Goal: Task Accomplishment & Management: Manage account settings

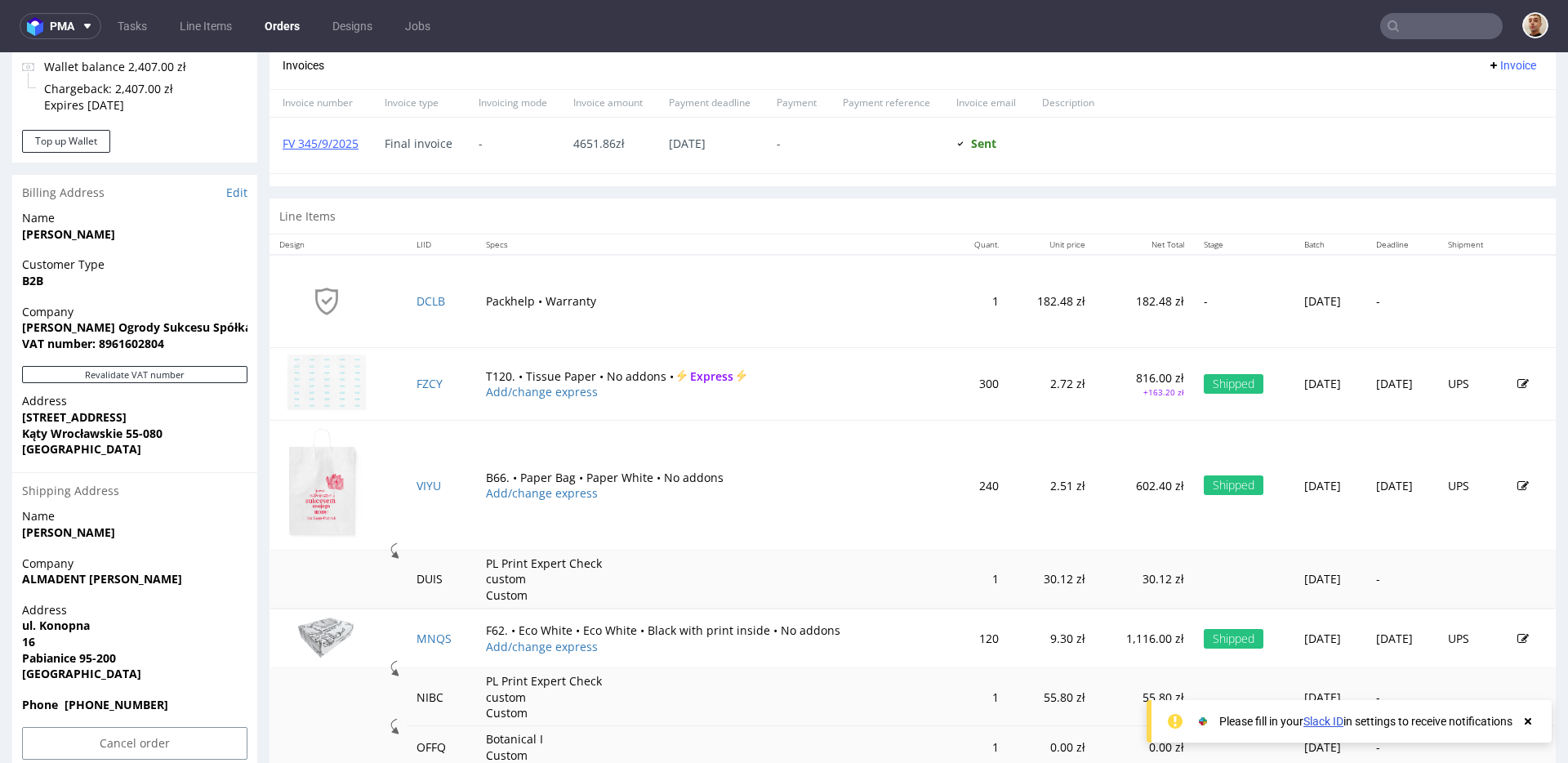
scroll to position [715, 0]
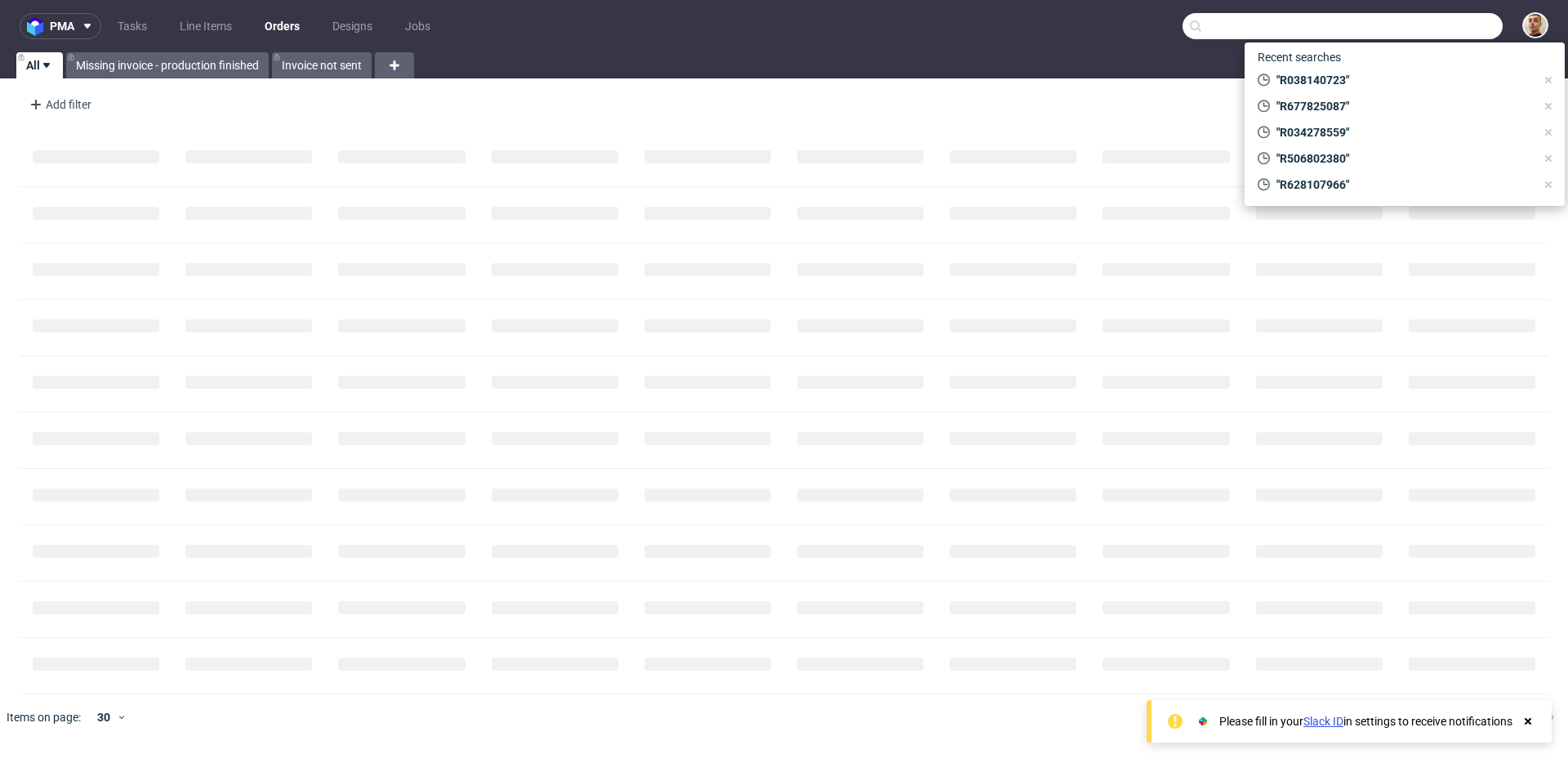
click at [1437, 32] on input "text" at bounding box center [1342, 26] width 320 height 26
paste input "R645137617"
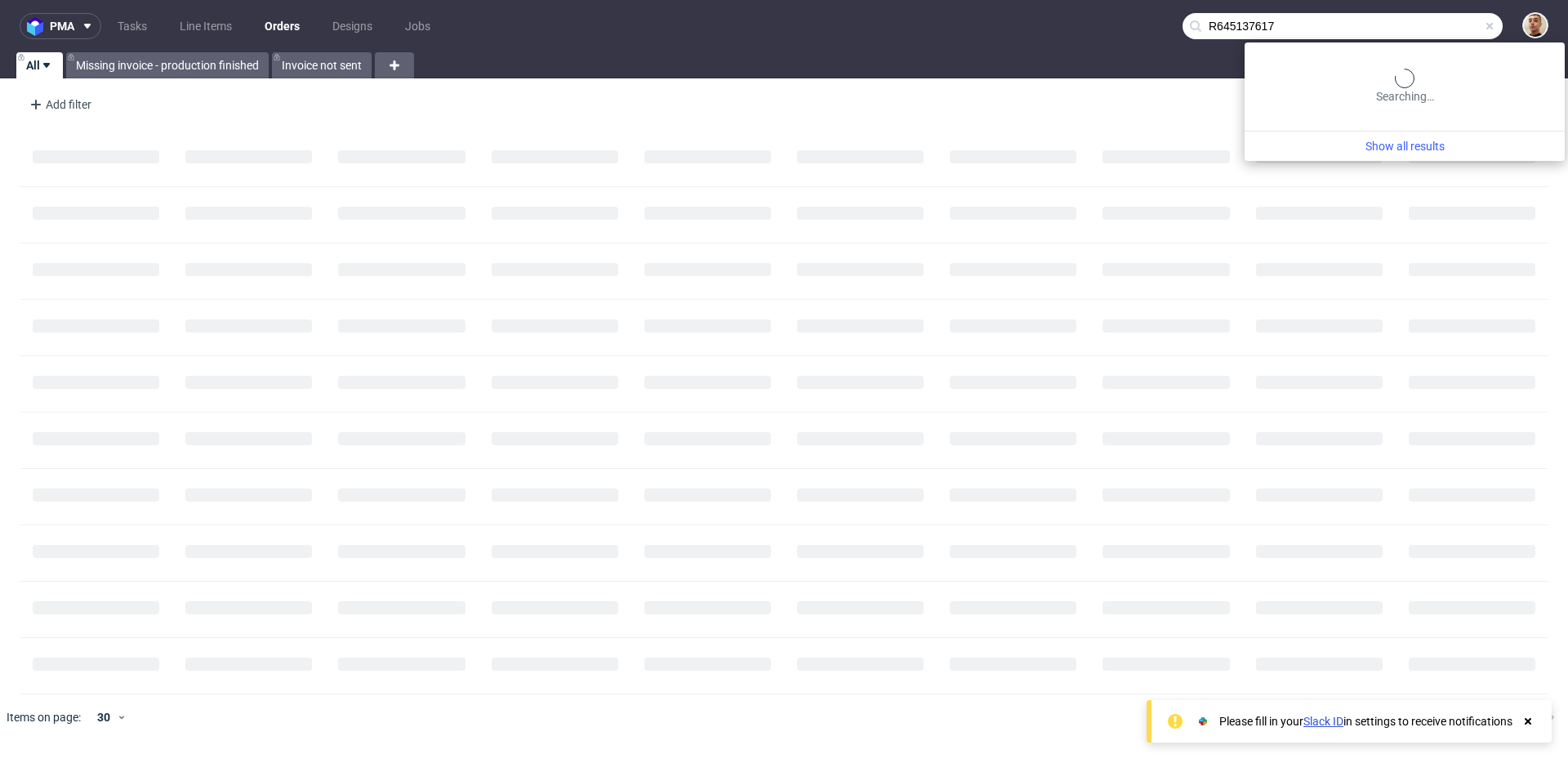
type input "R645137617"
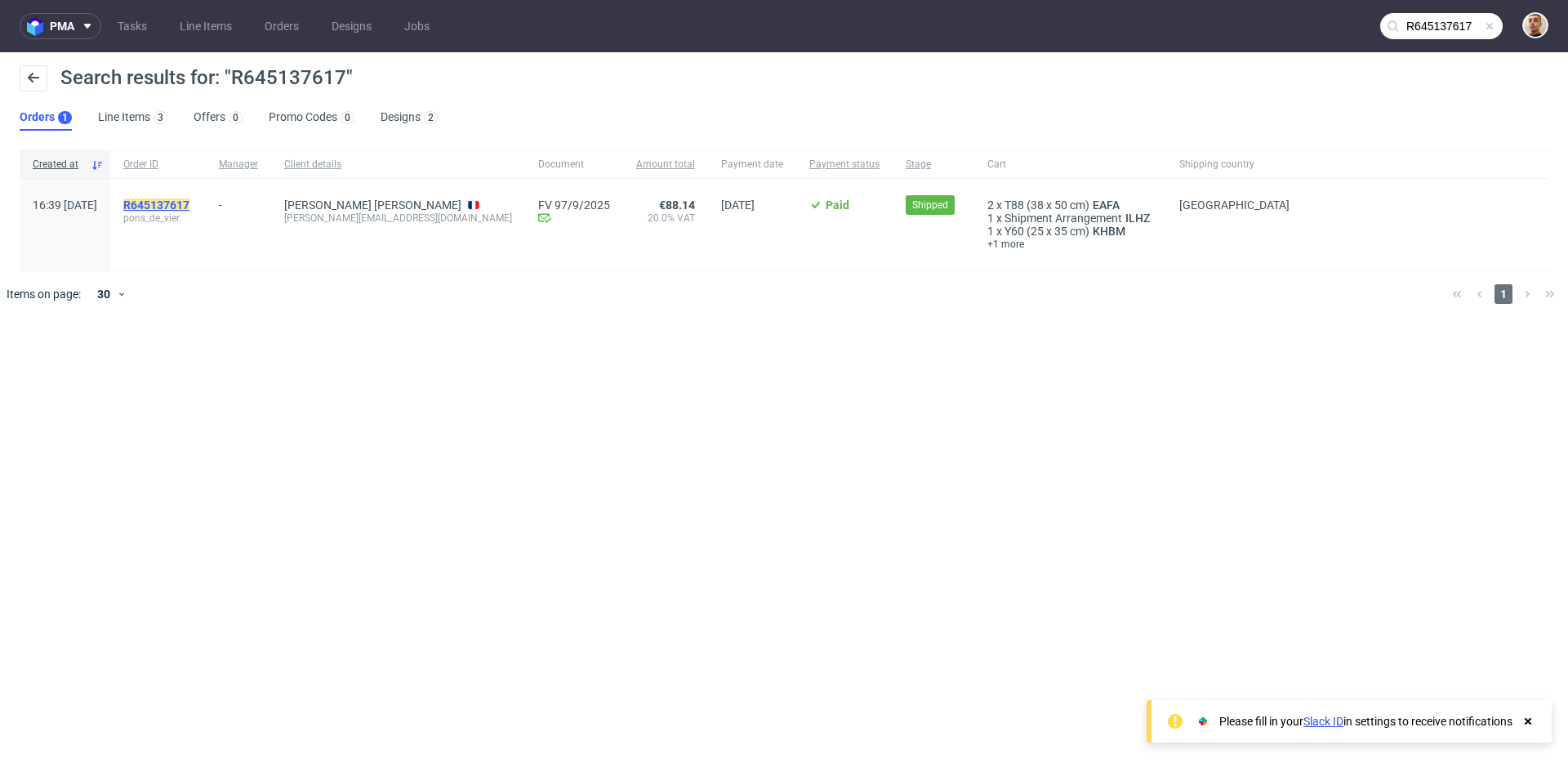
click at [190, 202] on mark "R645137617" at bounding box center [156, 206] width 67 height 13
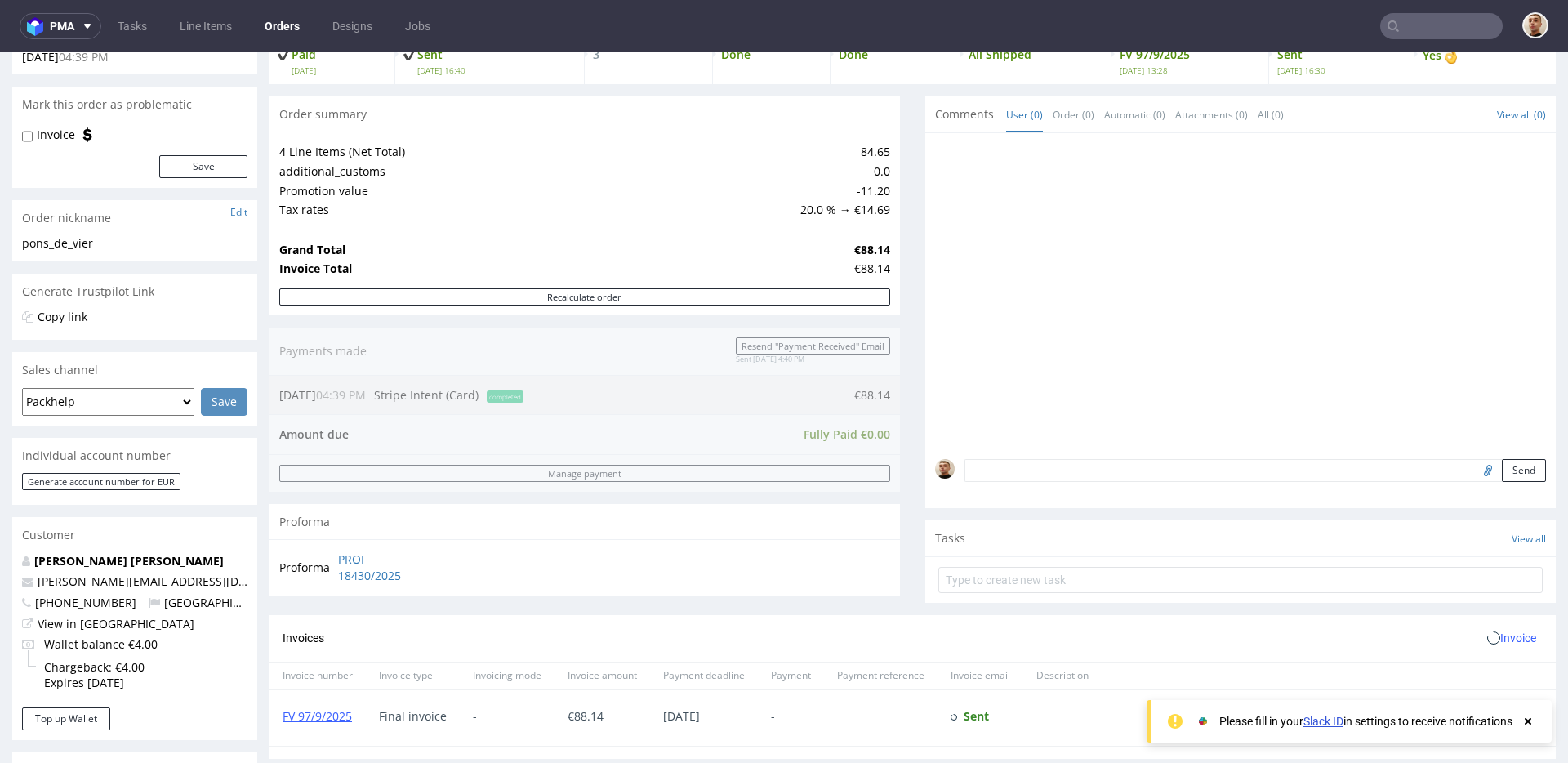
scroll to position [664, 0]
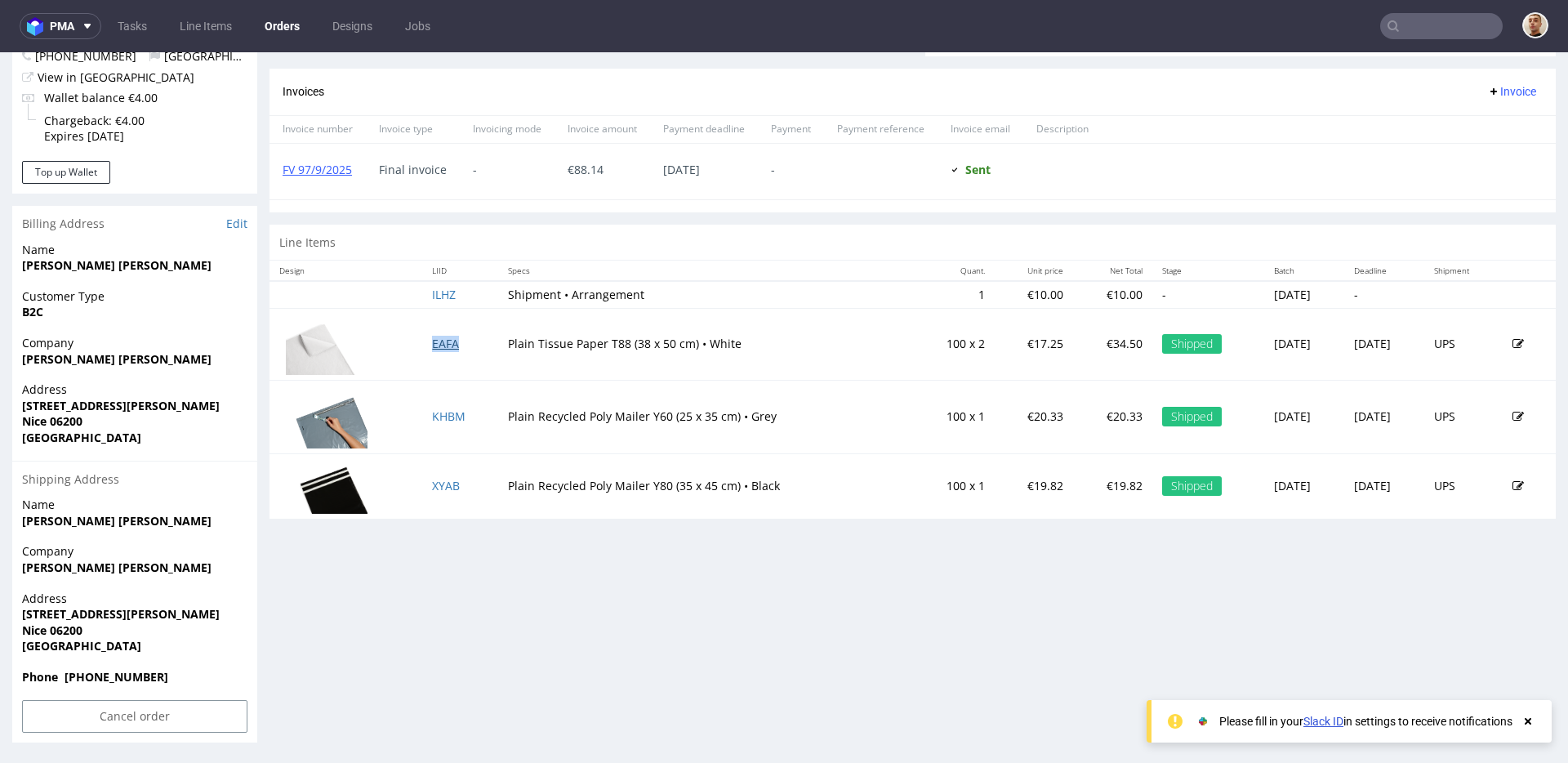
click at [443, 344] on link "EAFA" at bounding box center [445, 343] width 27 height 16
click at [432, 414] on link "KHBM" at bounding box center [448, 416] width 33 height 16
click at [432, 486] on link "XYAB" at bounding box center [445, 485] width 27 height 16
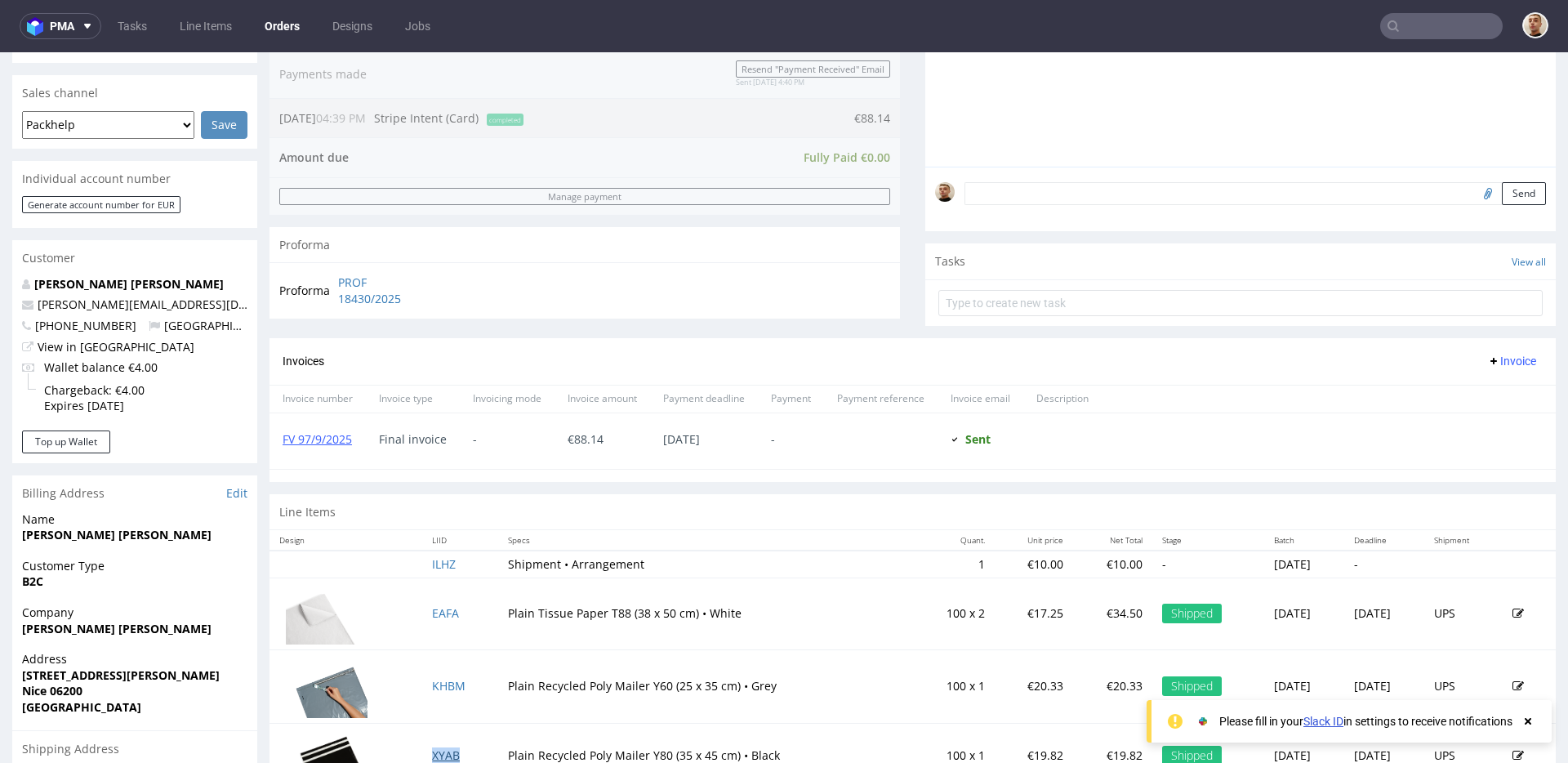
scroll to position [364, 0]
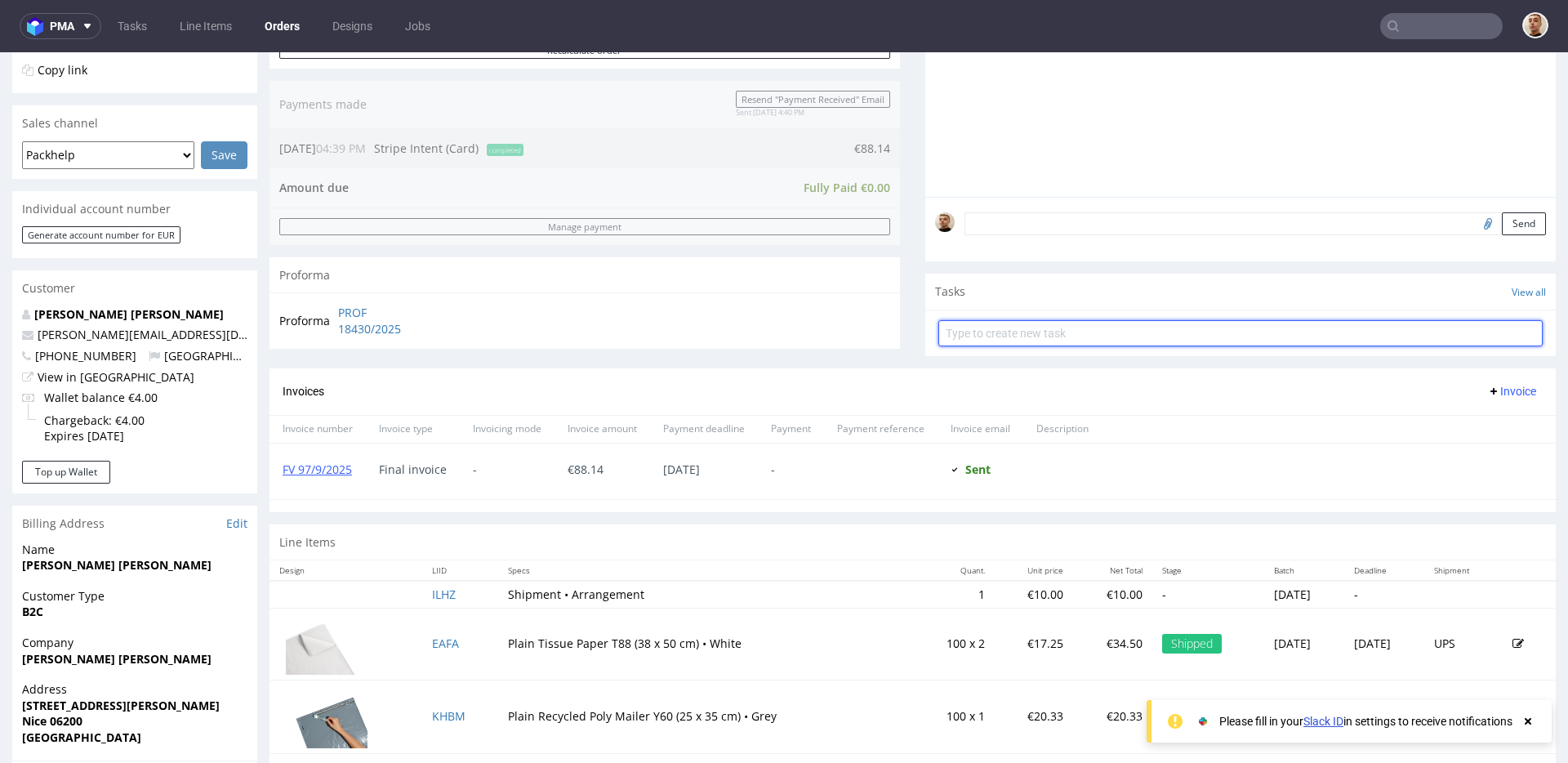
click at [1015, 334] on input "text" at bounding box center [1240, 333] width 604 height 26
type input "refund"
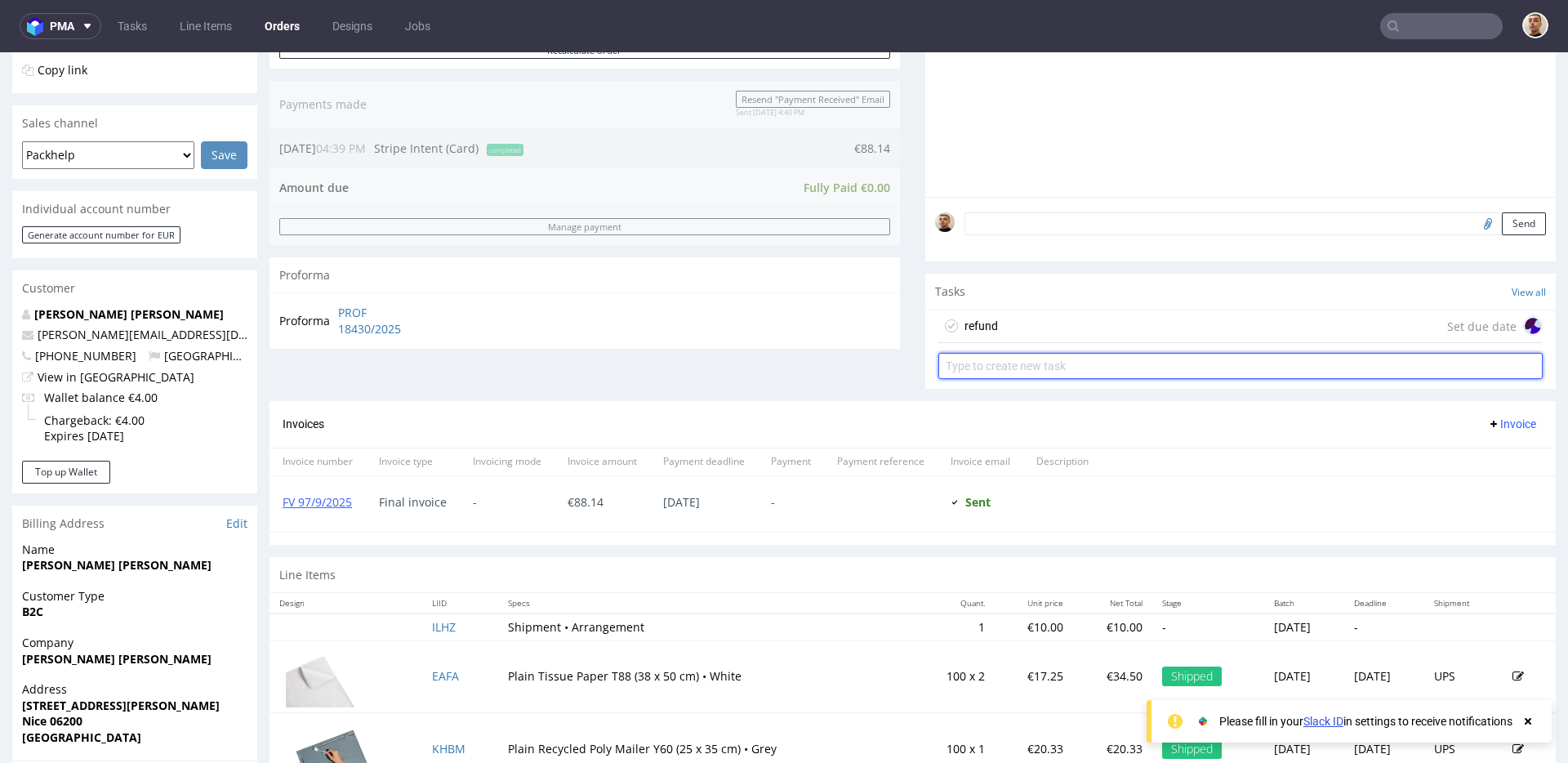
click at [1020, 368] on input "text" at bounding box center [1240, 365] width 604 height 26
type input "invoice's correction"
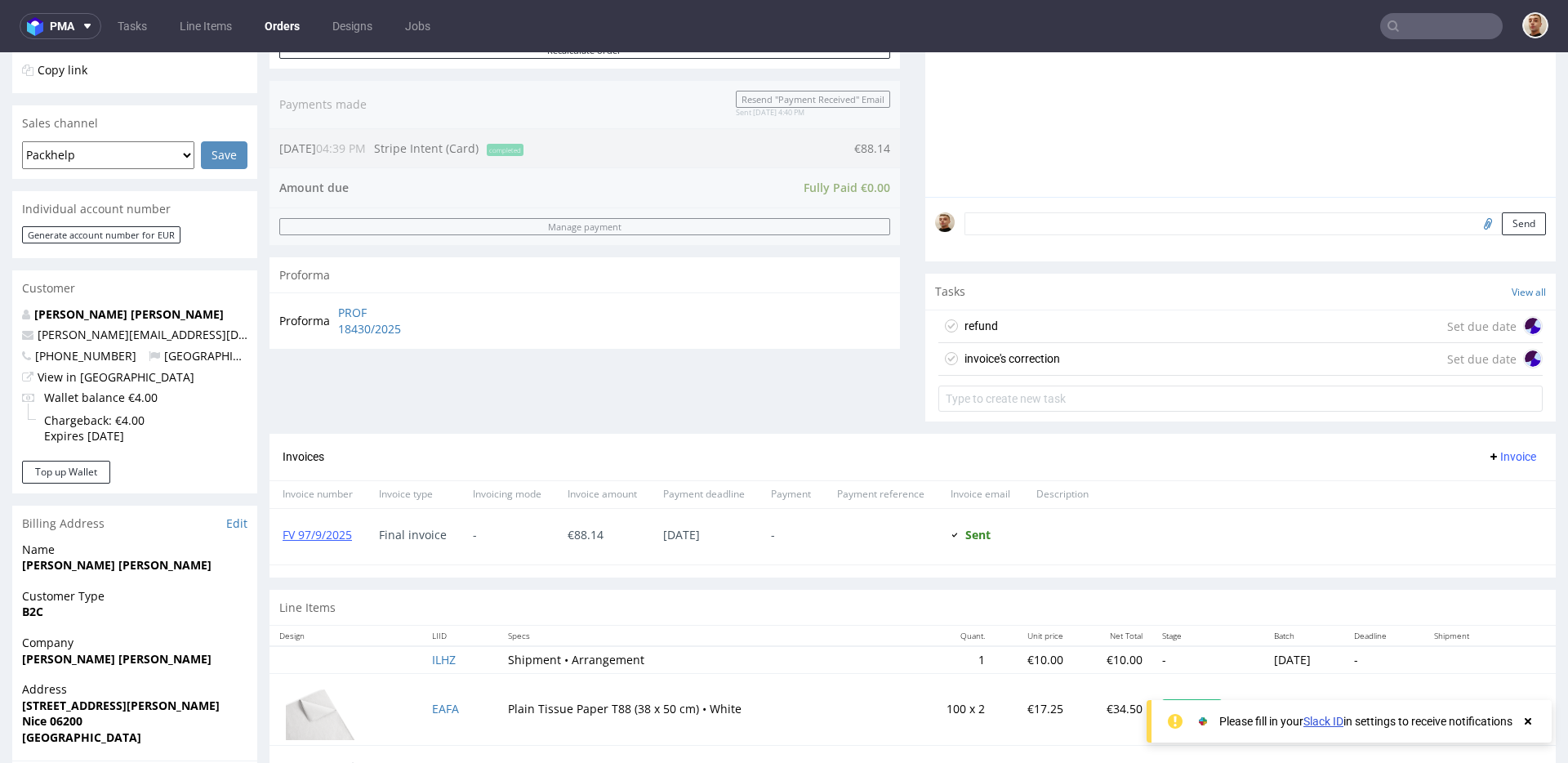
click at [1047, 320] on div "refund Set due date" at bounding box center [1240, 326] width 604 height 32
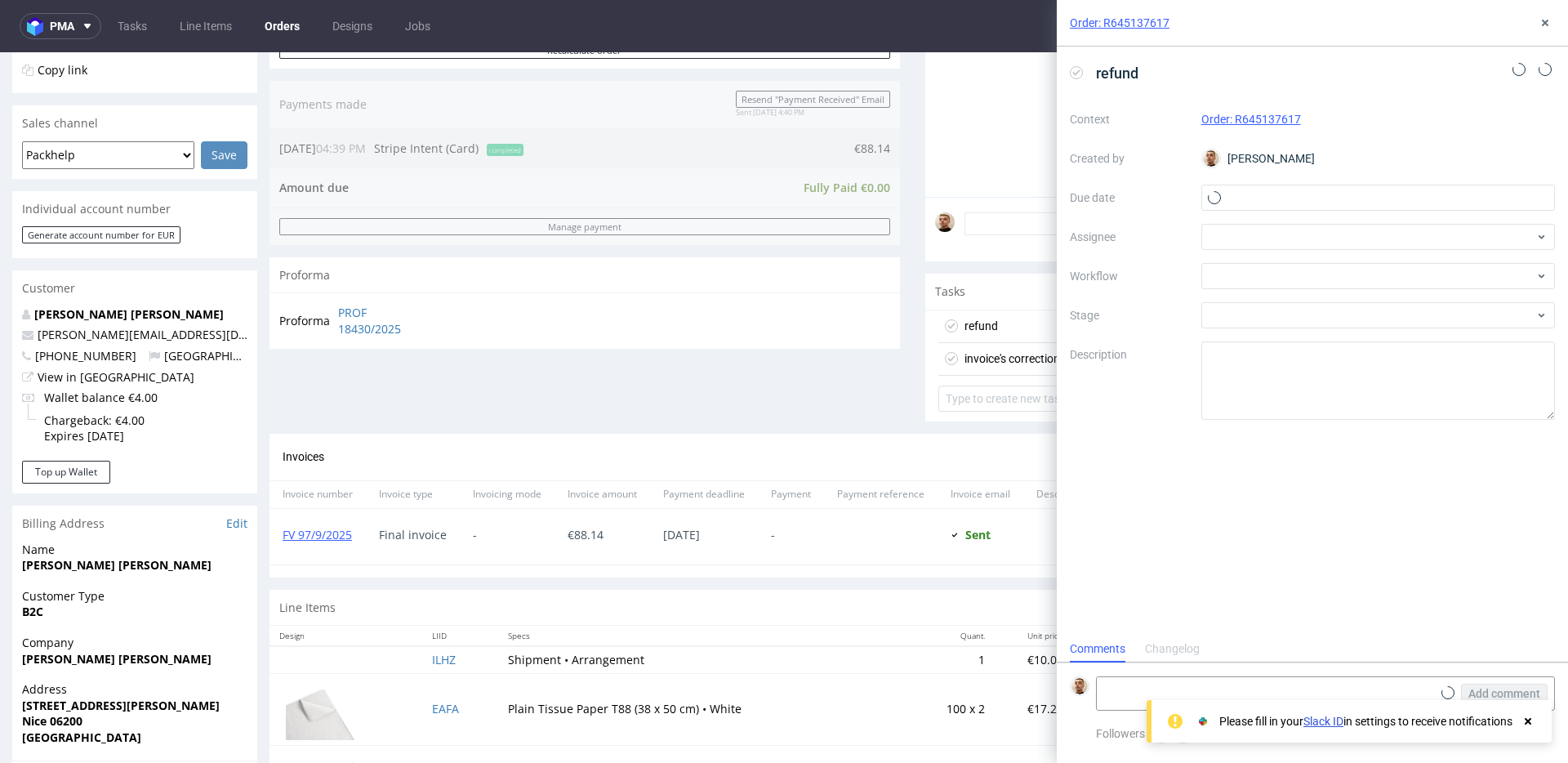
scroll to position [13, 0]
click at [1277, 181] on div "Context Order: R645137617 Created by Bartłomiej Leśniczuk Due date Assignee Wor…" at bounding box center [1312, 263] width 485 height 314
click at [1277, 191] on input "text" at bounding box center [1378, 197] width 354 height 26
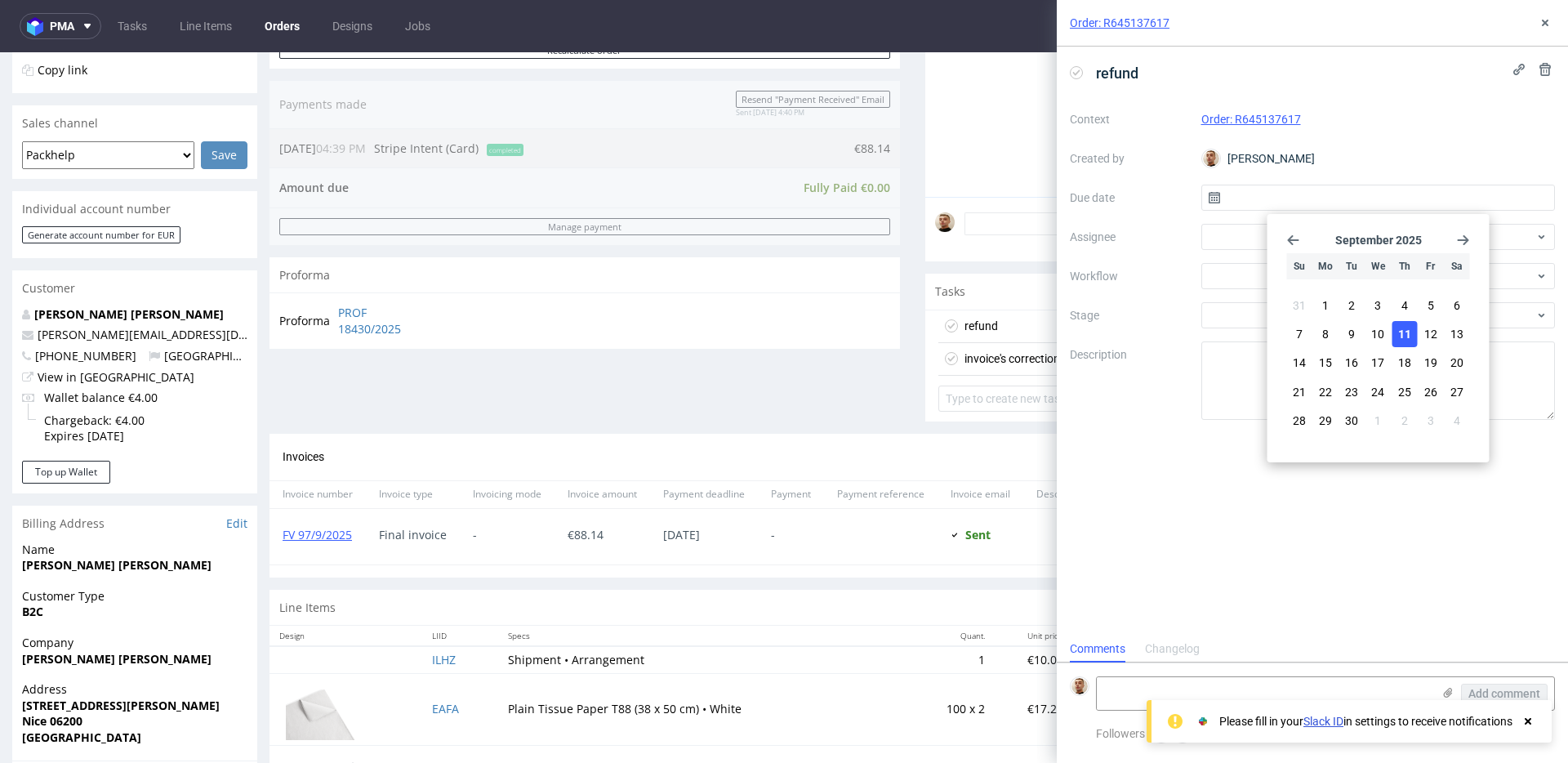
click at [1401, 333] on span "11" at bounding box center [1404, 334] width 13 height 17
type input "11/09/2025"
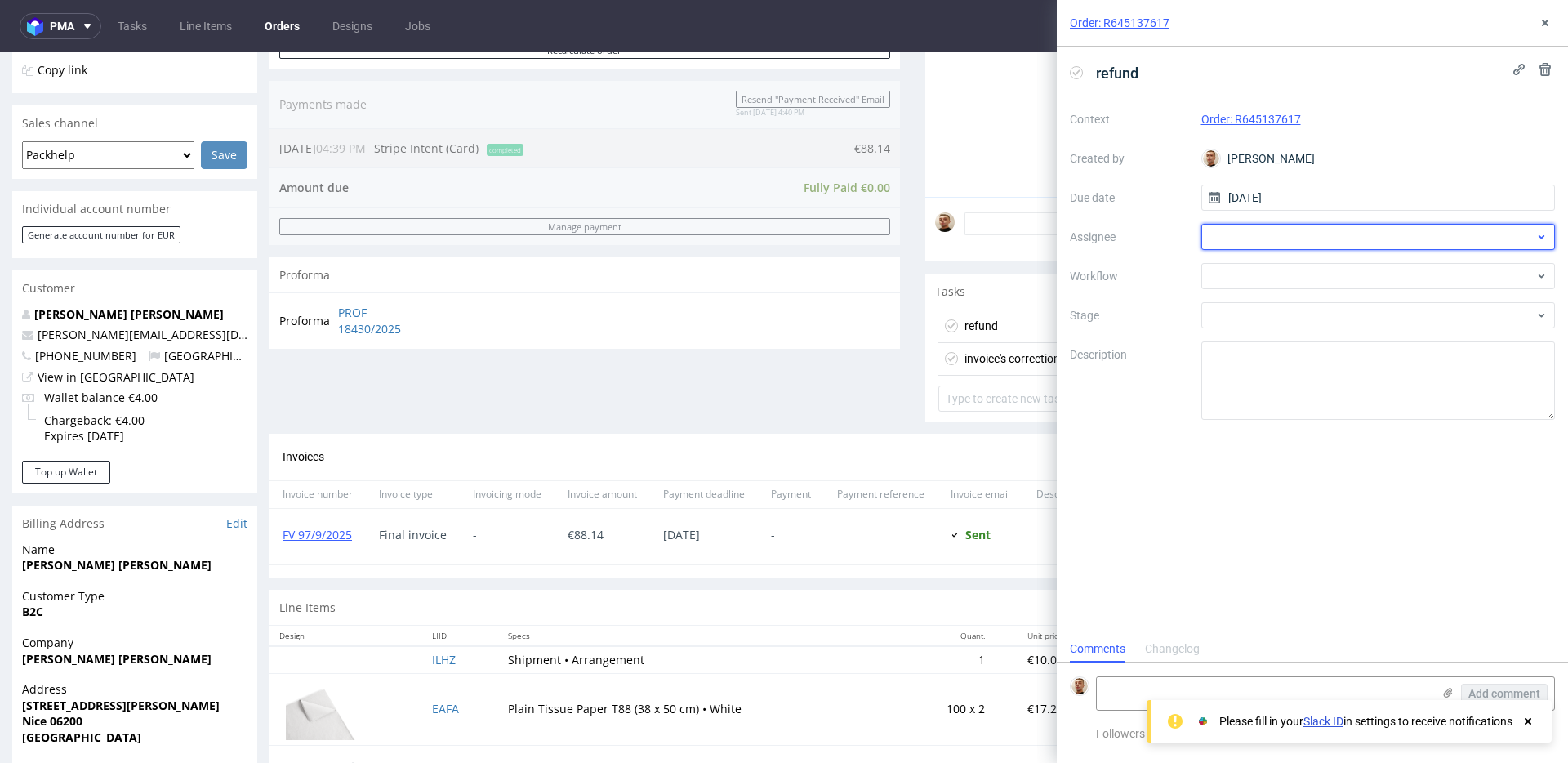
click at [1284, 231] on div at bounding box center [1378, 236] width 354 height 26
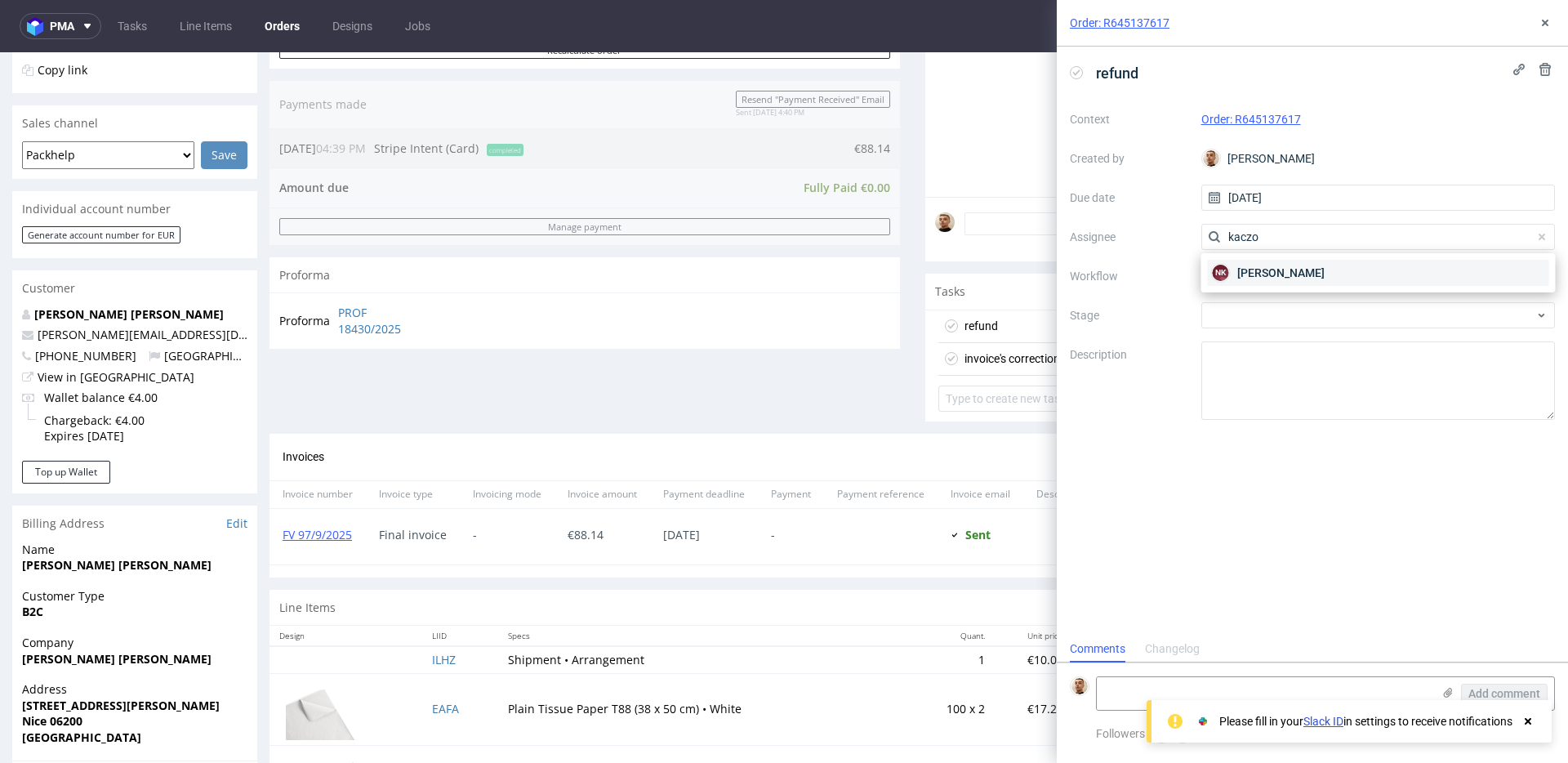
type input "kaczo"
click at [1276, 262] on div "NK Natalia Kaczorowska" at bounding box center [1378, 272] width 341 height 26
click at [1269, 275] on div at bounding box center [1378, 275] width 354 height 26
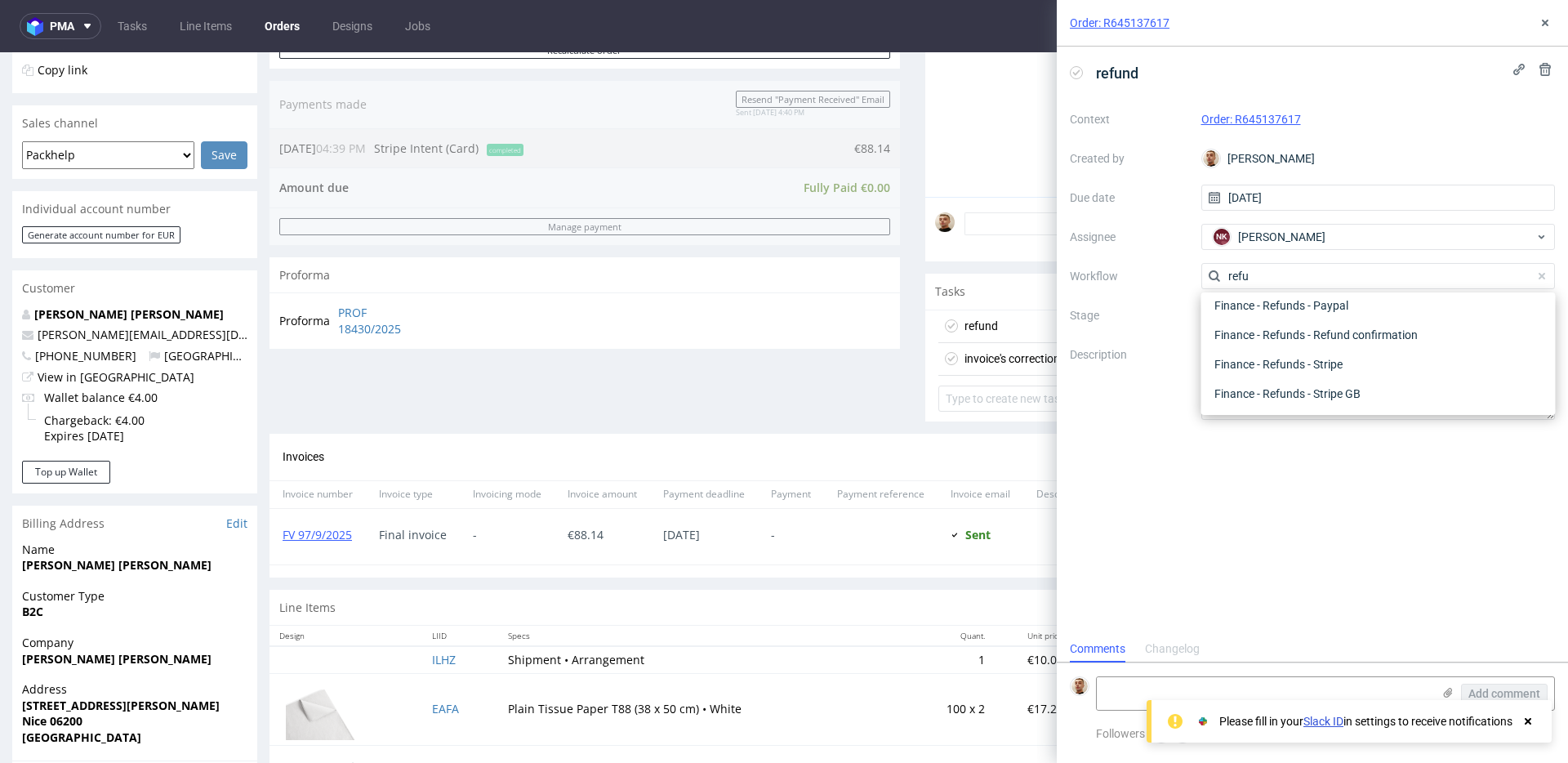
scroll to position [88, 0]
type input "refund"
click at [1276, 351] on div "Finance - Refunds - Stripe" at bounding box center [1378, 364] width 341 height 29
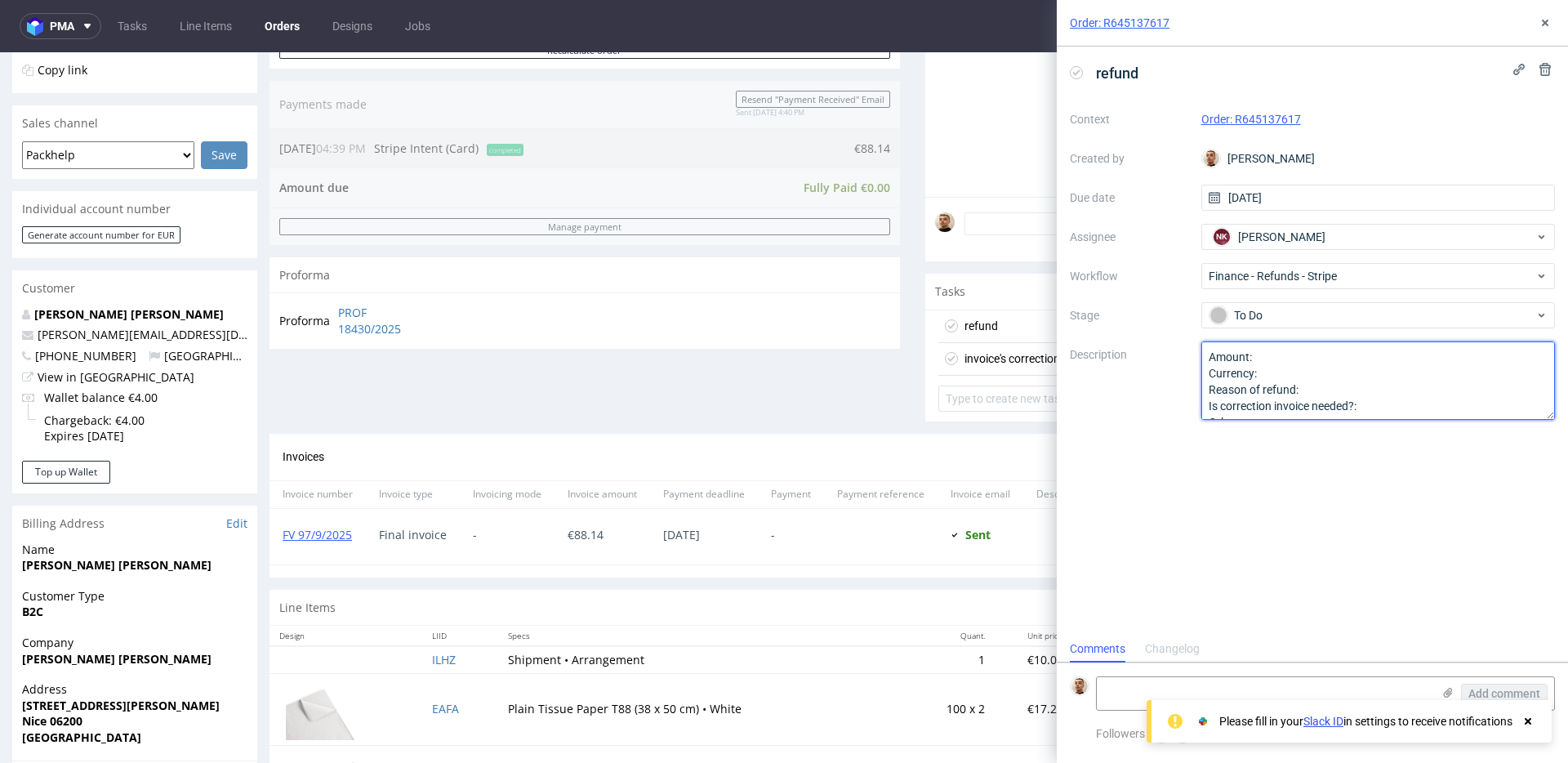
click at [1276, 357] on textarea "Amount: Currency: Reason of refund: Is correction invoice needed?: Other:" at bounding box center [1378, 380] width 354 height 78
drag, startPoint x: 983, startPoint y: 660, endPoint x: 966, endPoint y: 660, distance: 17.0
click at [995, 660] on td "€10.00" at bounding box center [1034, 659] width 79 height 27
copy td "€"
click at [1283, 350] on textarea "Amount: 10 Currency: Reason of refund: Is correction invoice needed?: Other:" at bounding box center [1378, 380] width 354 height 78
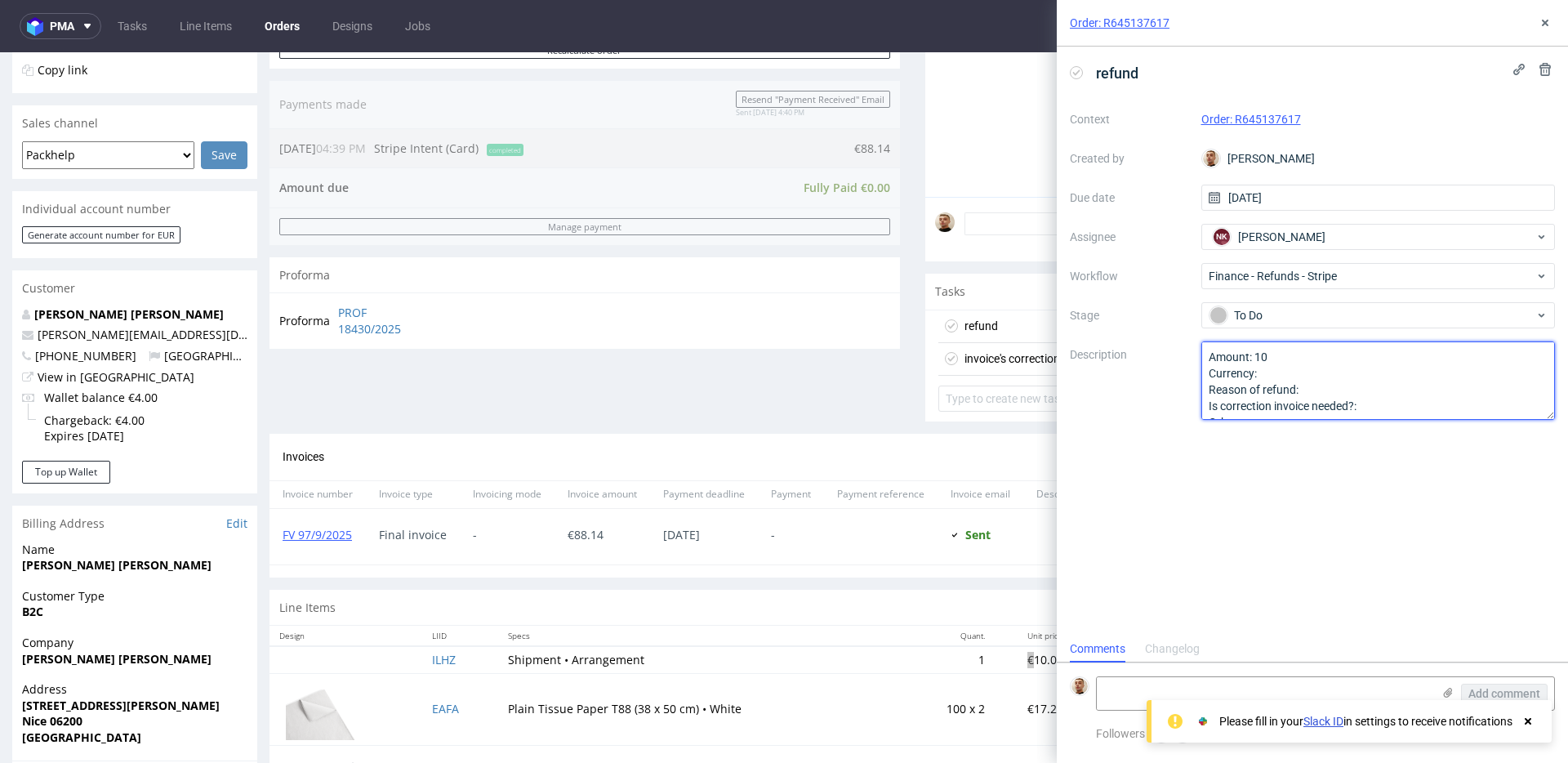
paste textarea "€"
click at [1323, 384] on textarea "Amount: 10 Currency: Reason of refund: Is correction invoice needed?: Other:" at bounding box center [1378, 380] width 354 height 78
click at [1349, 387] on textarea "Amount: 10 Currency: Reason of refund: Is correction invoice needed?: Other:" at bounding box center [1378, 380] width 354 height 78
click at [0, 0] on lt-div "Possible spelling mistake found. com pl aint Ignoruj" at bounding box center [0, 0] width 0 height 0
click at [0, 0] on lt-span "com pl aint" at bounding box center [0, 0] width 0 height 0
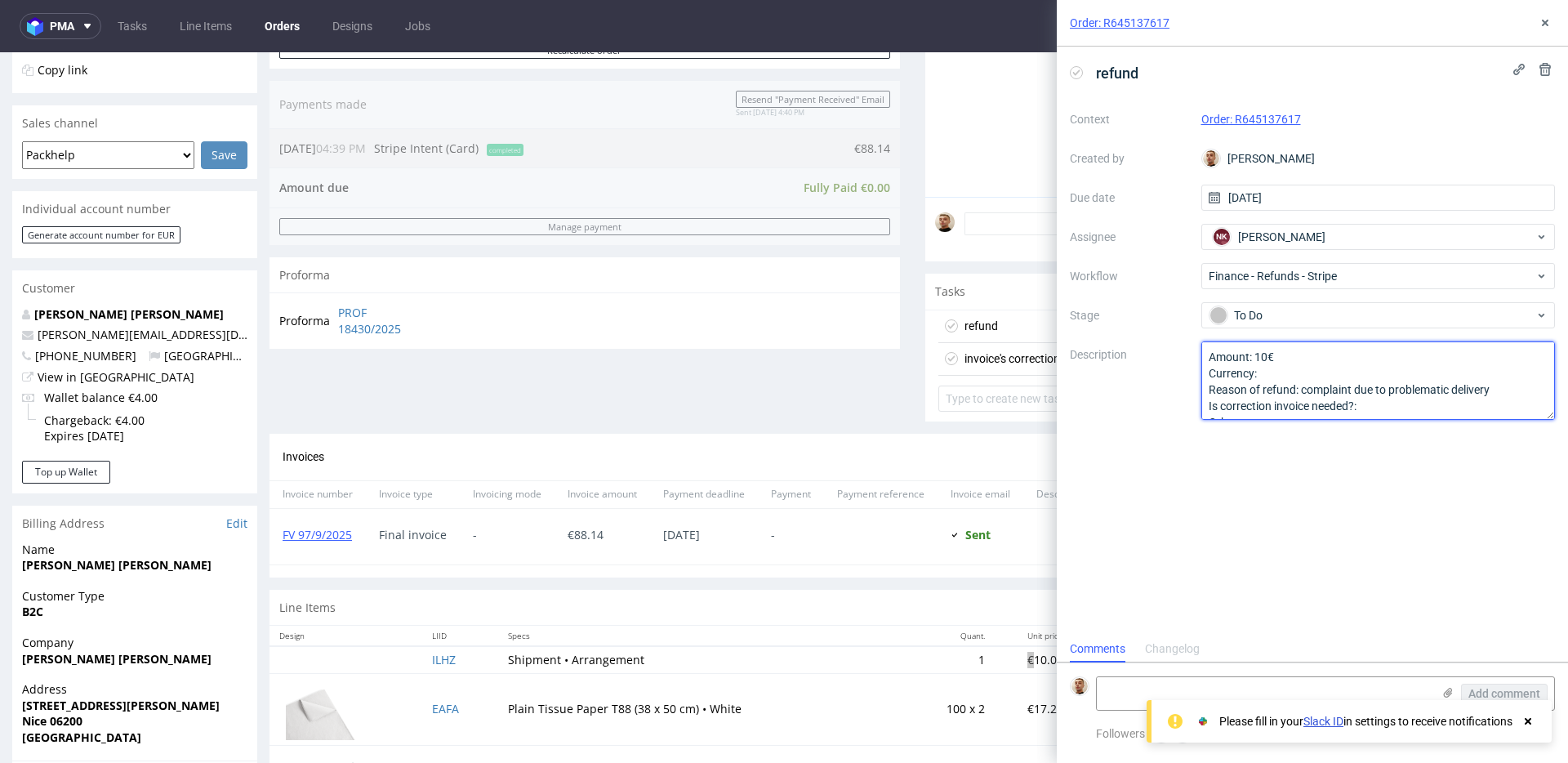
click at [1378, 404] on textarea "Amount: 10 Currency: Reason of refund: Is correction invoice needed?: Other:" at bounding box center [1378, 380] width 354 height 78
type textarea "Amount: 10€ Currency: Reason of refund: complaint due to problematic delivery I…"
click at [1536, 22] on button at bounding box center [1545, 23] width 20 height 20
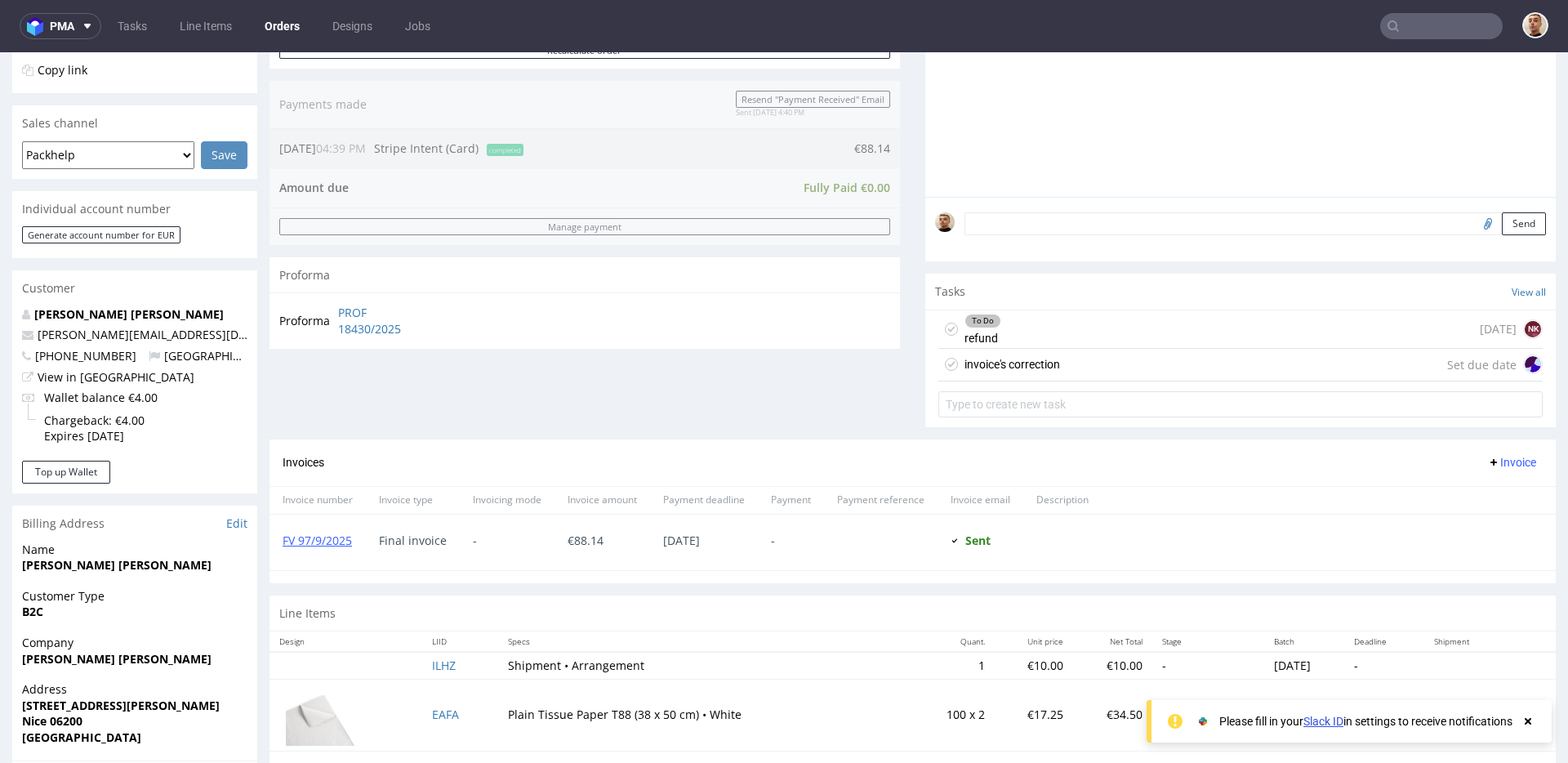
click at [1067, 359] on div "invoice's correction Set due date" at bounding box center [1240, 364] width 604 height 32
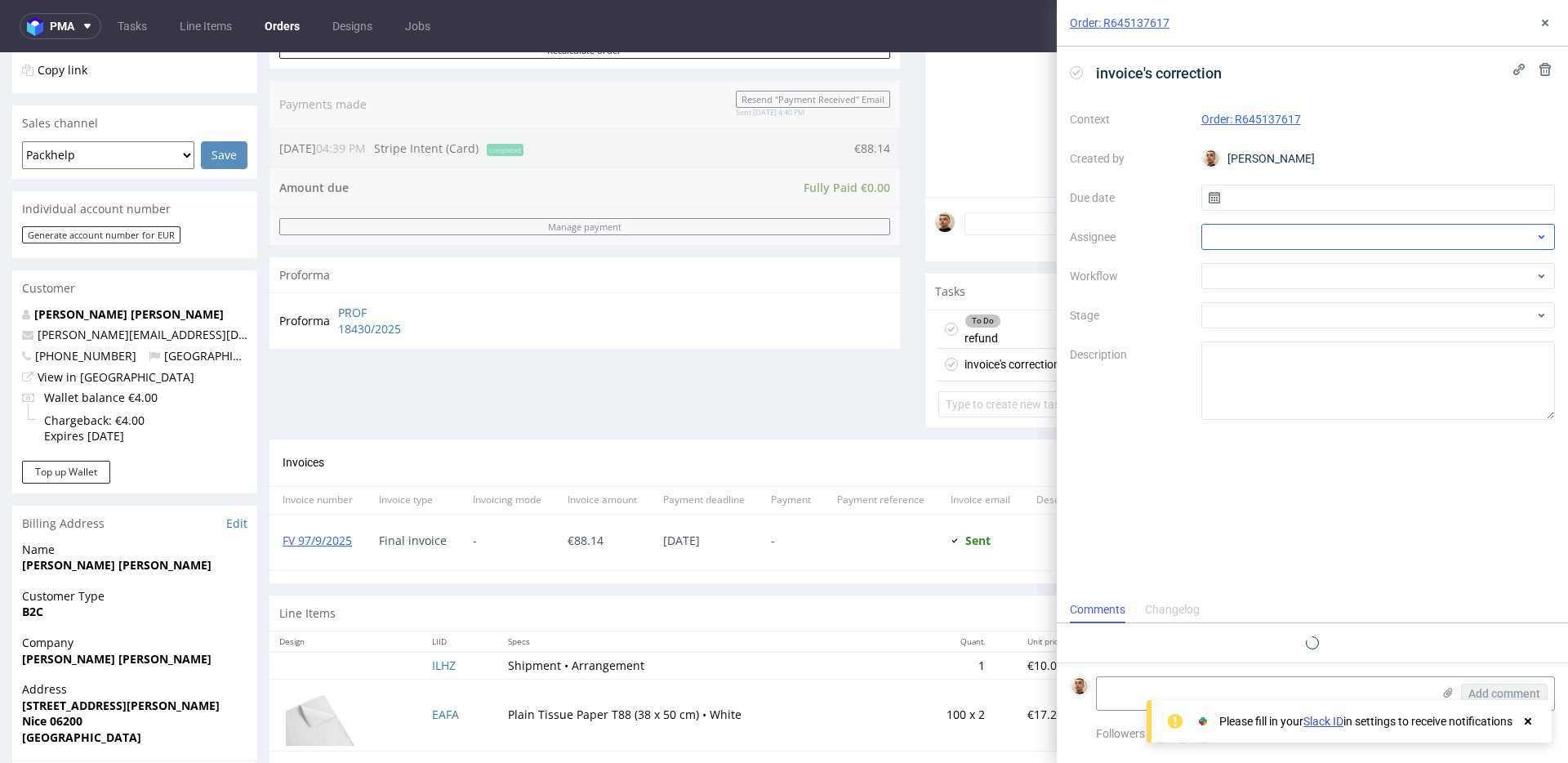
scroll to position [13, 0]
click at [1306, 200] on input "text" at bounding box center [1378, 197] width 354 height 26
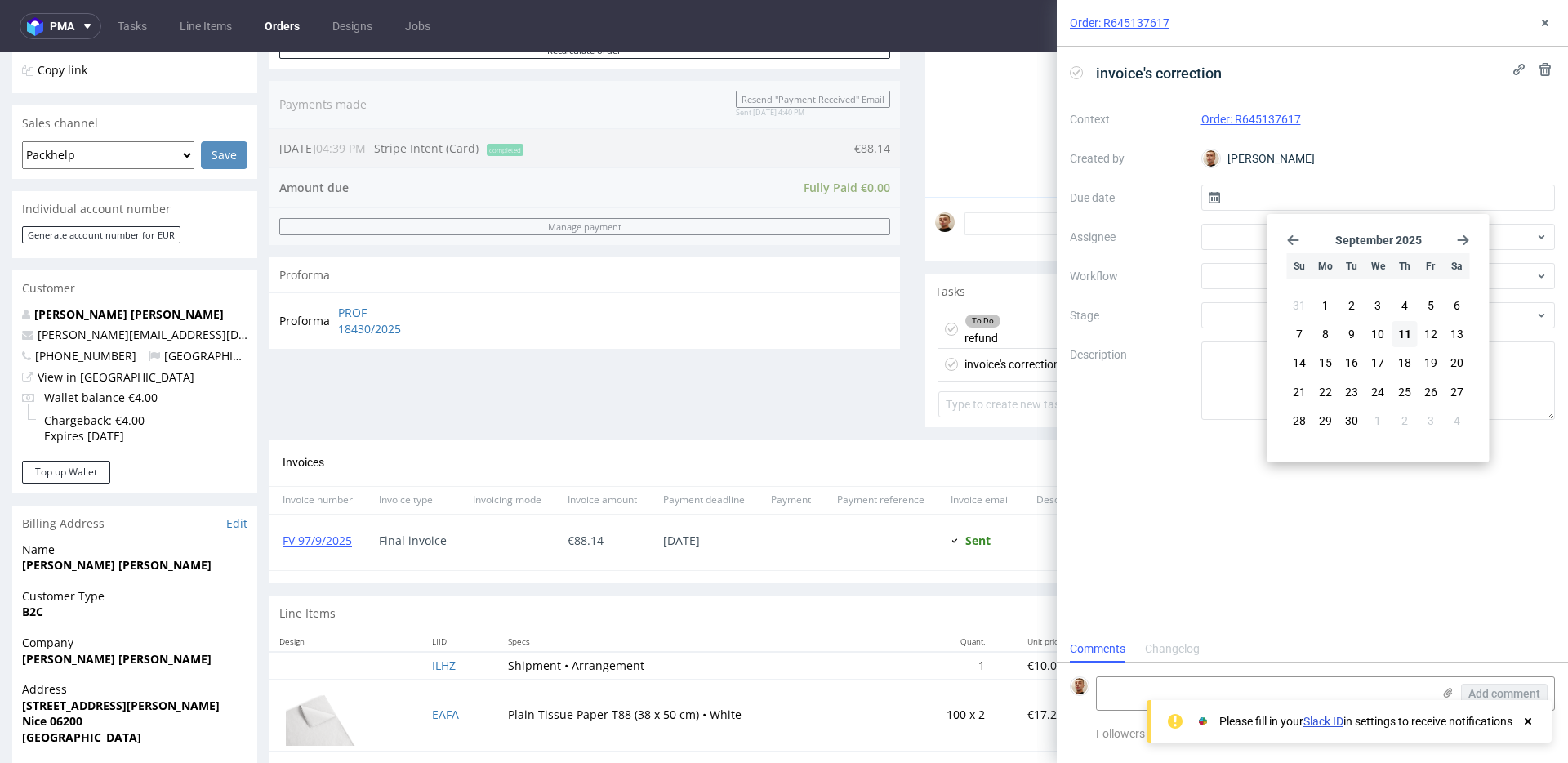
click at [1417, 333] on section "31 1 2 3 4 5 6 7 8 9 10 11 12 13 14 15 16 17 18 19 20 21 22 23 24 25 26 27 28 2…" at bounding box center [1378, 364] width 183 height 144
click at [1414, 333] on button "11" at bounding box center [1404, 334] width 25 height 26
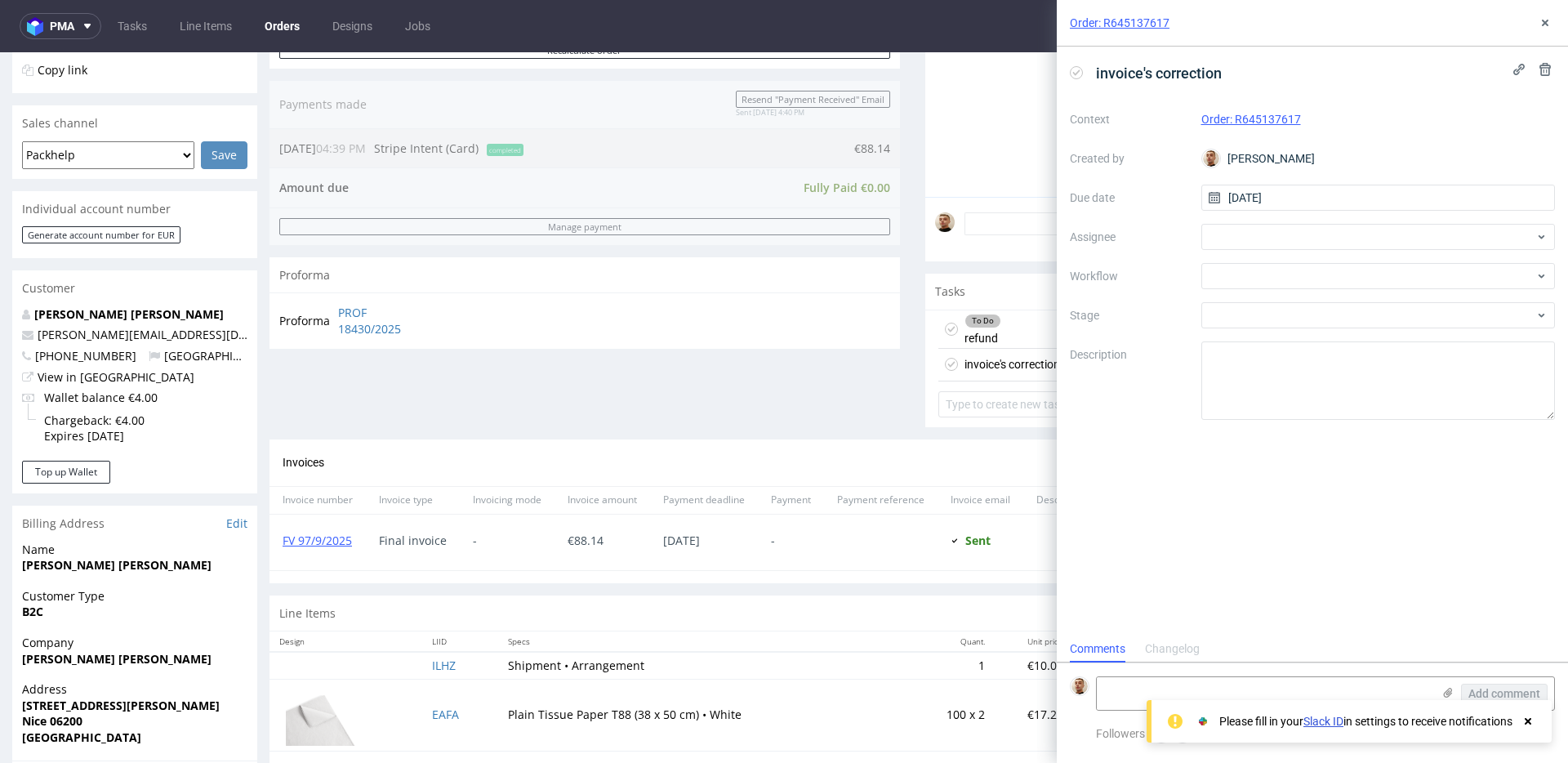
type input "11/09/2025"
click at [1333, 232] on div at bounding box center [1378, 236] width 354 height 26
type input "łę"
click at [1298, 265] on span "[PERSON_NAME]" at bounding box center [1280, 273] width 87 height 17
click at [1297, 266] on div at bounding box center [1378, 275] width 354 height 26
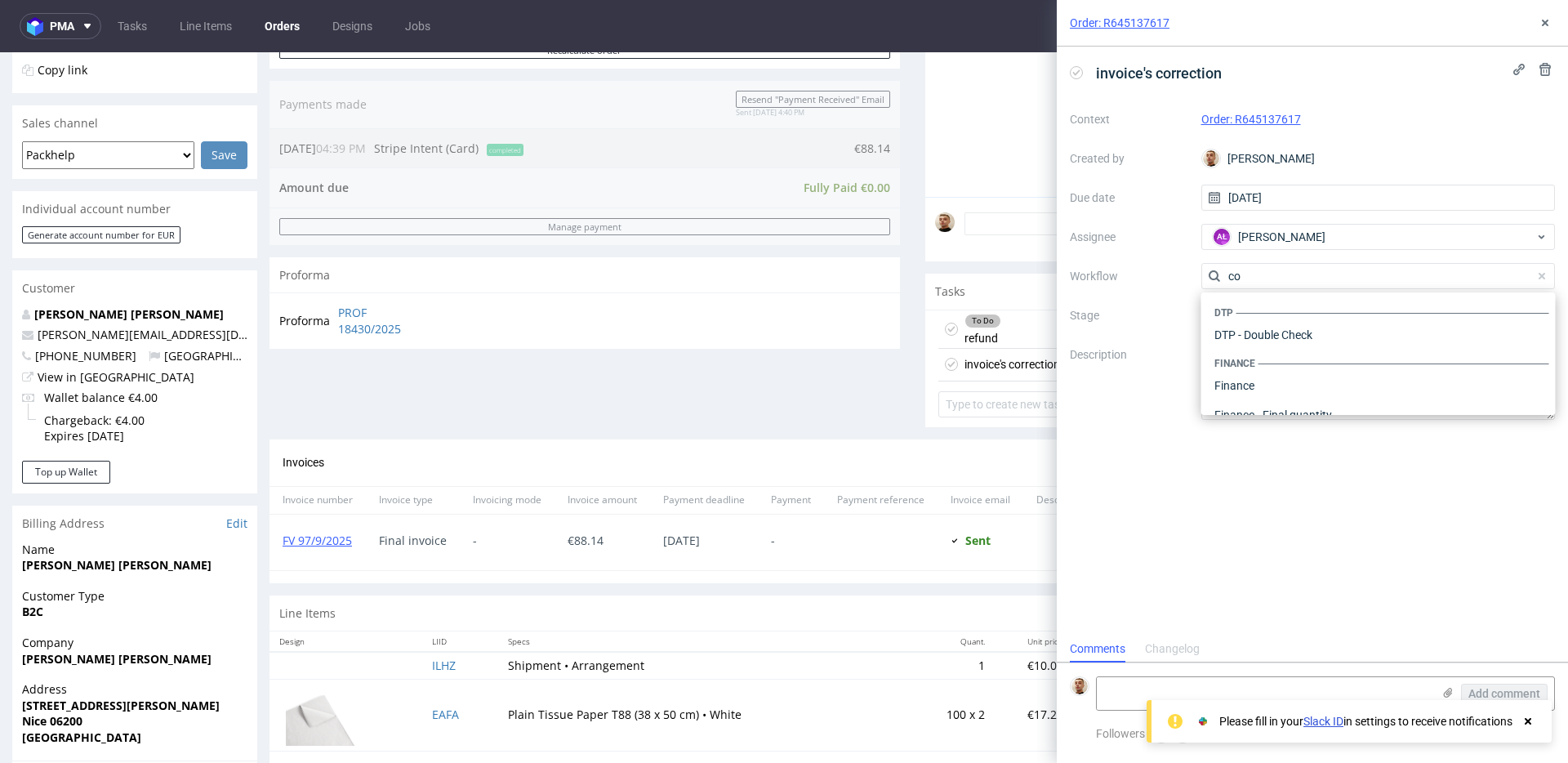
scroll to position [0, 0]
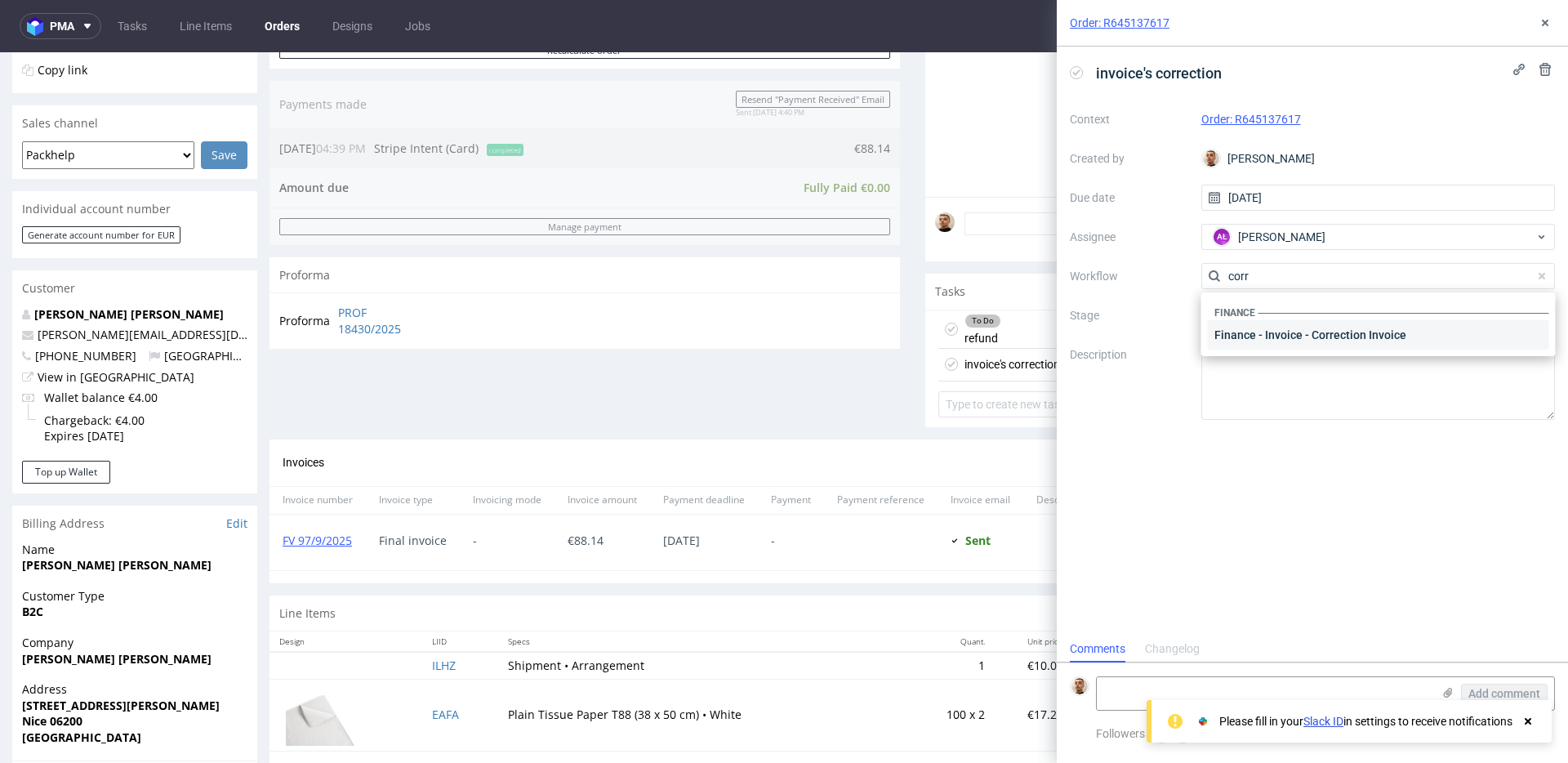
type input "corr"
click at [1247, 344] on div "Finance - Invoice - Correction Invoice" at bounding box center [1378, 334] width 341 height 29
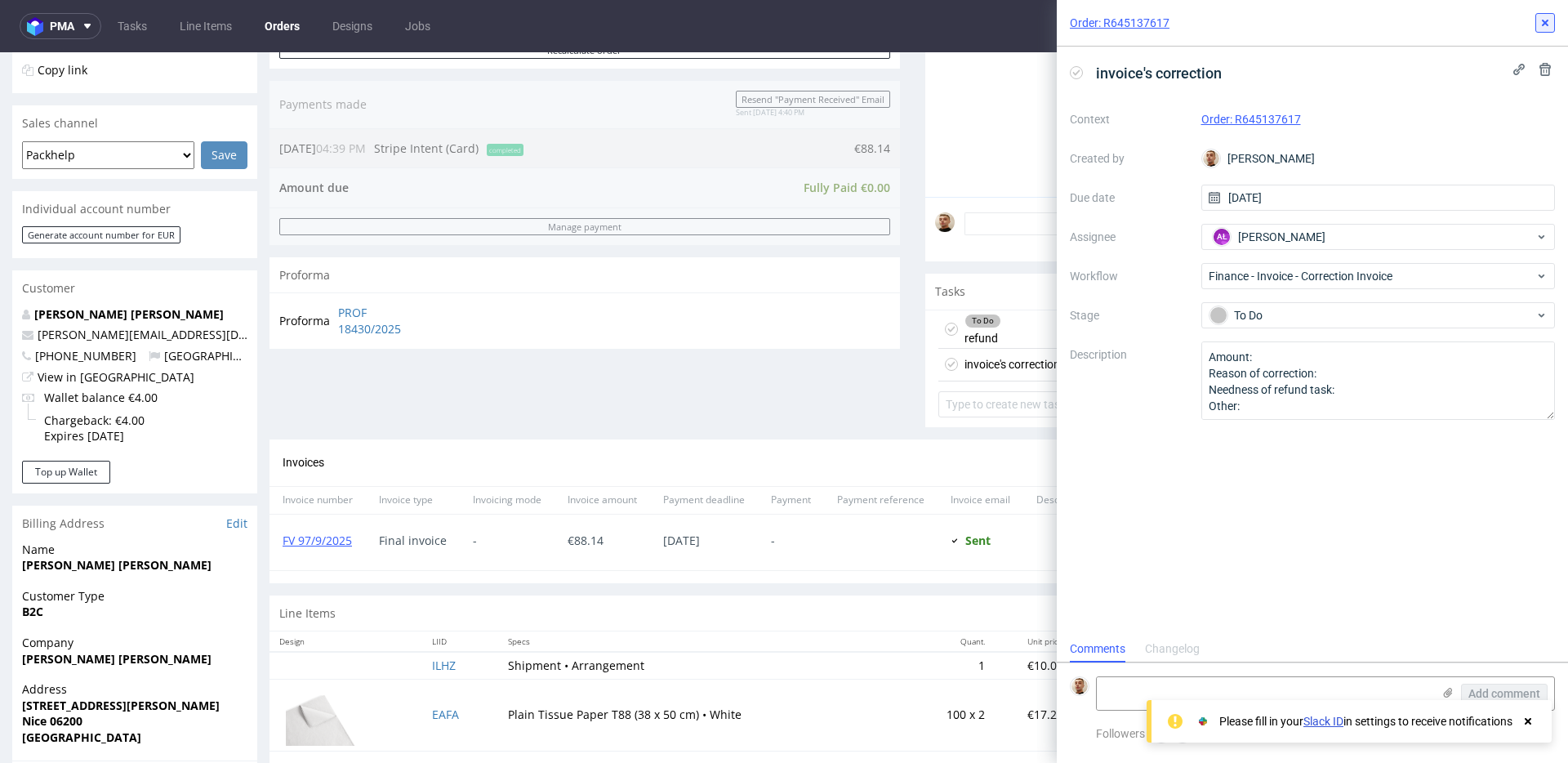
click at [1538, 17] on icon at bounding box center [1545, 23] width 13 height 13
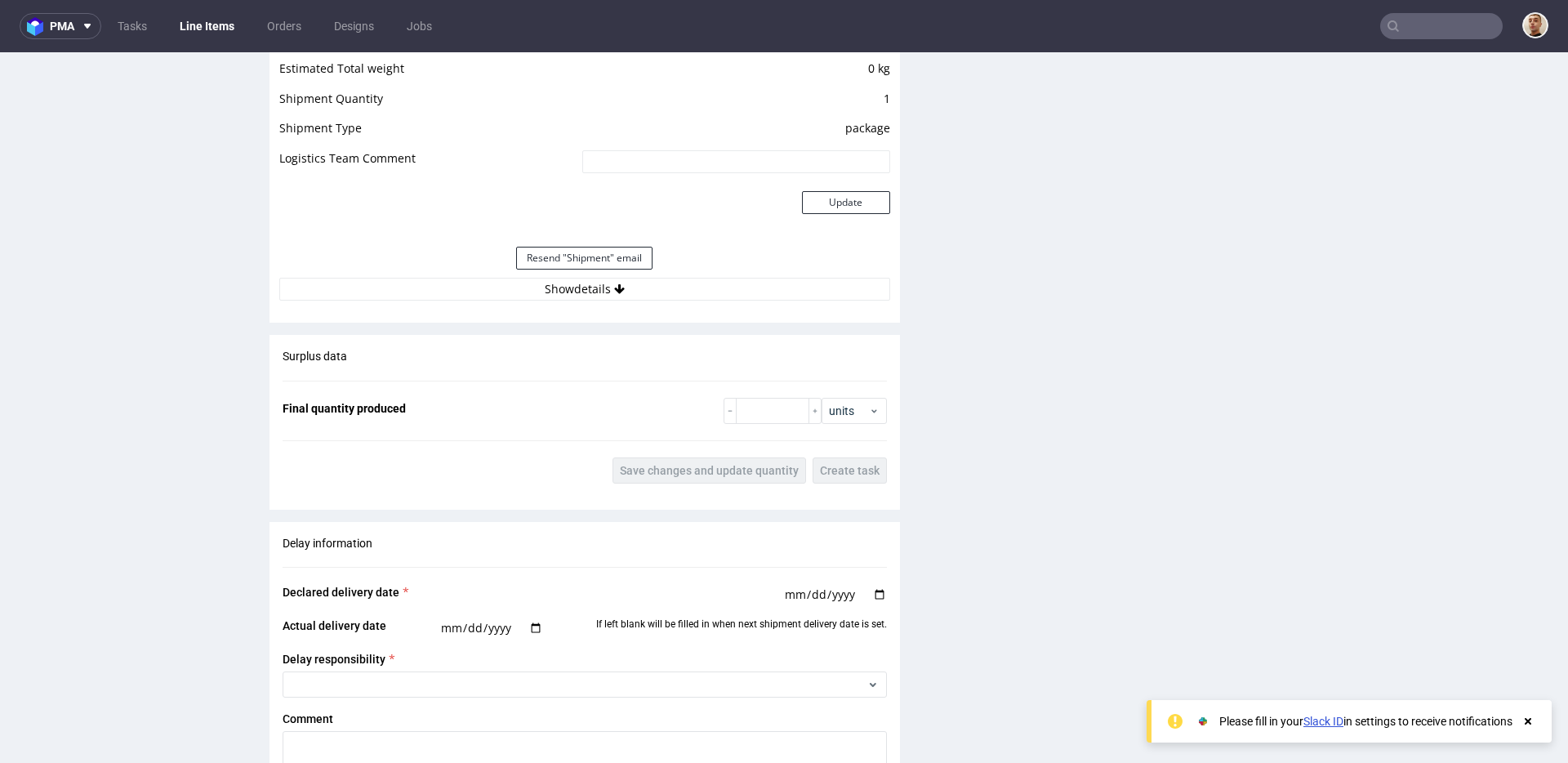
scroll to position [1465, 0]
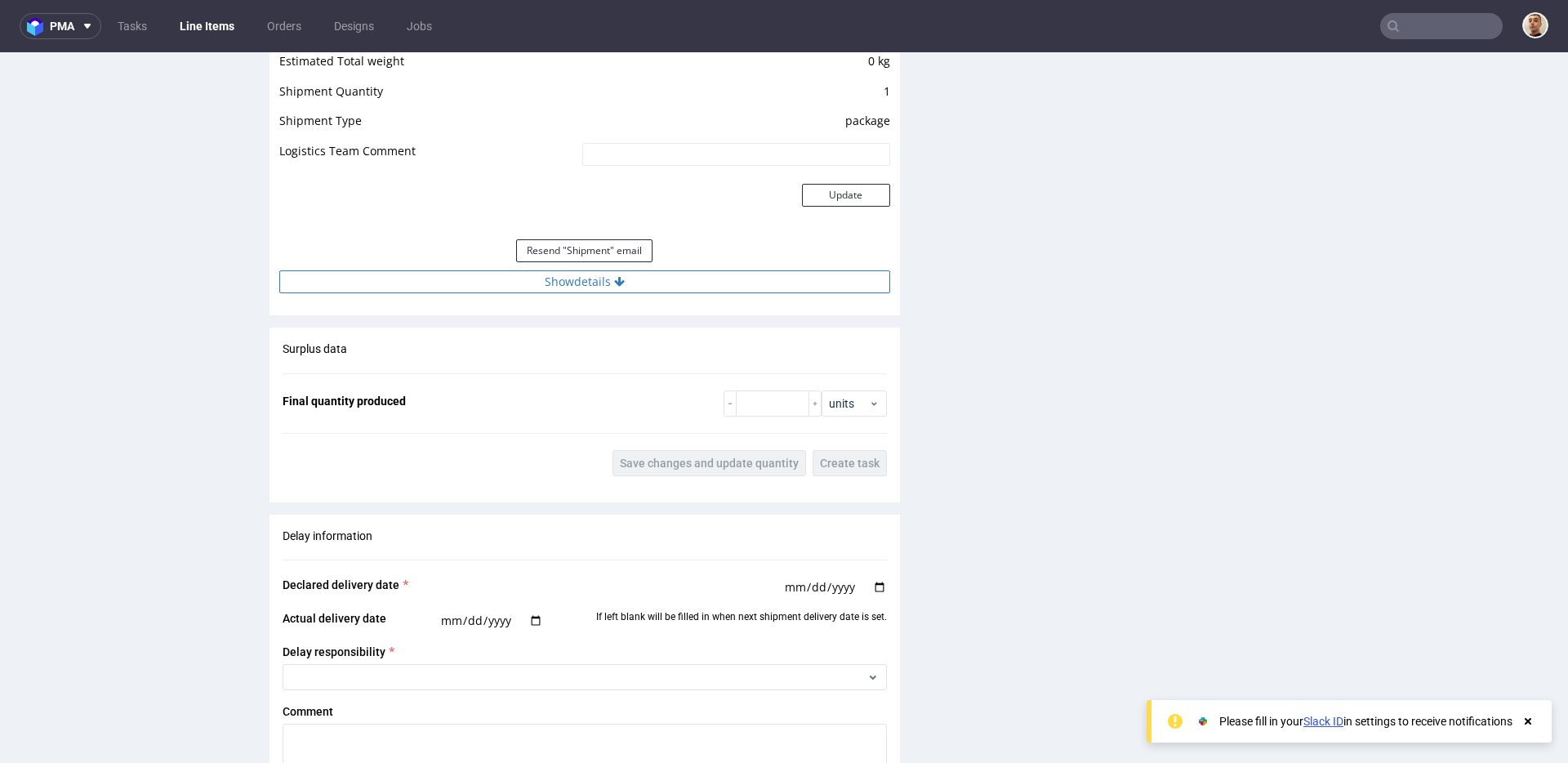
click at [686, 280] on button "Show details" at bounding box center [585, 281] width 611 height 22
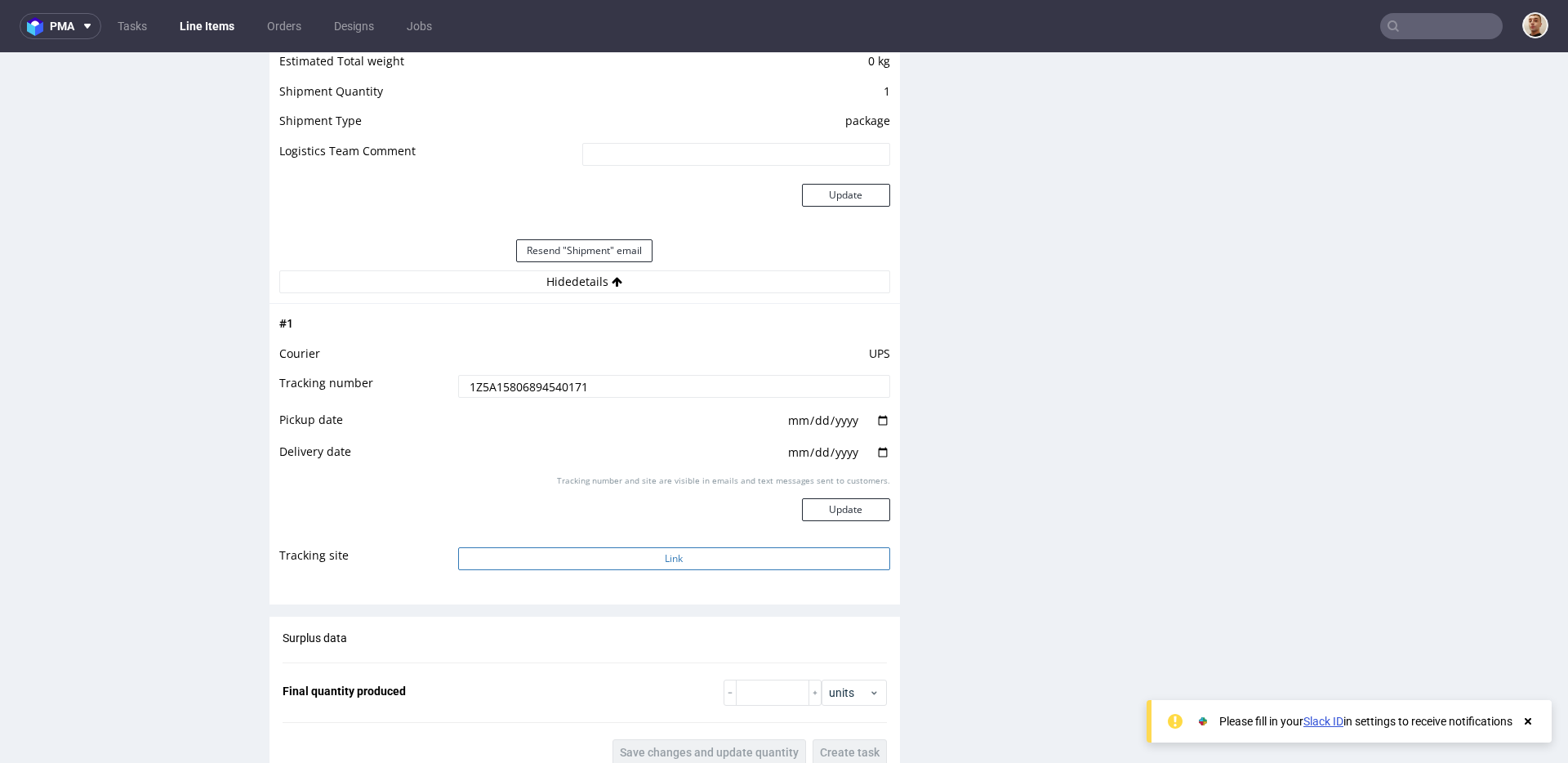
click at [686, 559] on button "Link" at bounding box center [674, 558] width 432 height 22
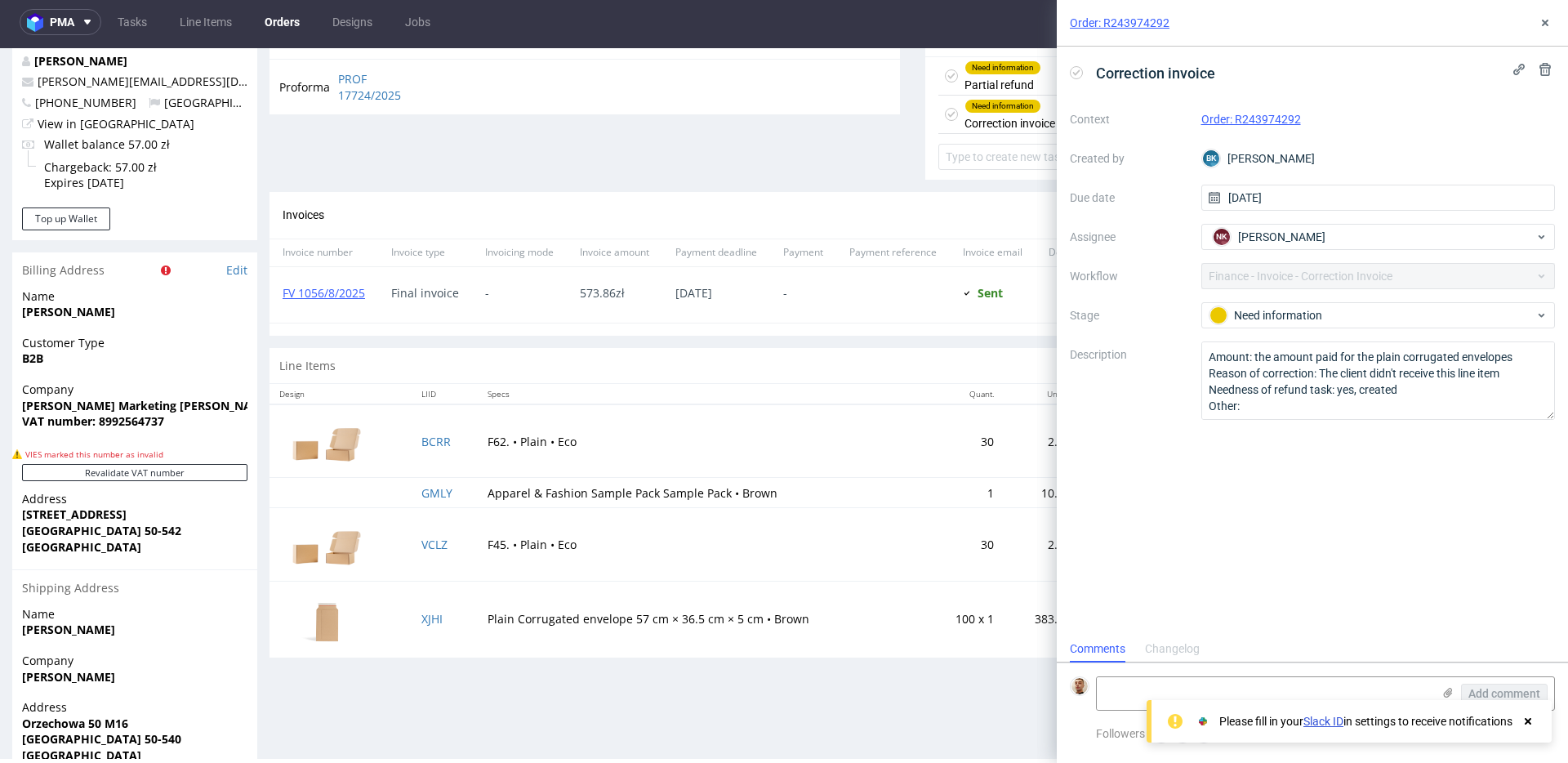
scroll to position [617, 0]
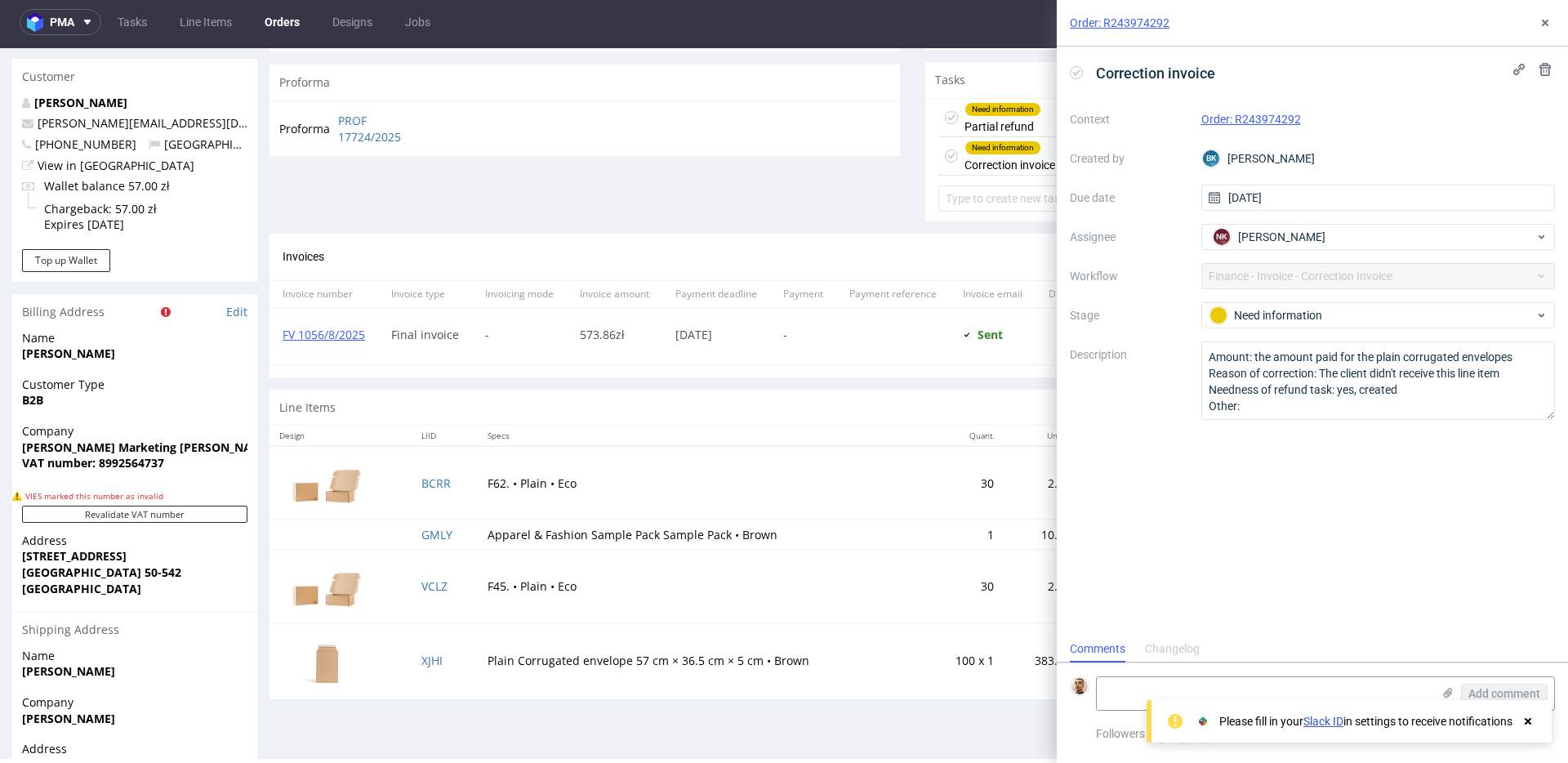
click at [778, 583] on td "F45. • Plain • Eco" at bounding box center [702, 586] width 449 height 72
click at [431, 656] on link "XJHI" at bounding box center [432, 660] width 22 height 16
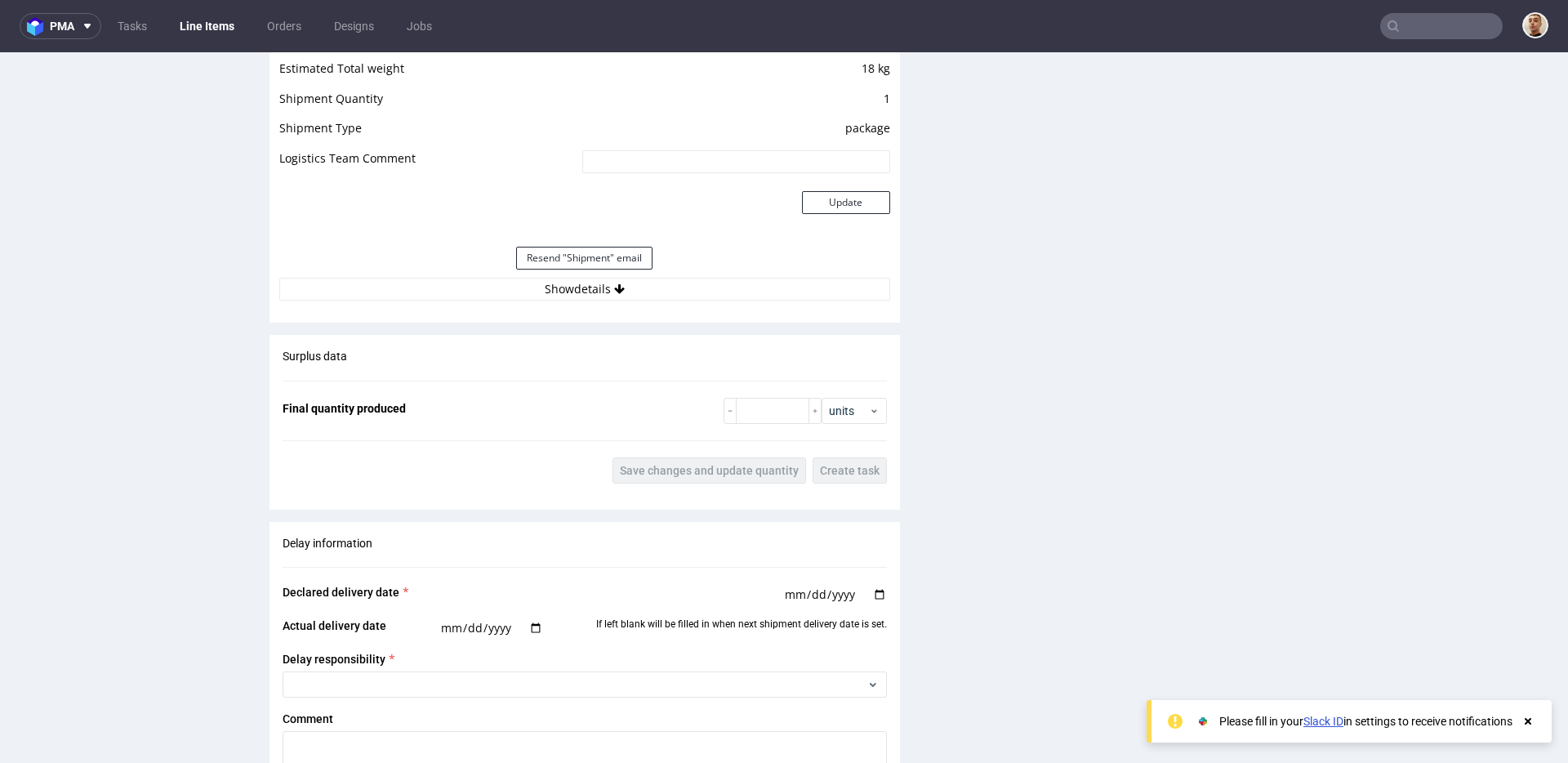
scroll to position [1466, 0]
click at [652, 296] on button "Show details" at bounding box center [585, 285] width 611 height 22
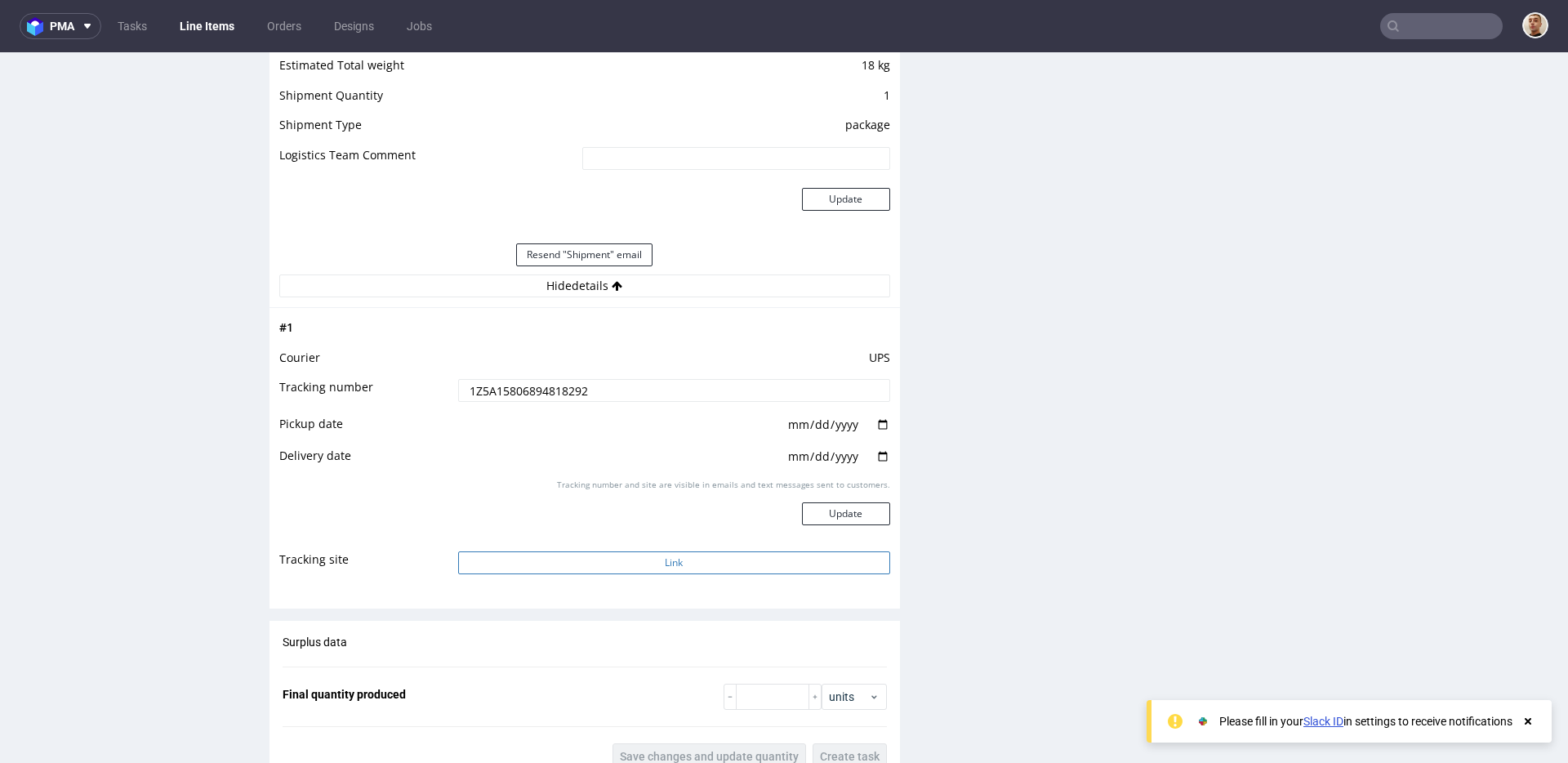
click at [626, 563] on button "Link" at bounding box center [674, 562] width 432 height 22
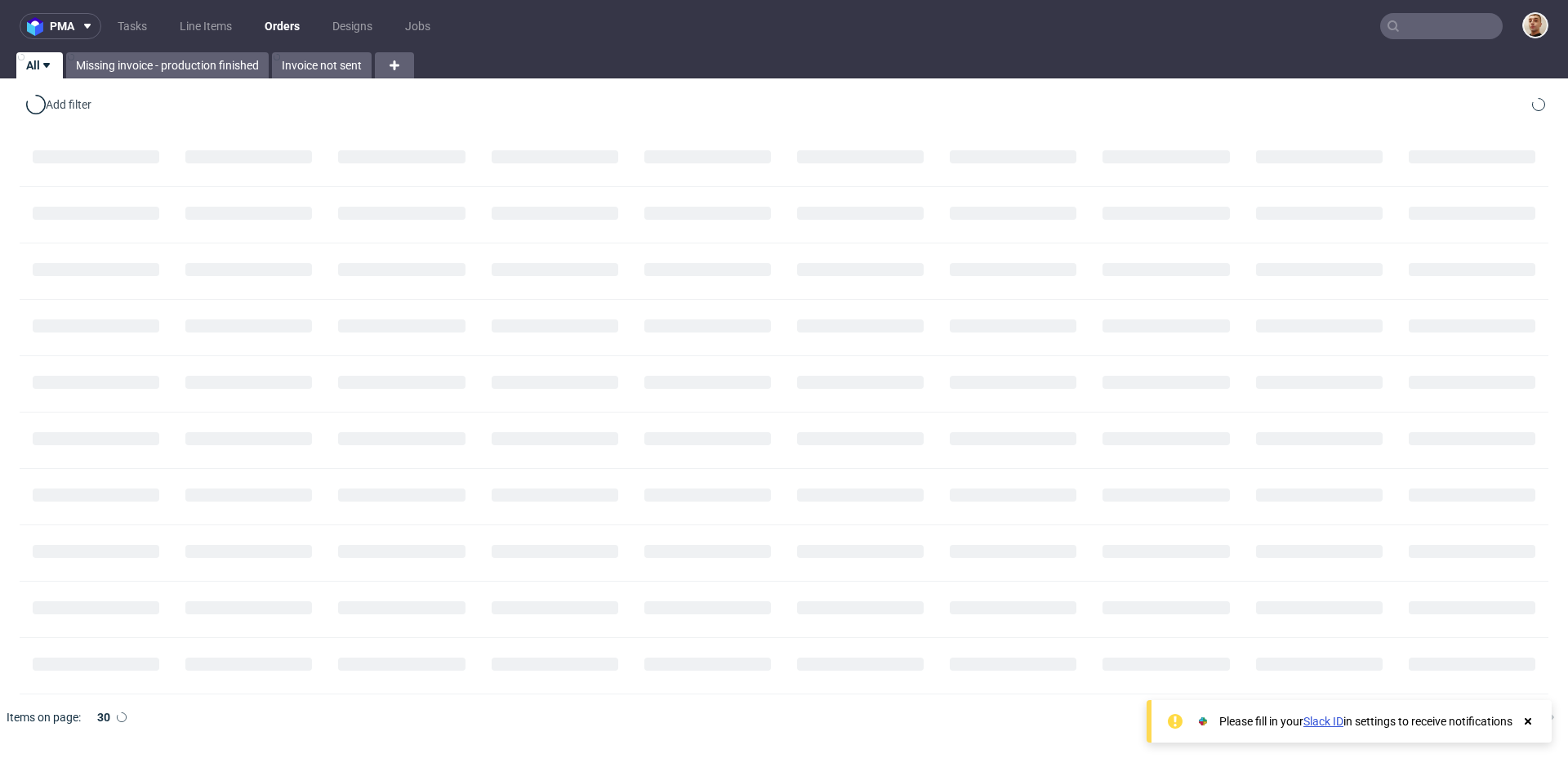
click at [1435, 41] on nav "pma Tasks Line Items Orders Designs Jobs" at bounding box center [784, 26] width 1568 height 52
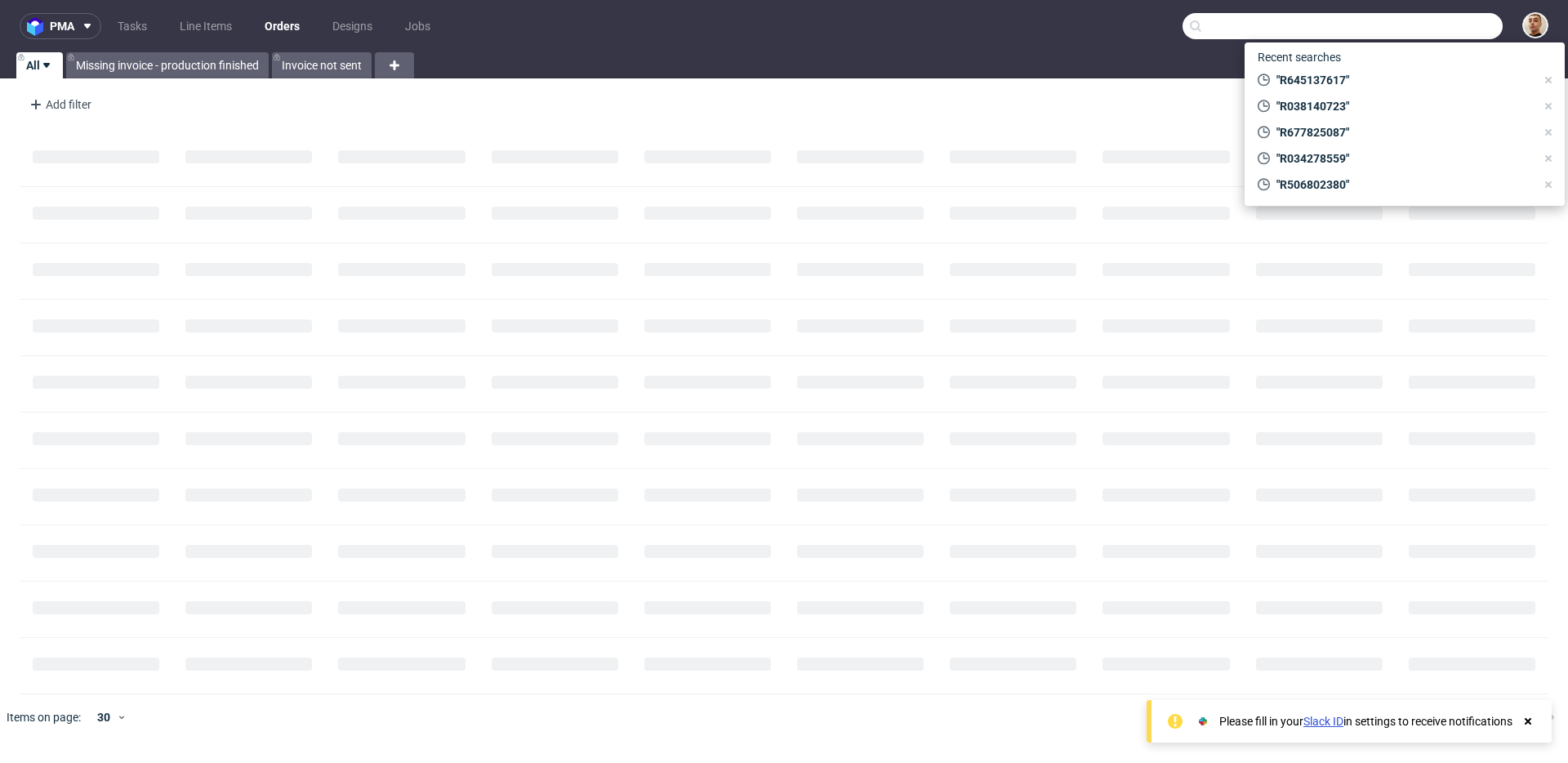
click at [1426, 21] on input "text" at bounding box center [1342, 26] width 320 height 26
paste input "R173933546"
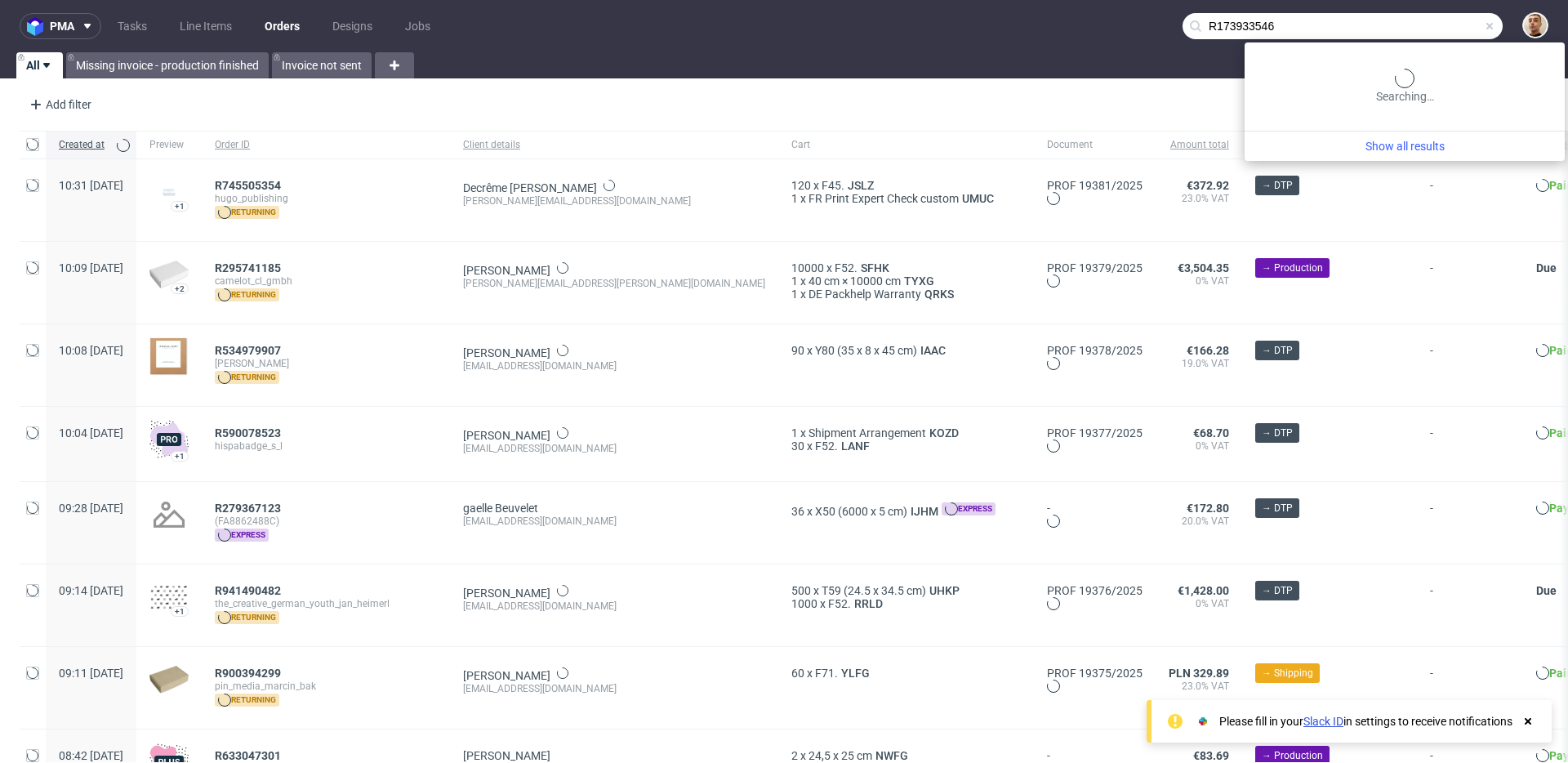
type input "R173933546"
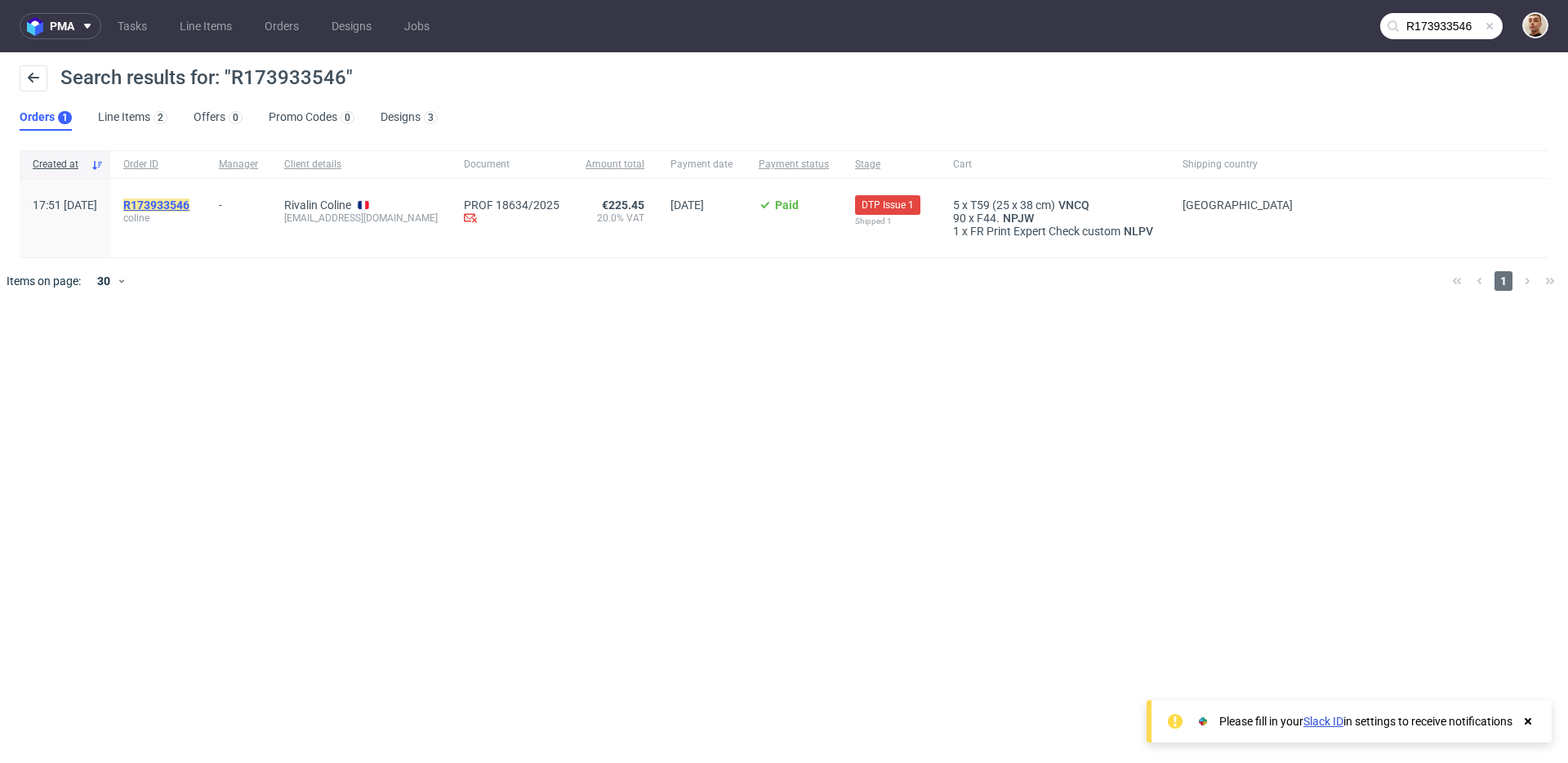
click at [185, 203] on mark "R173933546" at bounding box center [156, 206] width 67 height 13
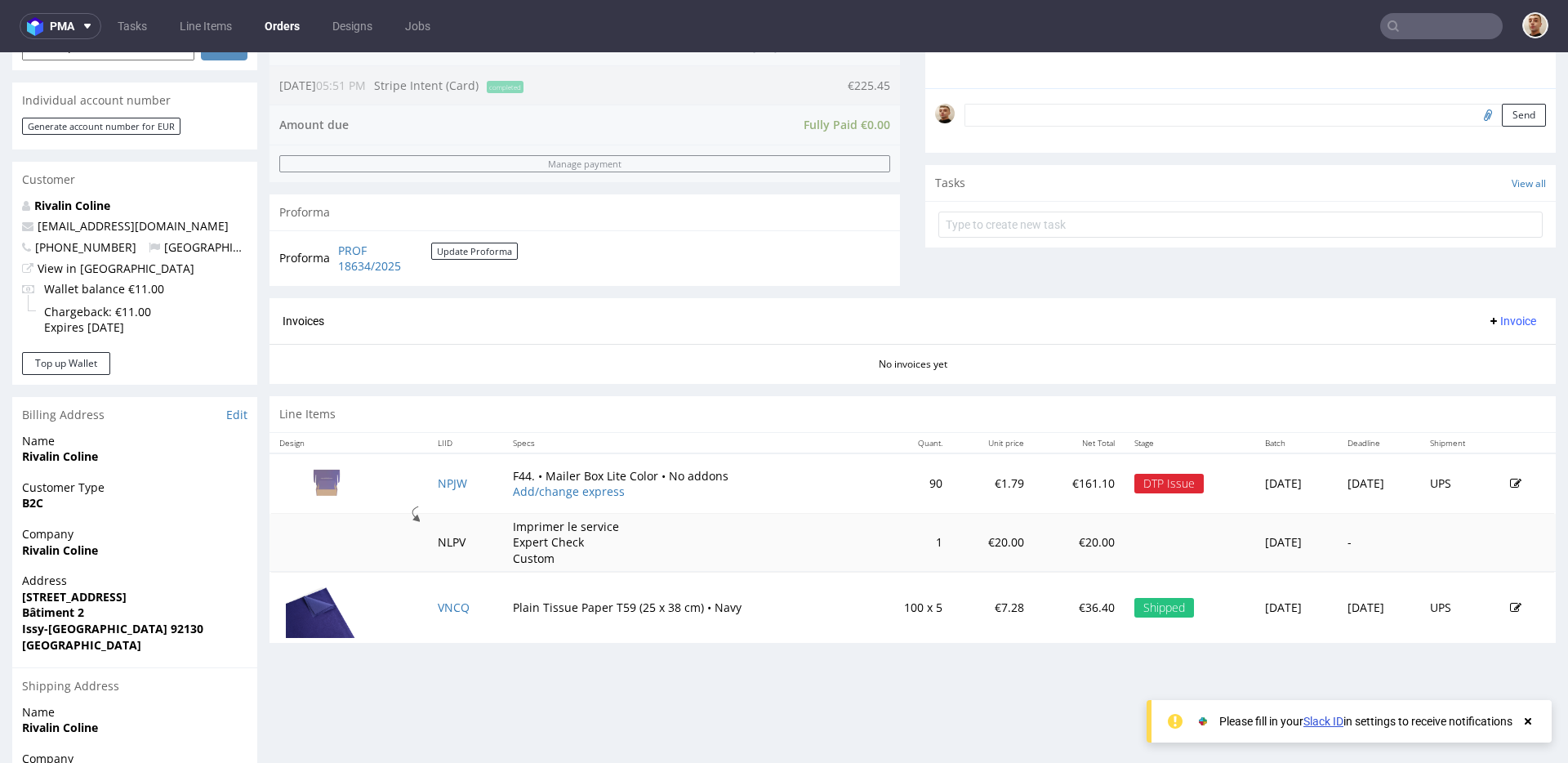
scroll to position [565, 0]
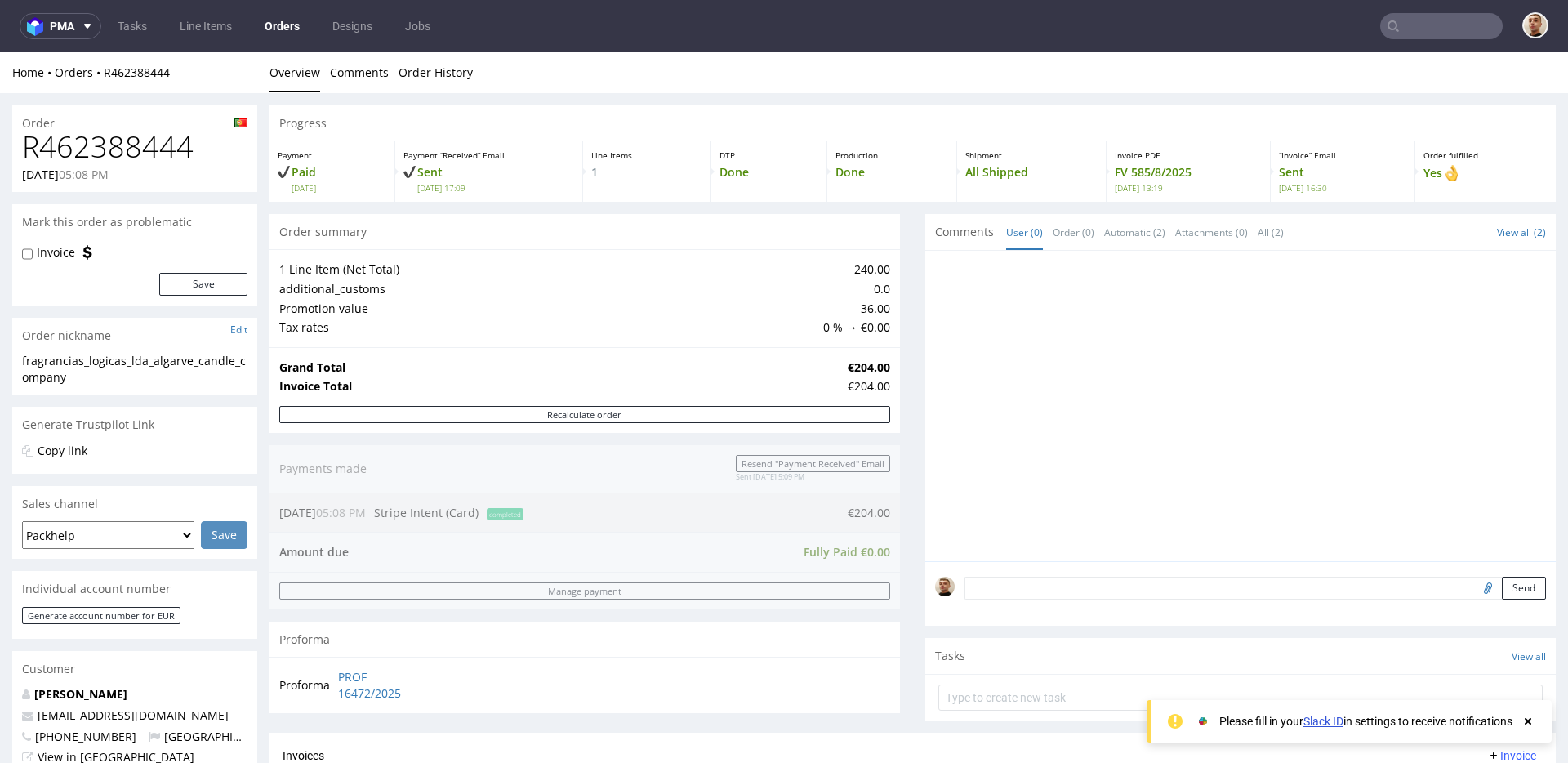
click at [162, 151] on h1 "R462388444" at bounding box center [135, 146] width 225 height 32
copy h1 "R462388444"
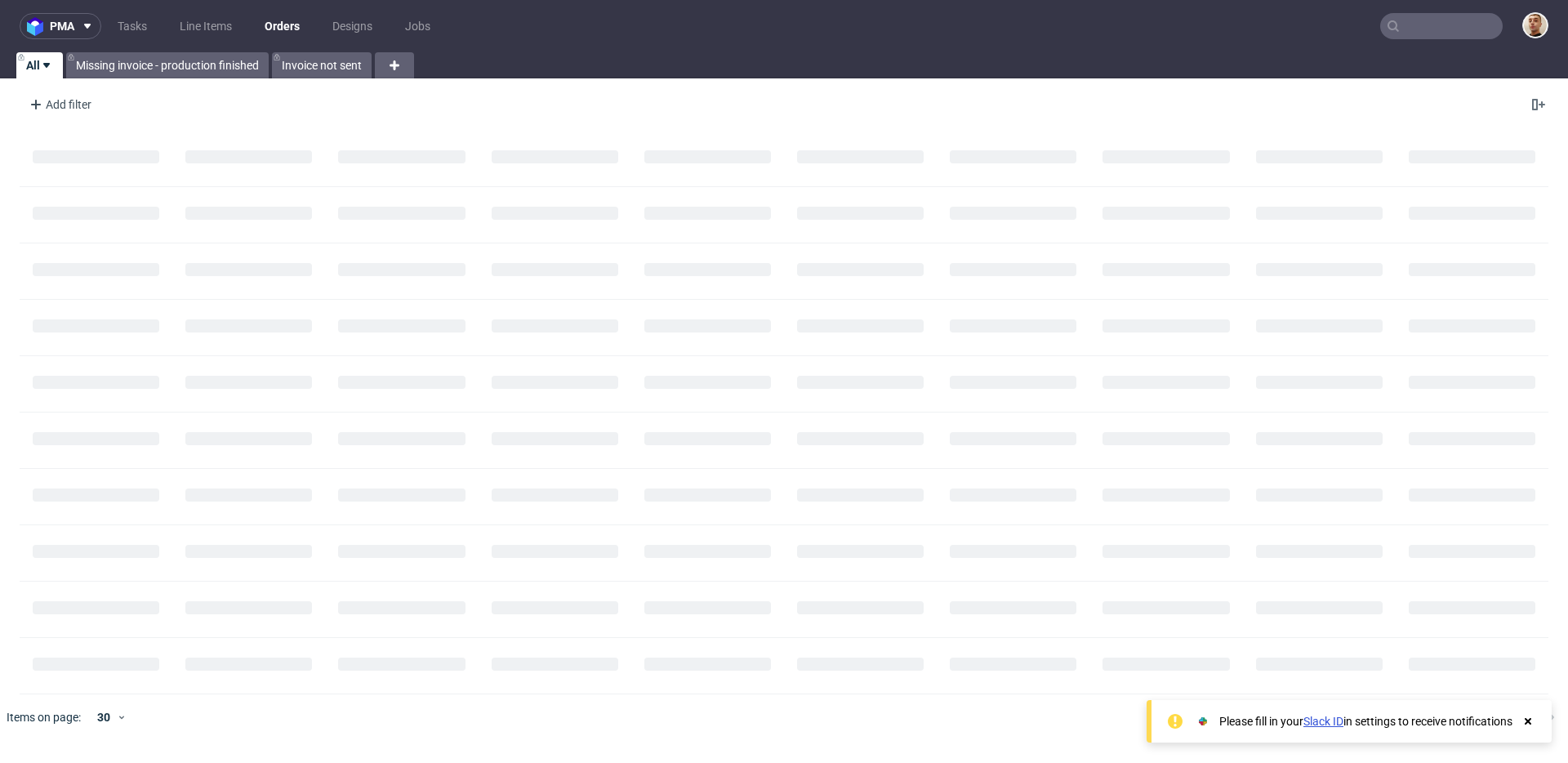
click at [1453, 28] on input "text" at bounding box center [1441, 26] width 122 height 26
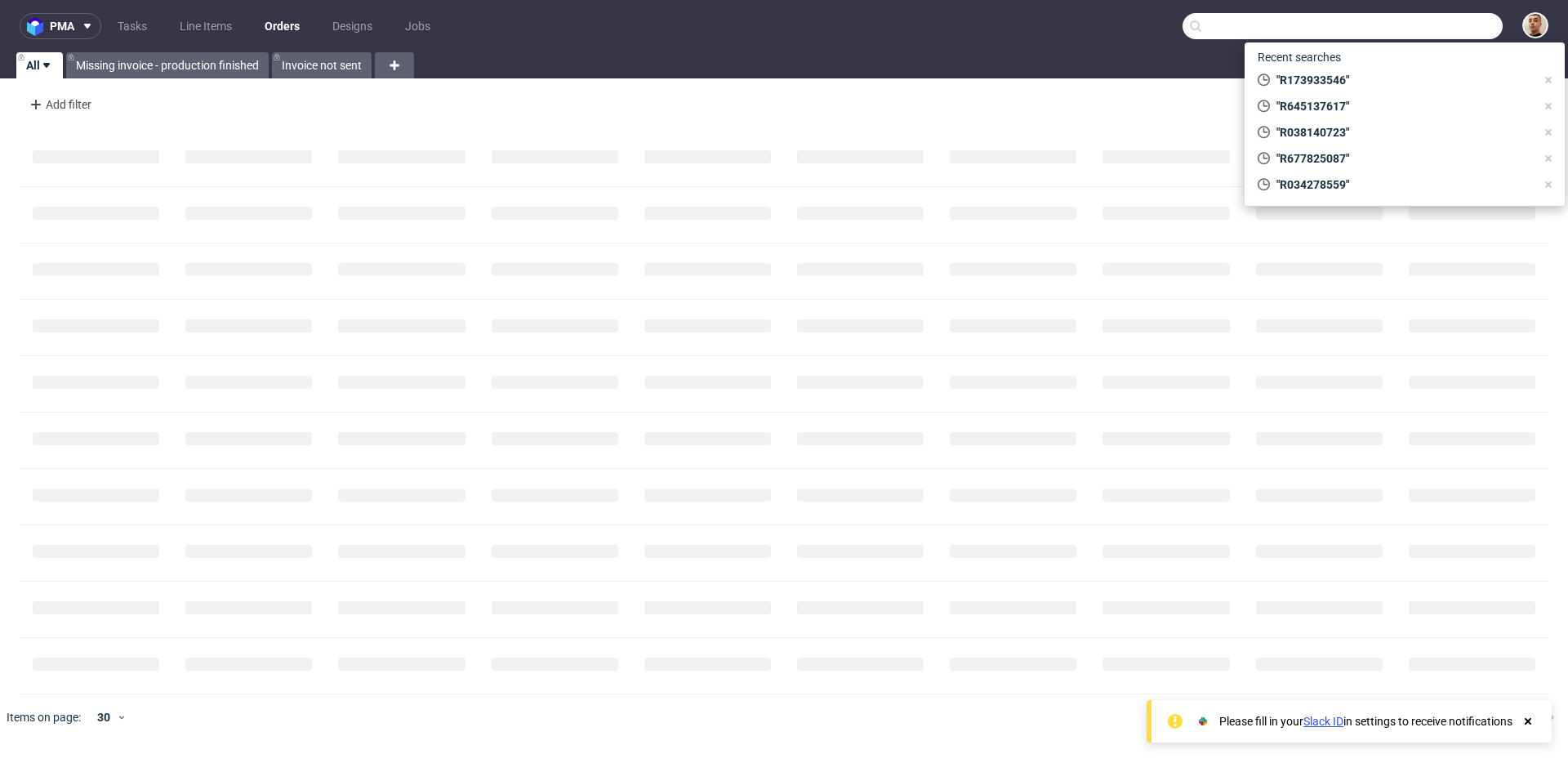
paste input "48511488976"
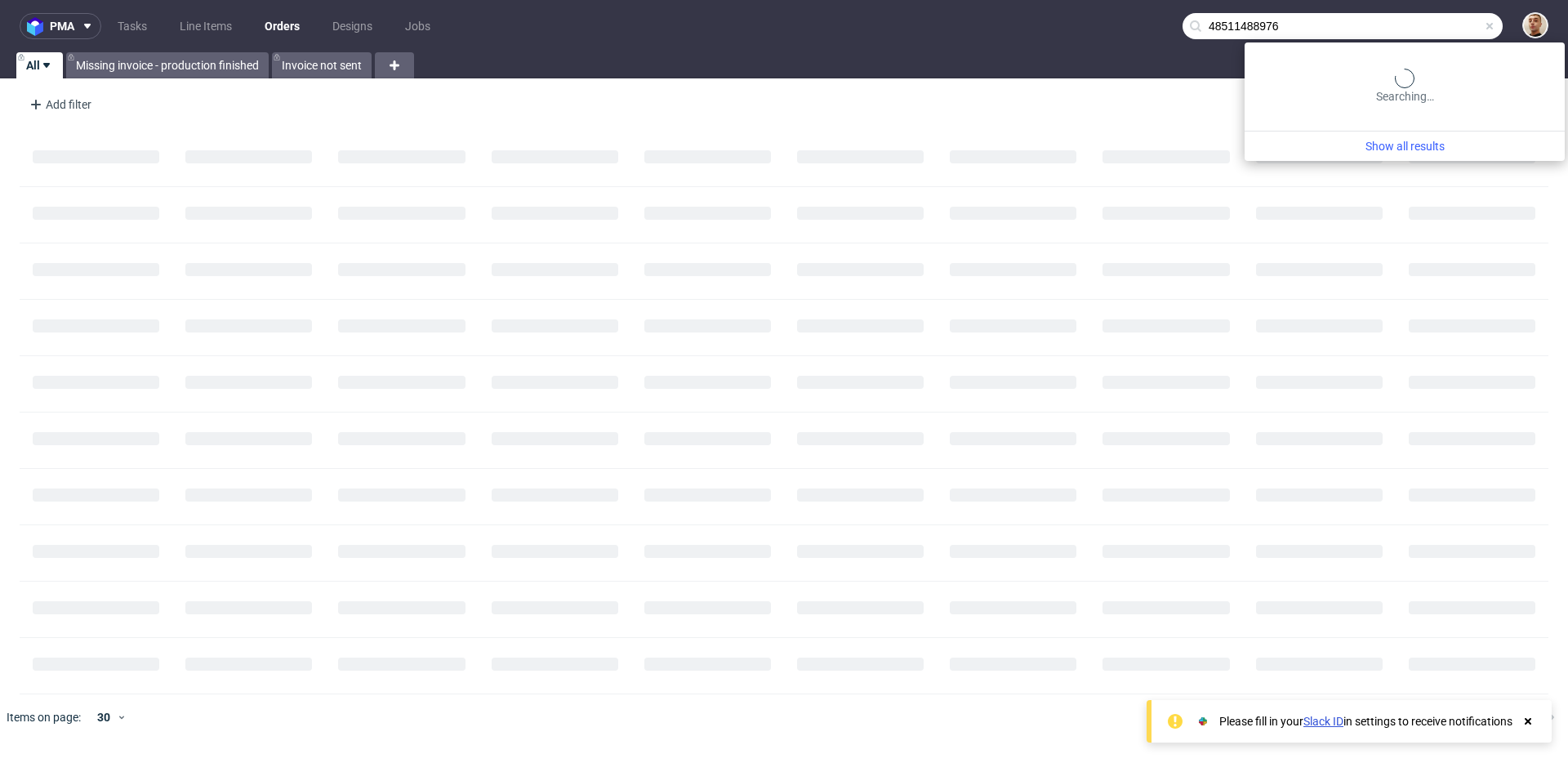
type input "48511488976"
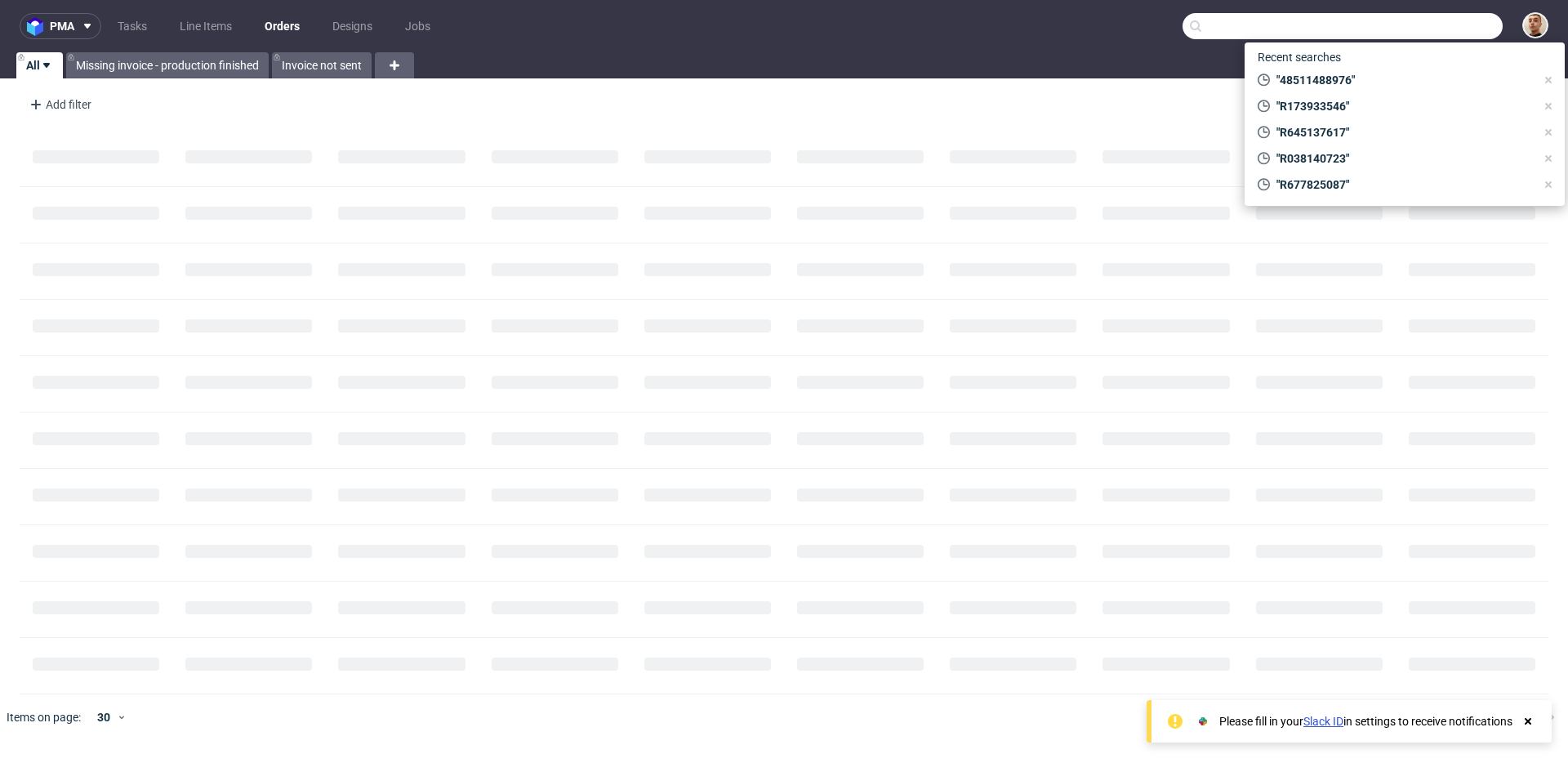
click at [1435, 18] on input "text" at bounding box center [1342, 26] width 320 height 26
paste input "R178363265"
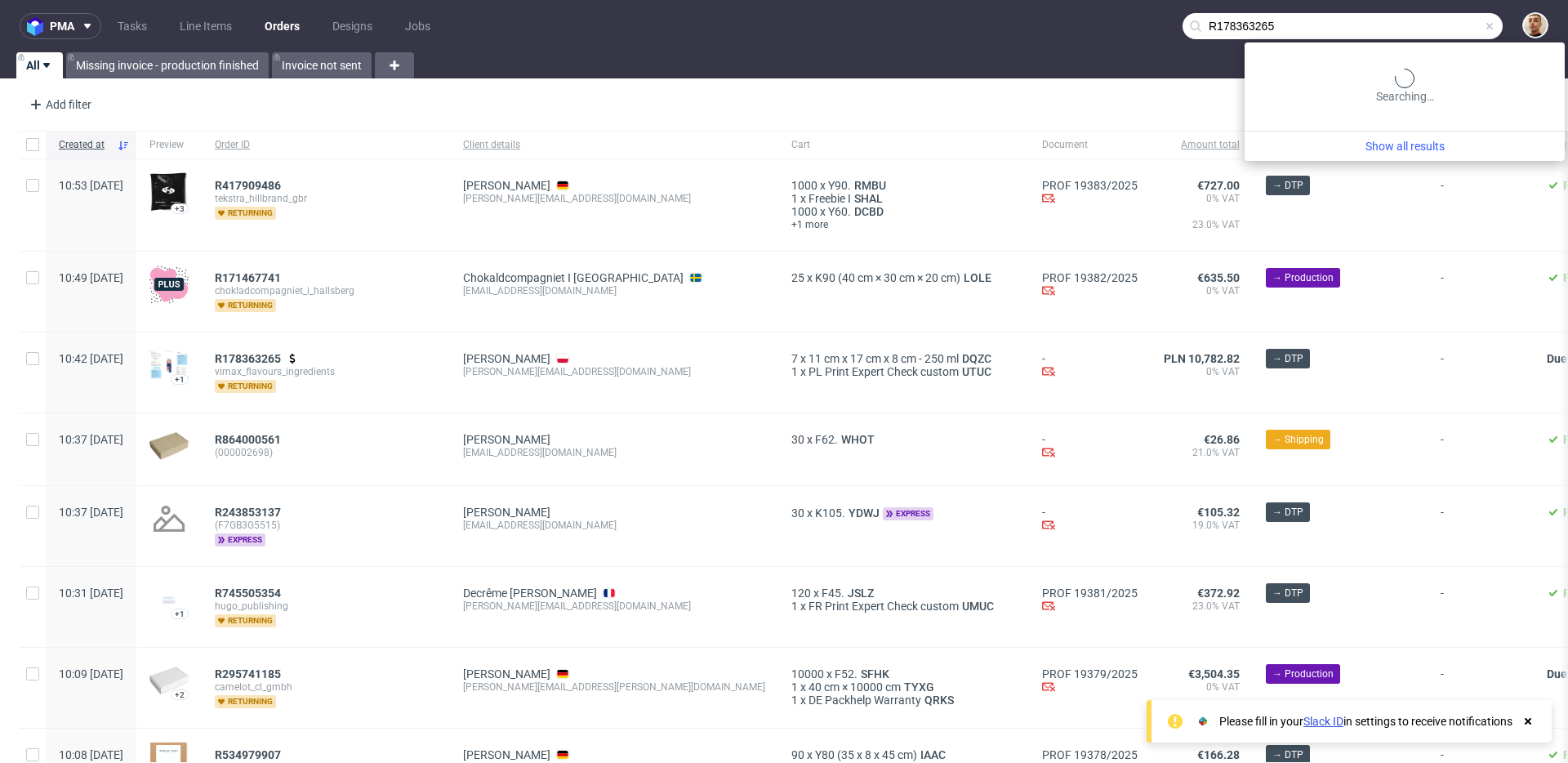
type input "R178363265"
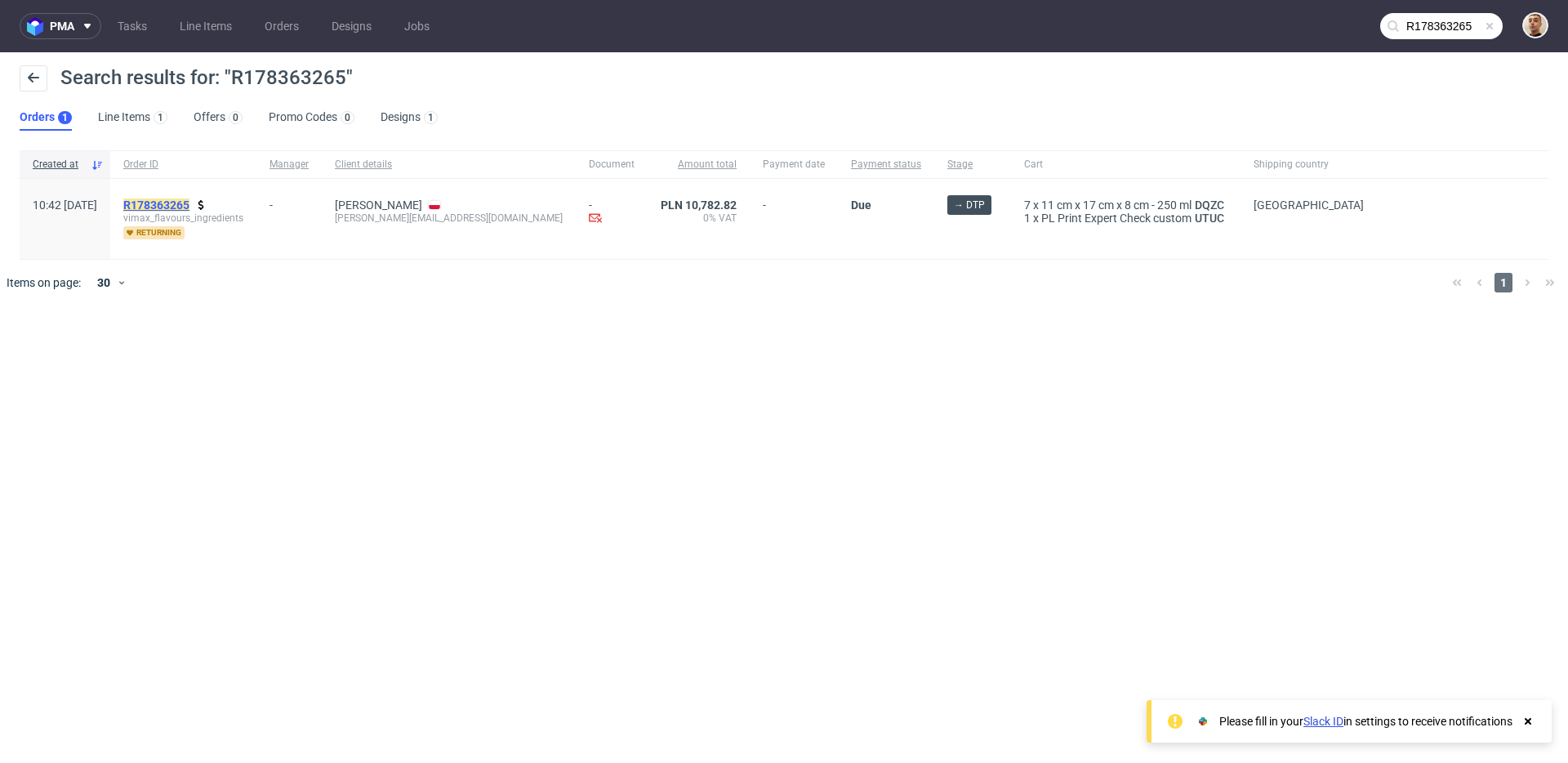
click at [190, 202] on mark "R178363265" at bounding box center [156, 206] width 67 height 13
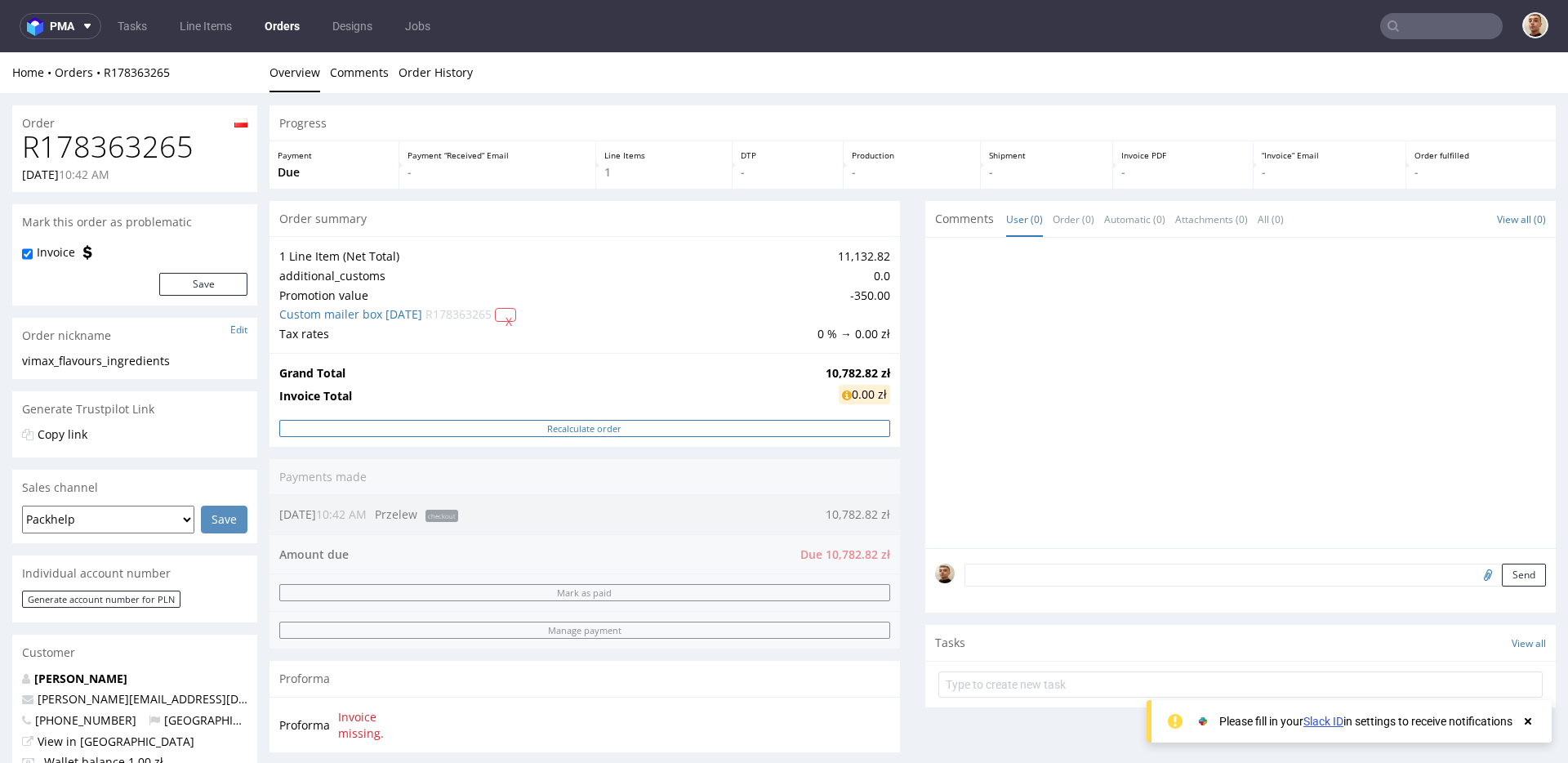
scroll to position [270, 0]
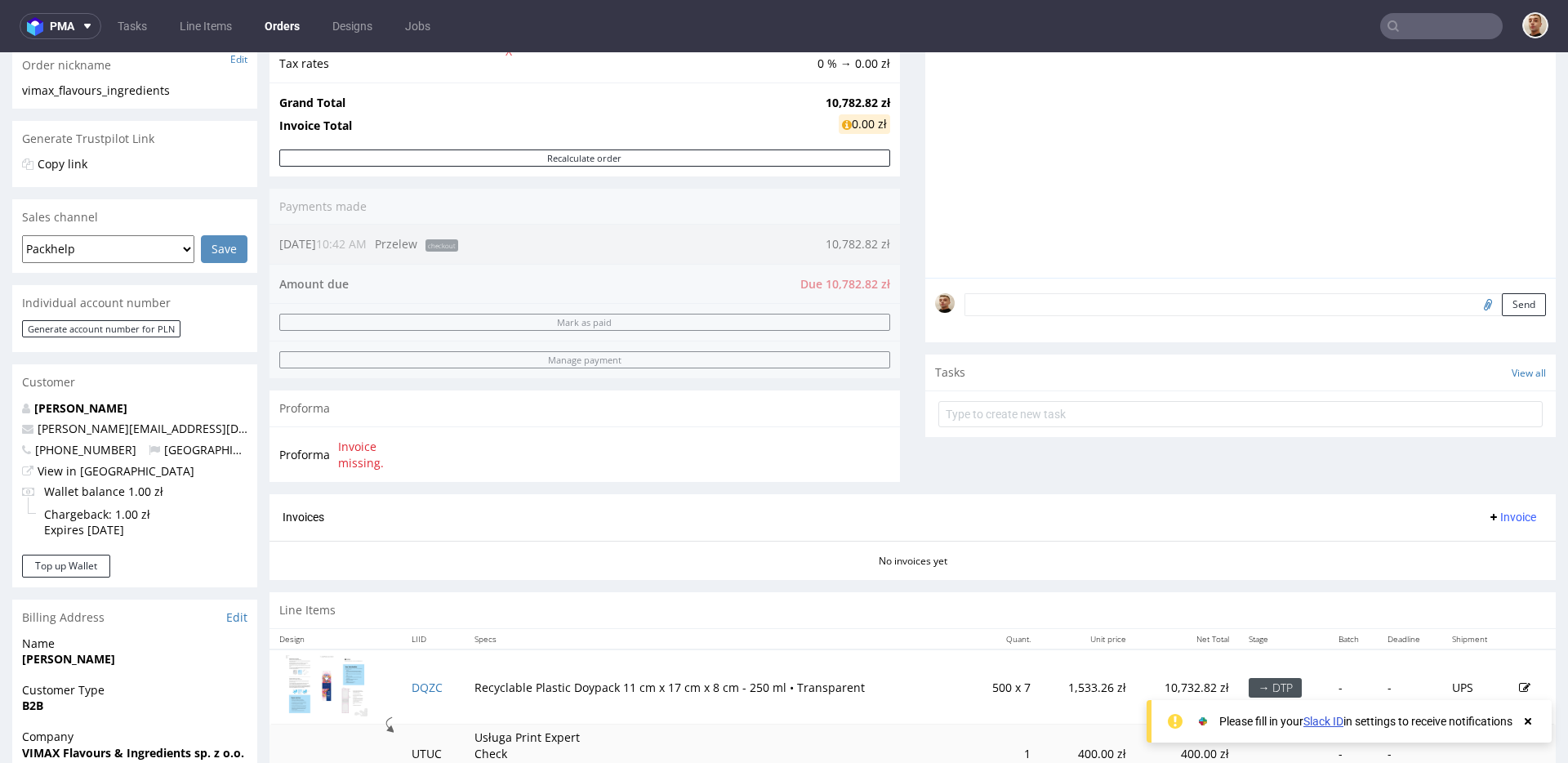
click at [334, 679] on img at bounding box center [327, 686] width 82 height 62
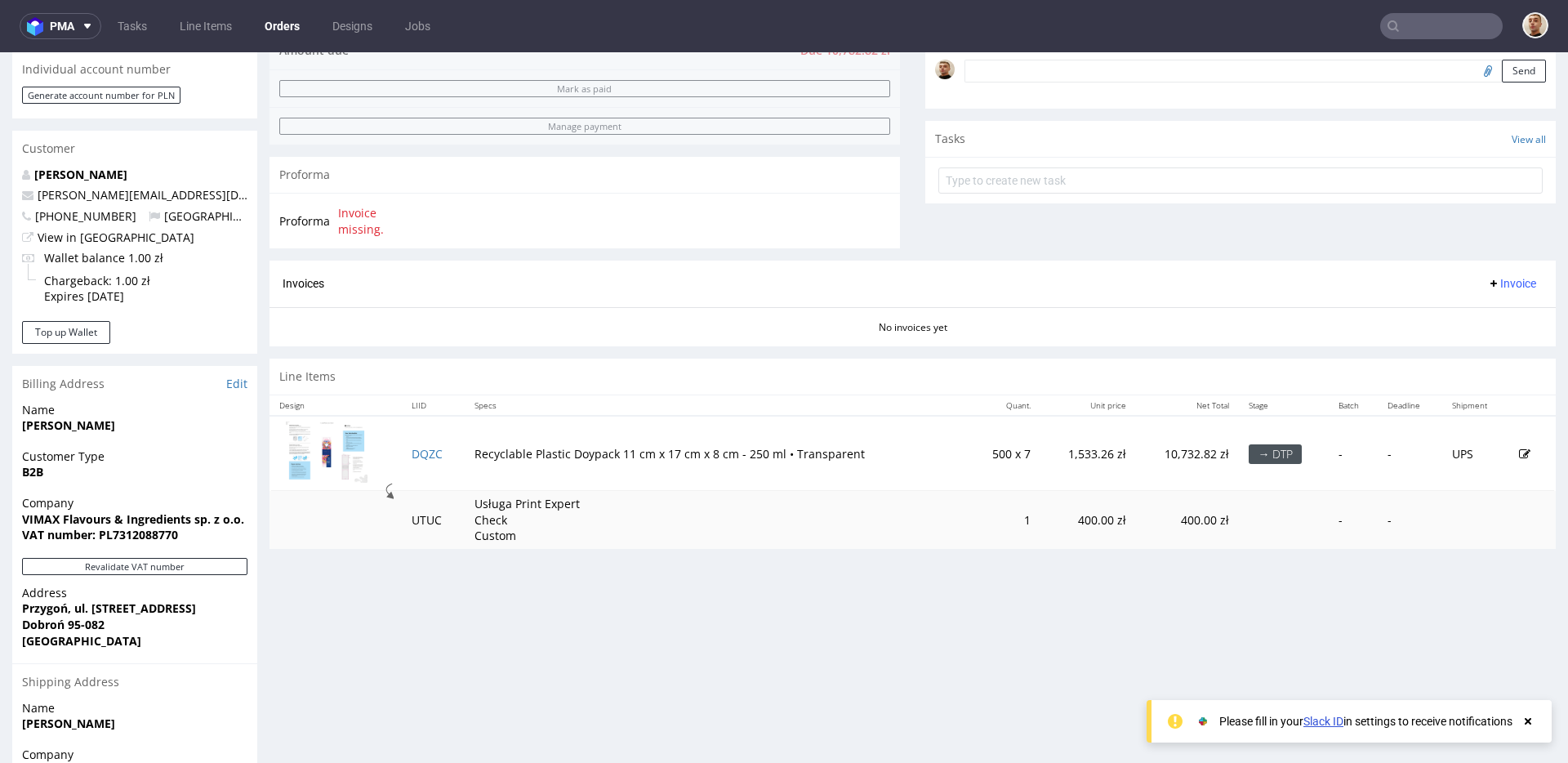
scroll to position [0, 0]
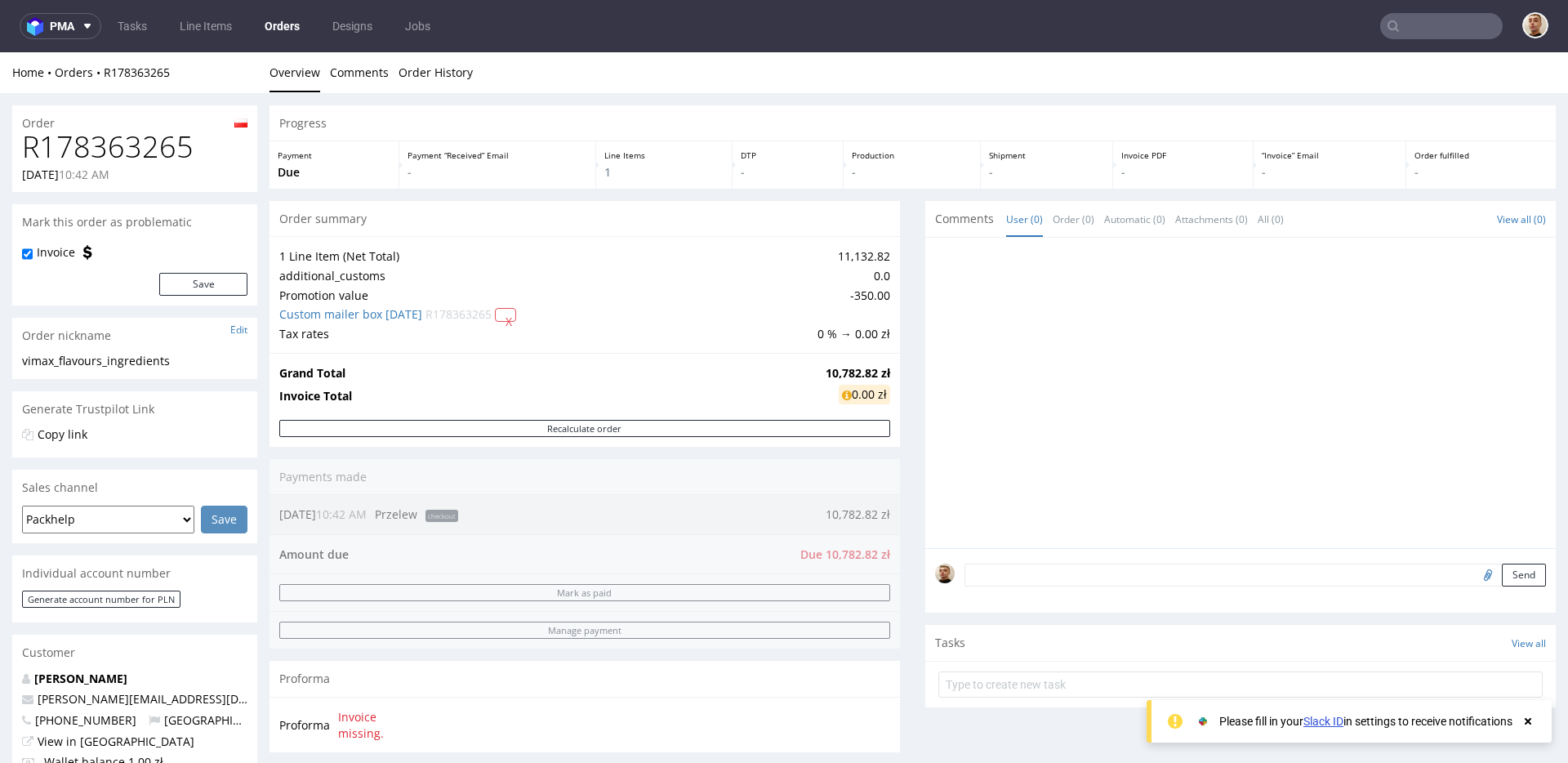
click at [164, 136] on h1 "R178363265" at bounding box center [135, 146] width 225 height 32
copy h1 "R178363265"
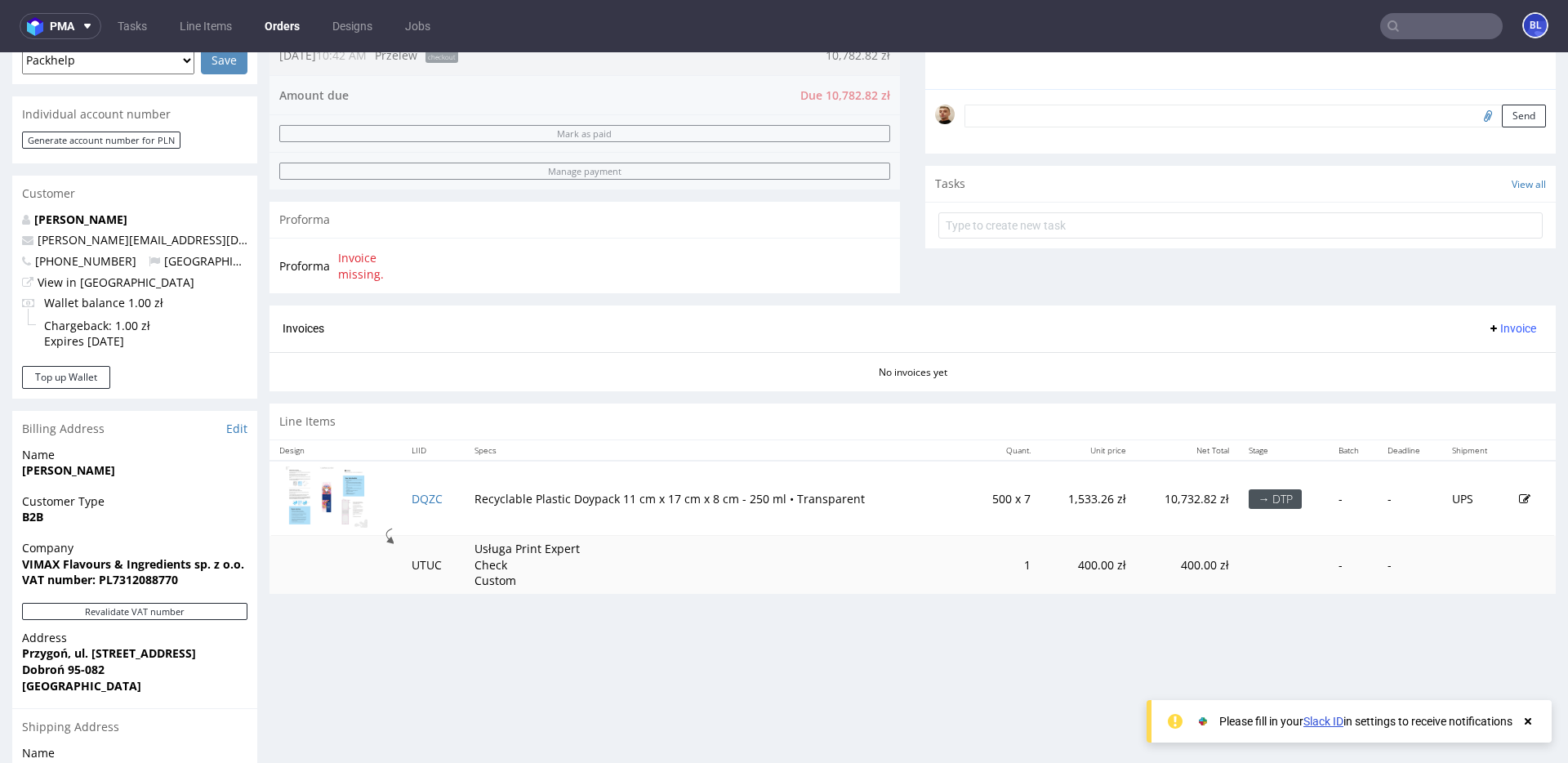
scroll to position [391, 0]
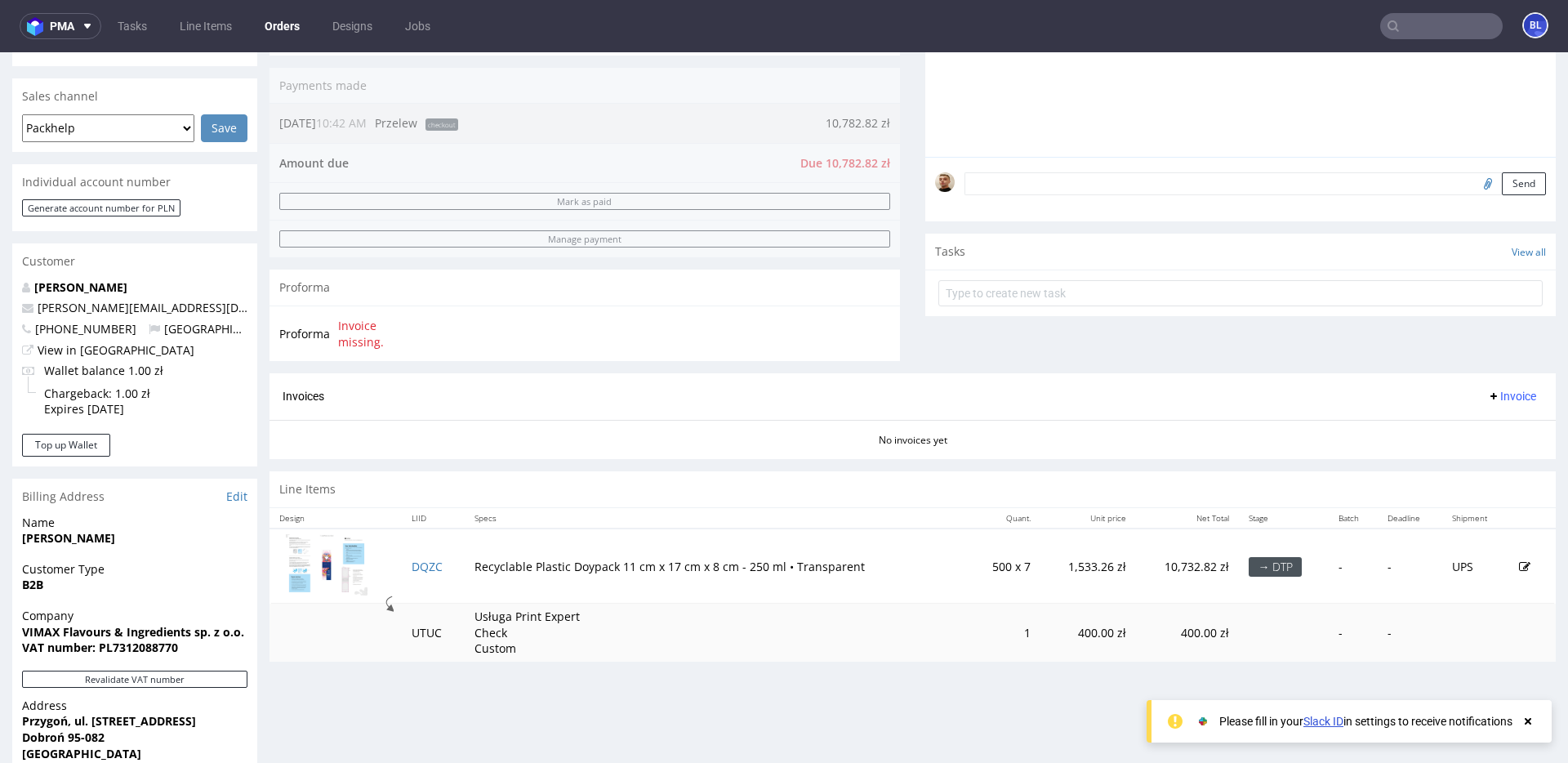
click at [629, 345] on div "Proforma Invoice missing." at bounding box center [585, 333] width 631 height 56
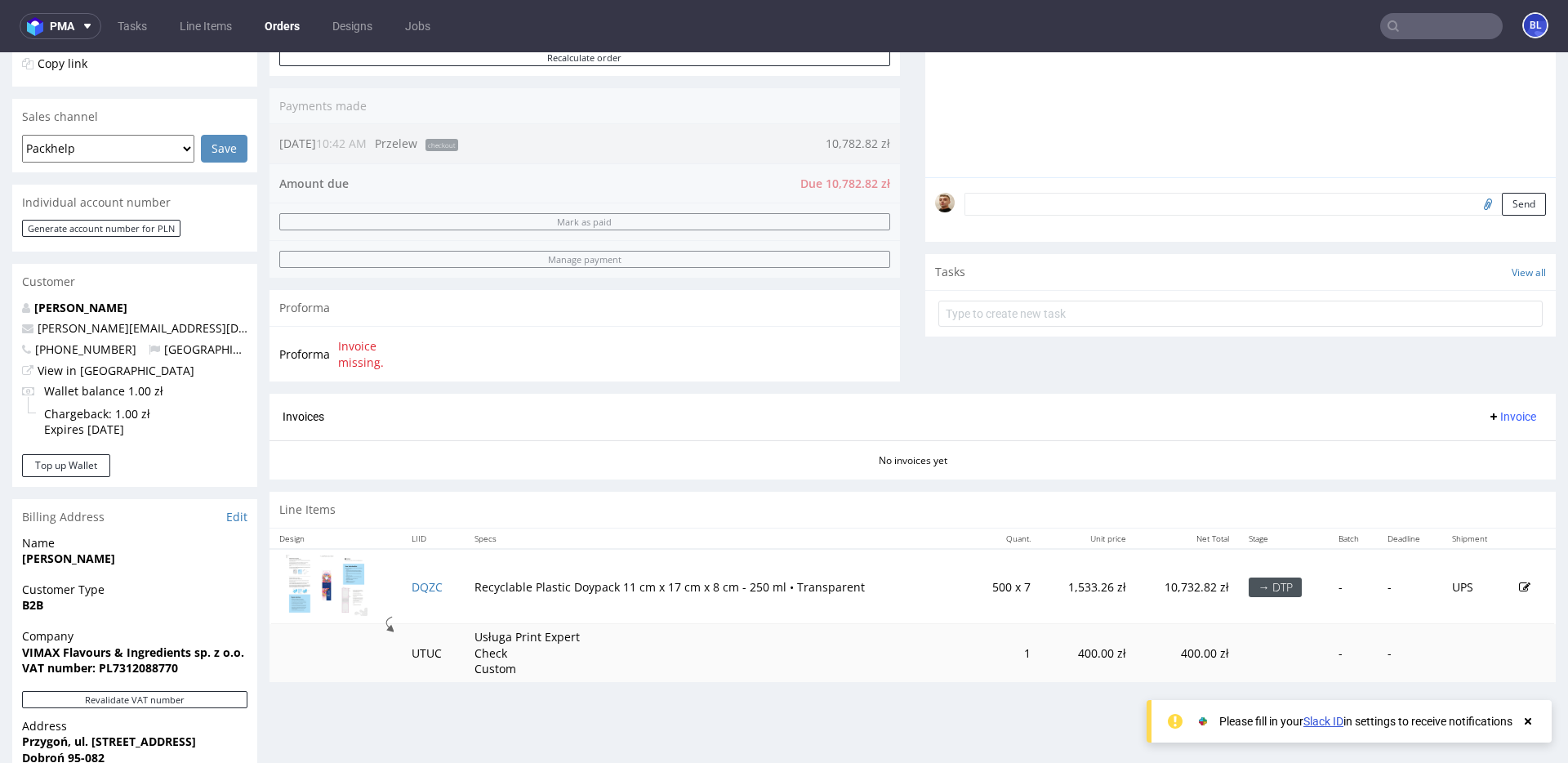
scroll to position [367, 0]
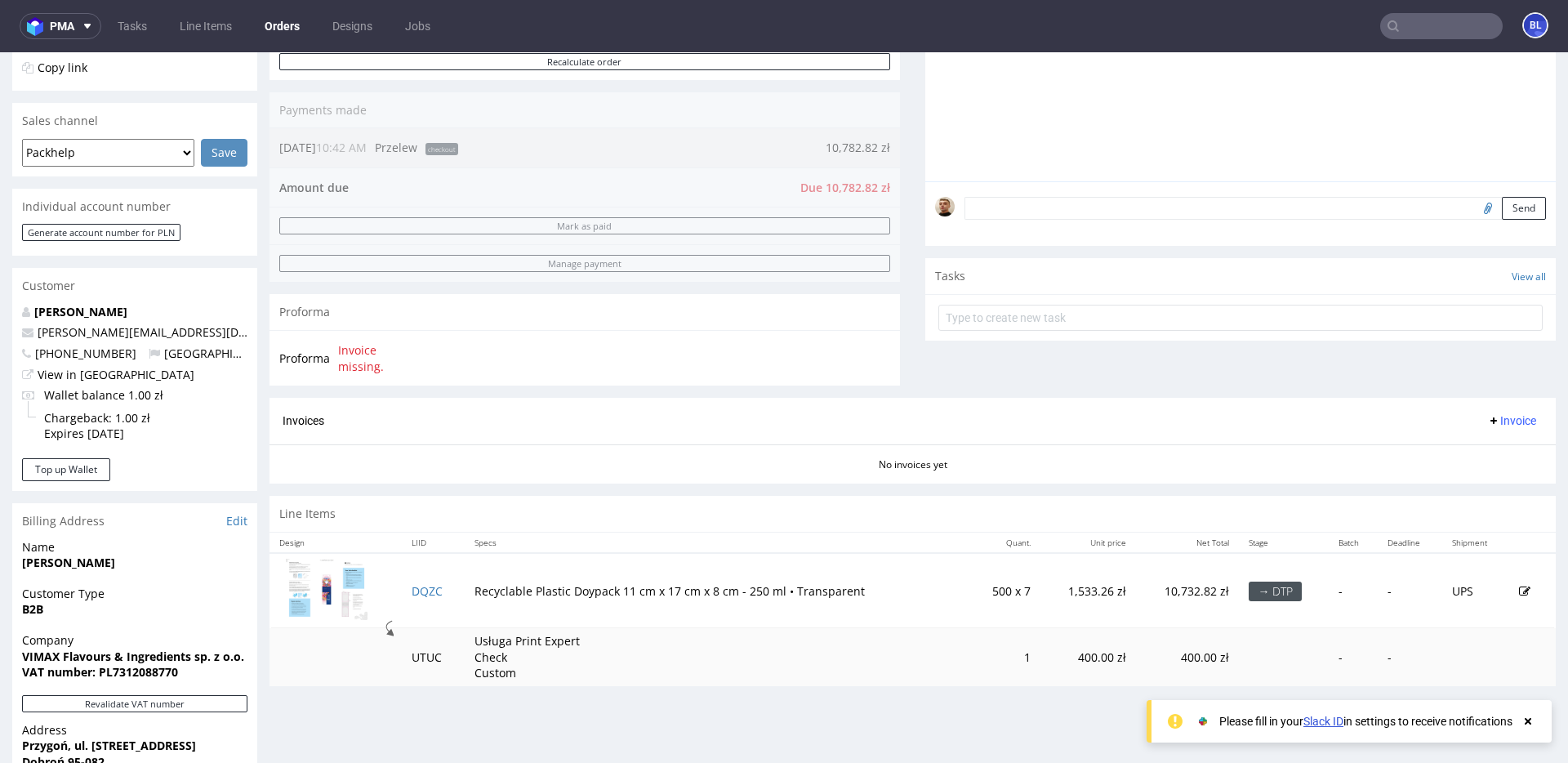
click at [361, 365] on span "Invoice missing." at bounding box center [381, 358] width 87 height 32
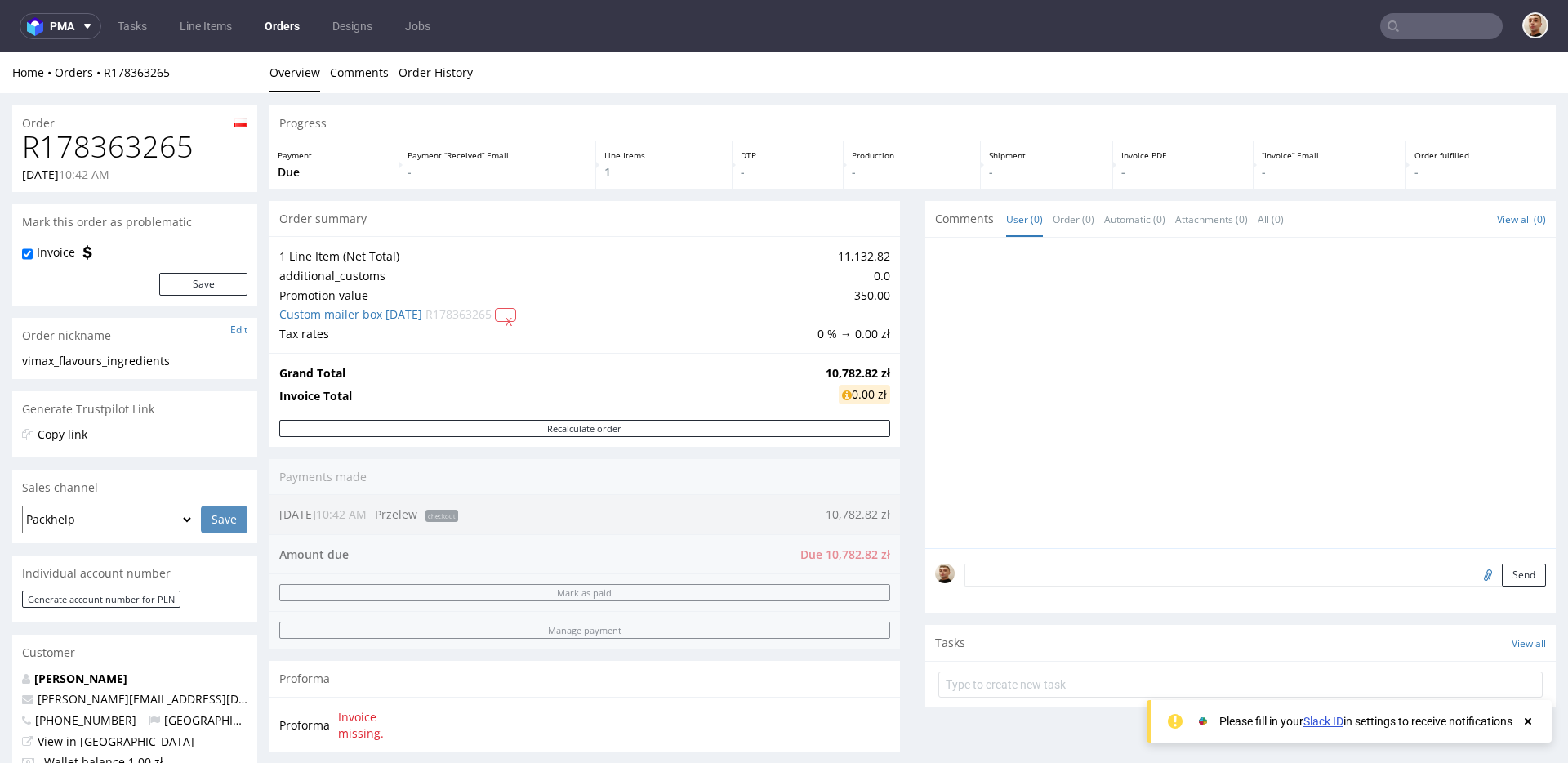
click at [134, 153] on h1 "R178363265" at bounding box center [135, 146] width 225 height 32
copy h1 "R178363265"
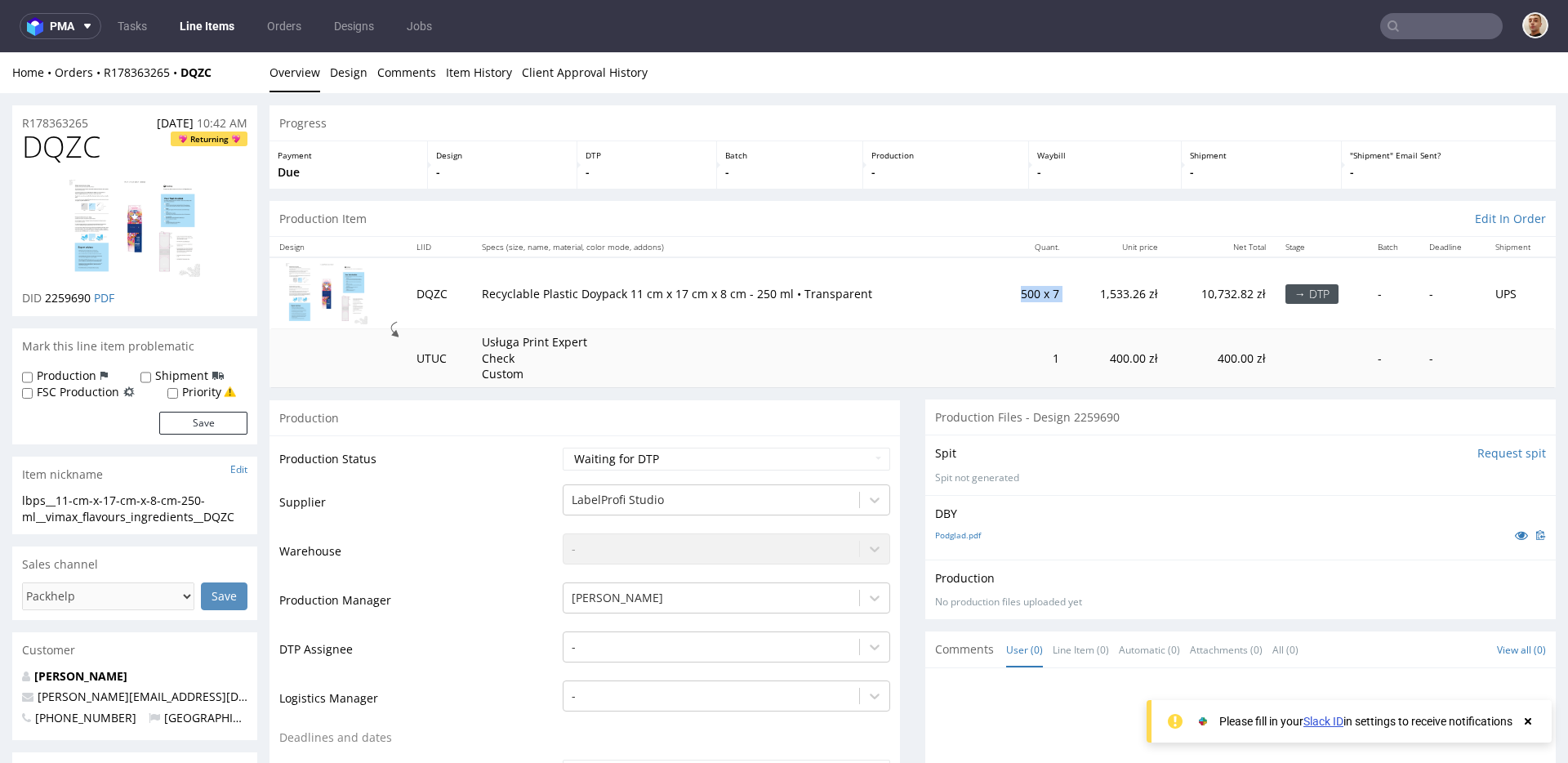
drag, startPoint x: 1055, startPoint y: 289, endPoint x: 980, endPoint y: 289, distance: 75.0
click at [980, 289] on tr "DQZC Recyclable Plastic Doypack 11 cm x 17 cm x 8 cm - 250 ml • Transparent 500…" at bounding box center [913, 293] width 1286 height 72
click at [995, 289] on td "500 x 7" at bounding box center [1031, 293] width 74 height 72
click at [156, 81] on div "Home Orders R178363265 DQZC Overview Design Comments Item History Client Approv…" at bounding box center [784, 72] width 1568 height 41
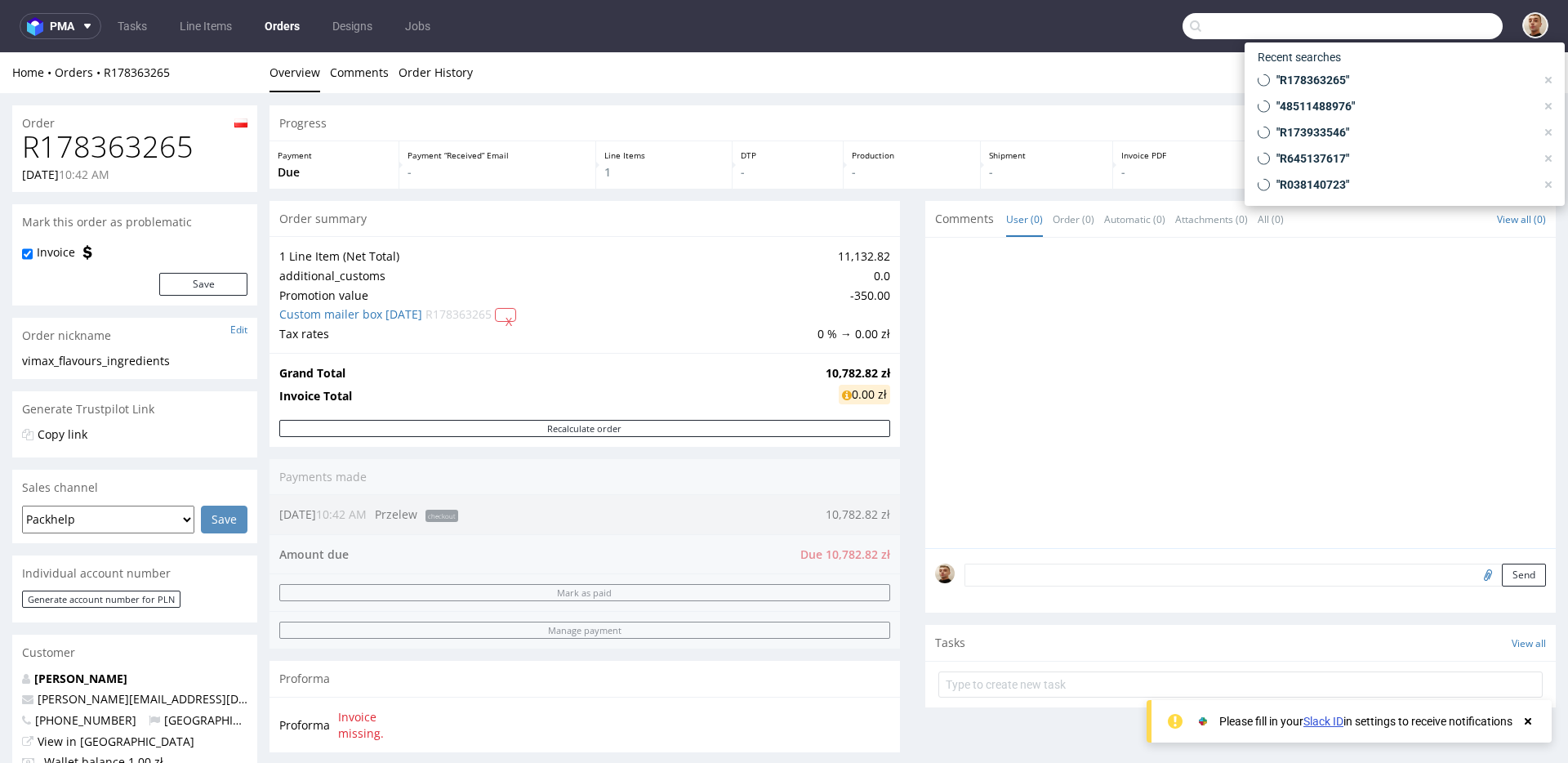
click at [1389, 17] on input "text" at bounding box center [1342, 26] width 320 height 26
paste input "R772752288"
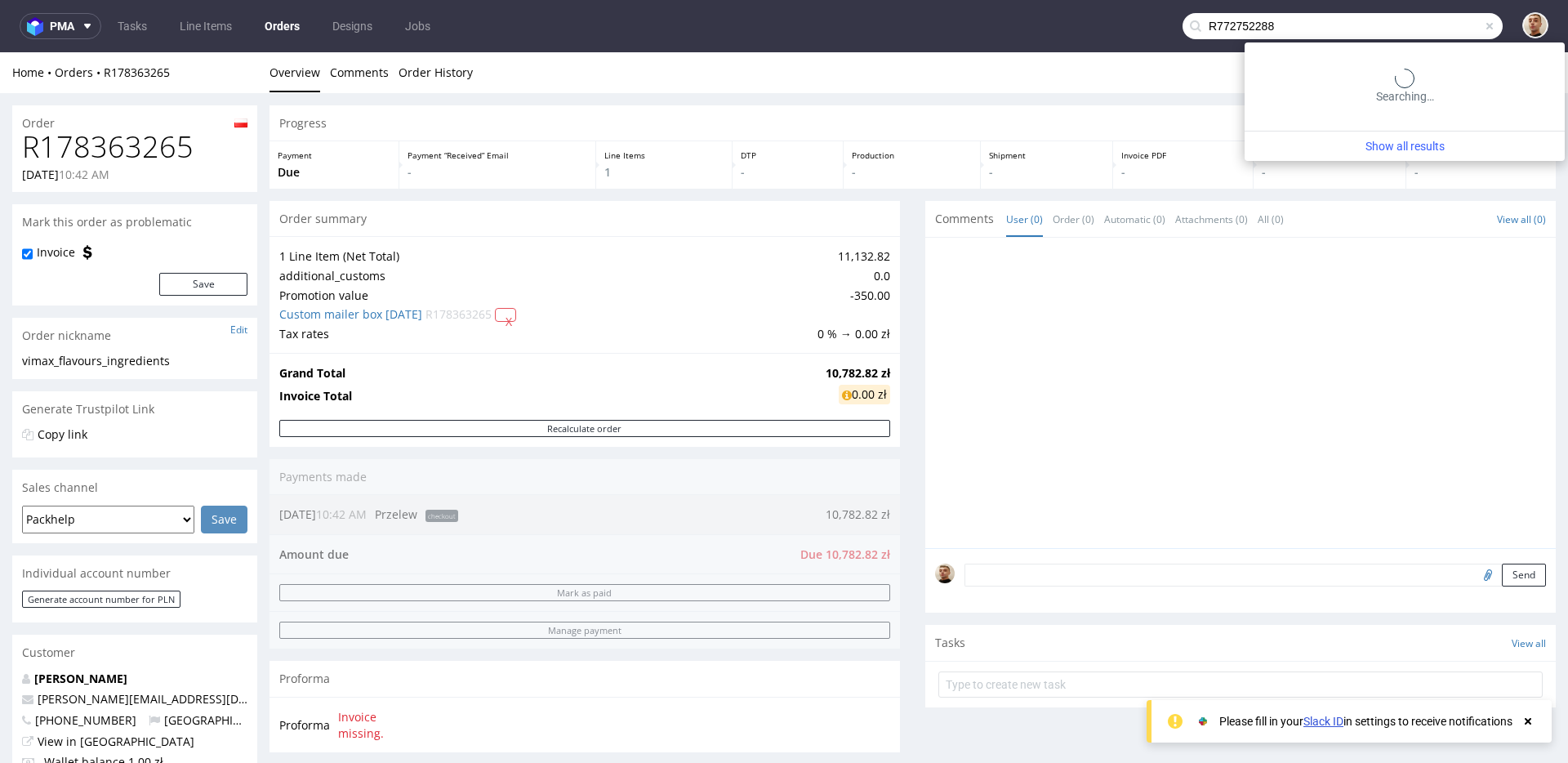
type input "R772752288"
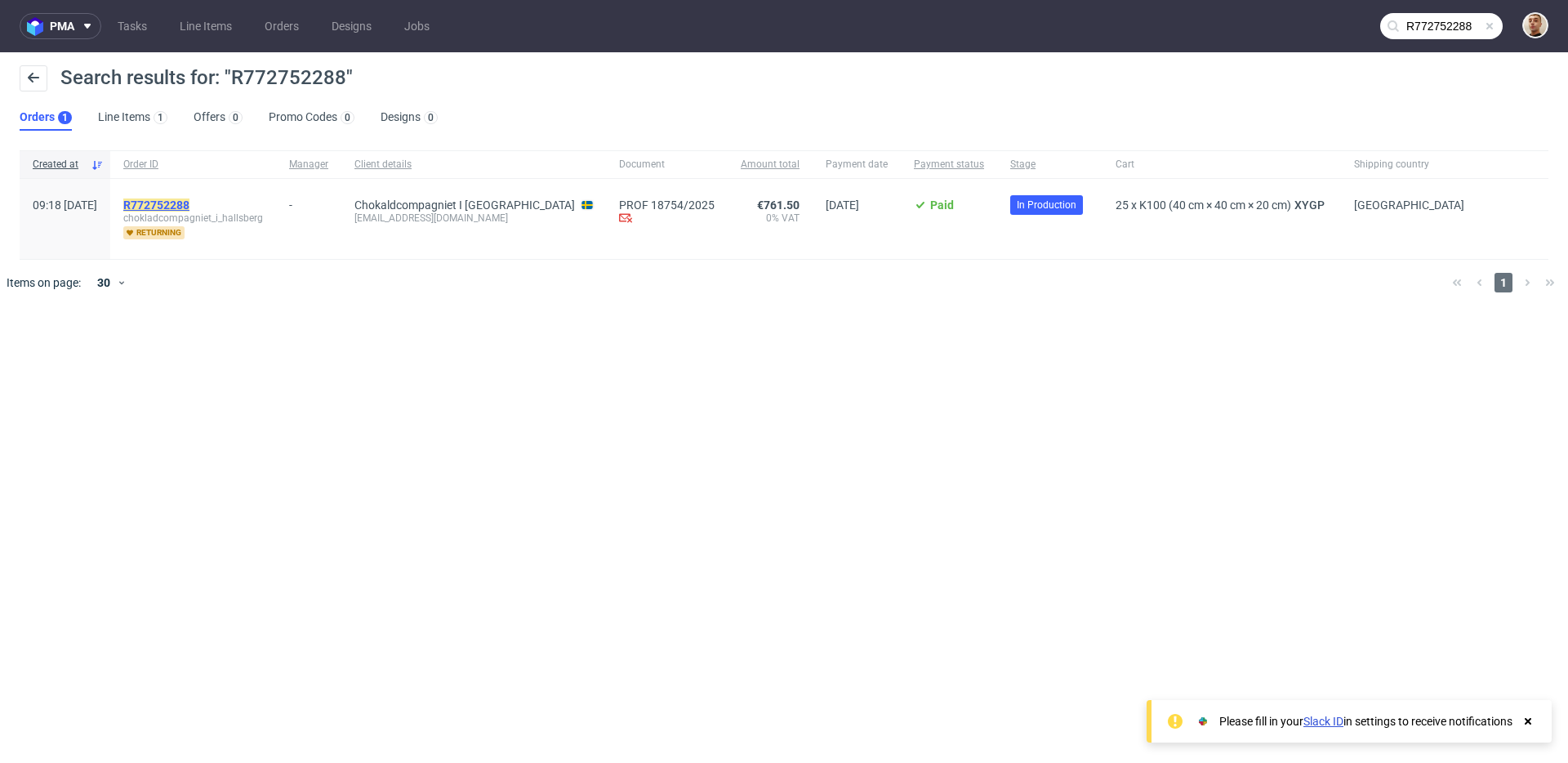
click at [190, 199] on mark "R772752288" at bounding box center [156, 206] width 67 height 13
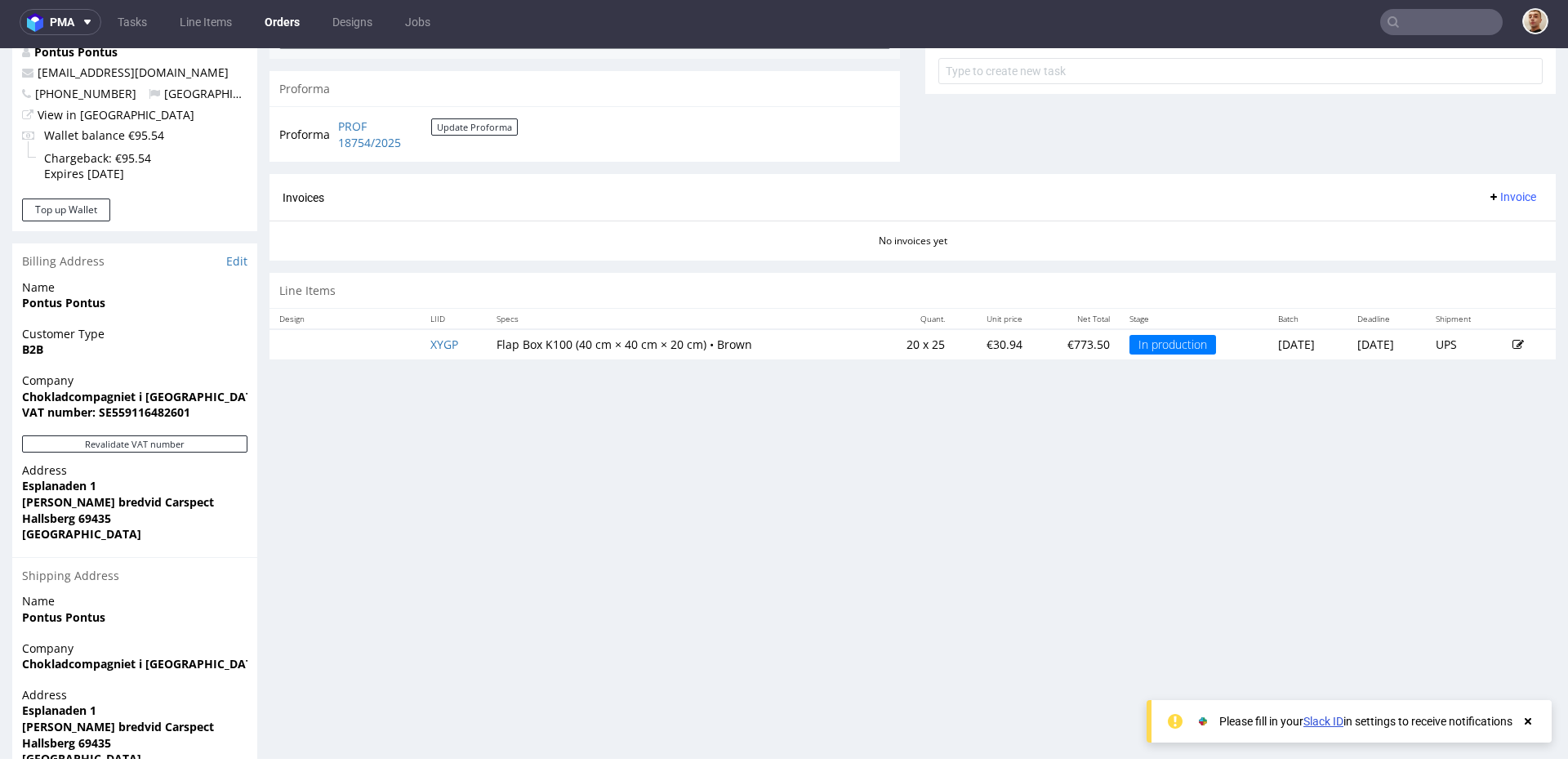
scroll to position [454, 0]
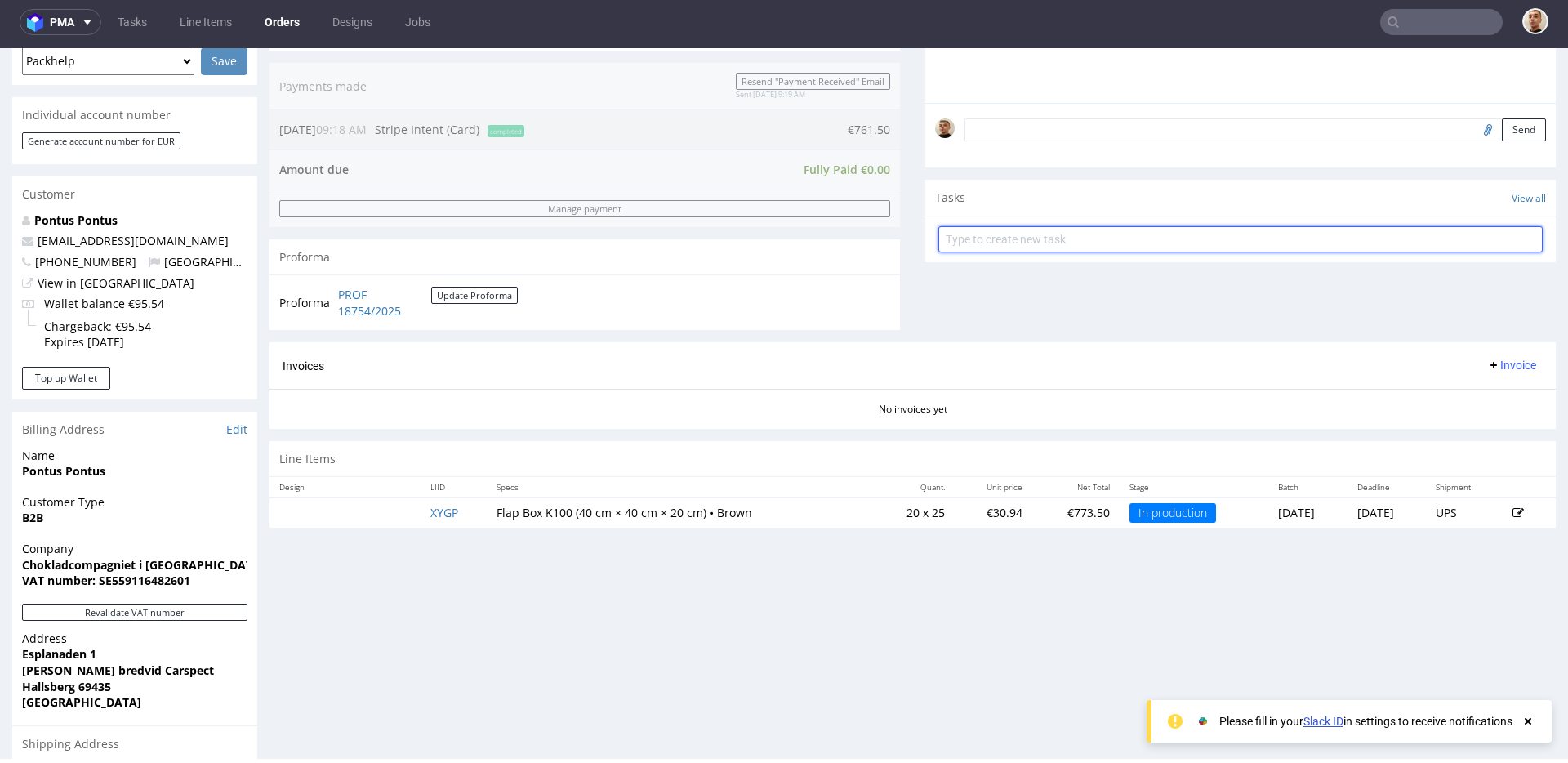
click at [977, 230] on input "text" at bounding box center [1240, 239] width 604 height 26
type input "refund"
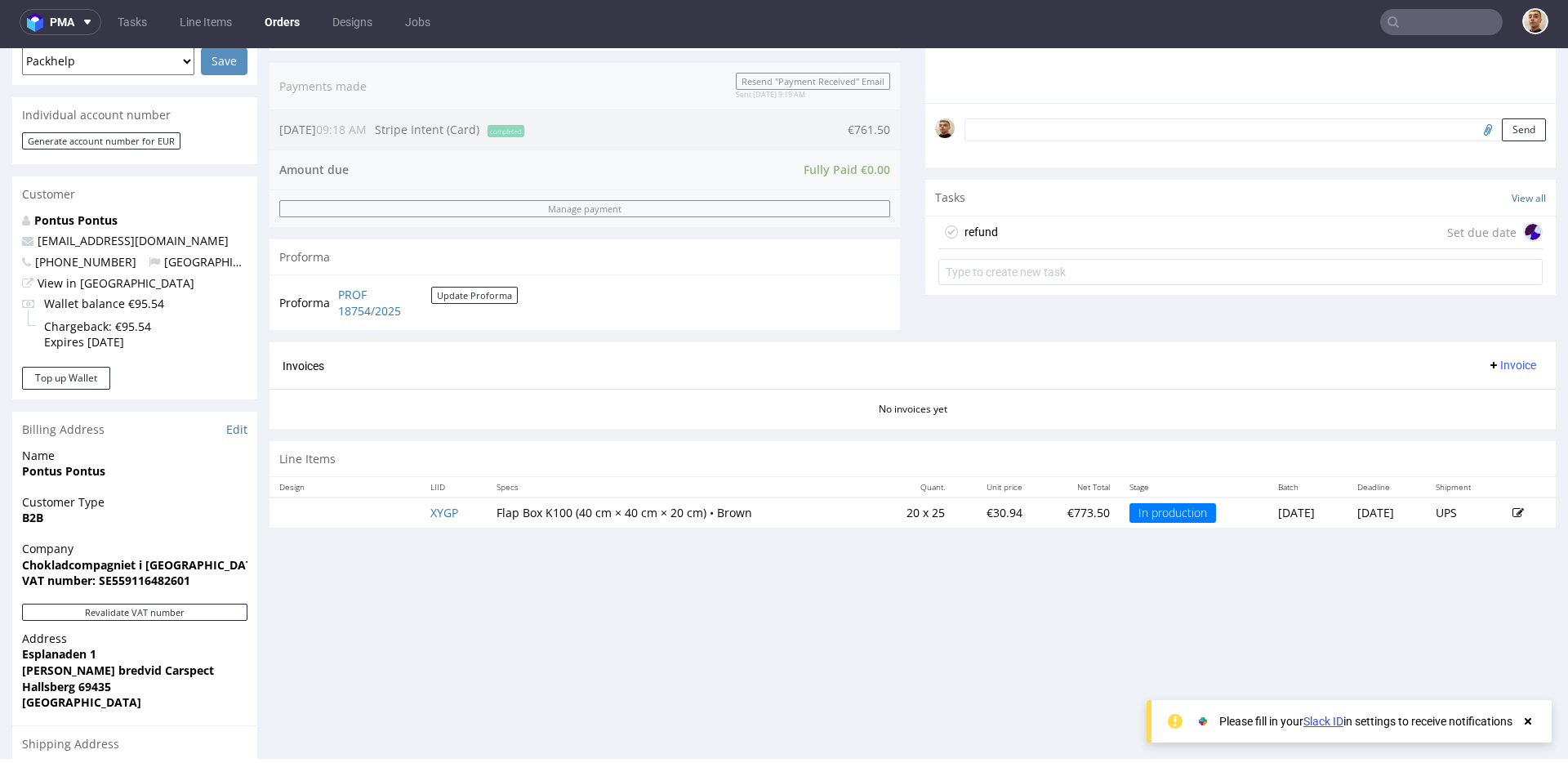
click at [1009, 234] on div "refund Set due date" at bounding box center [1240, 232] width 604 height 32
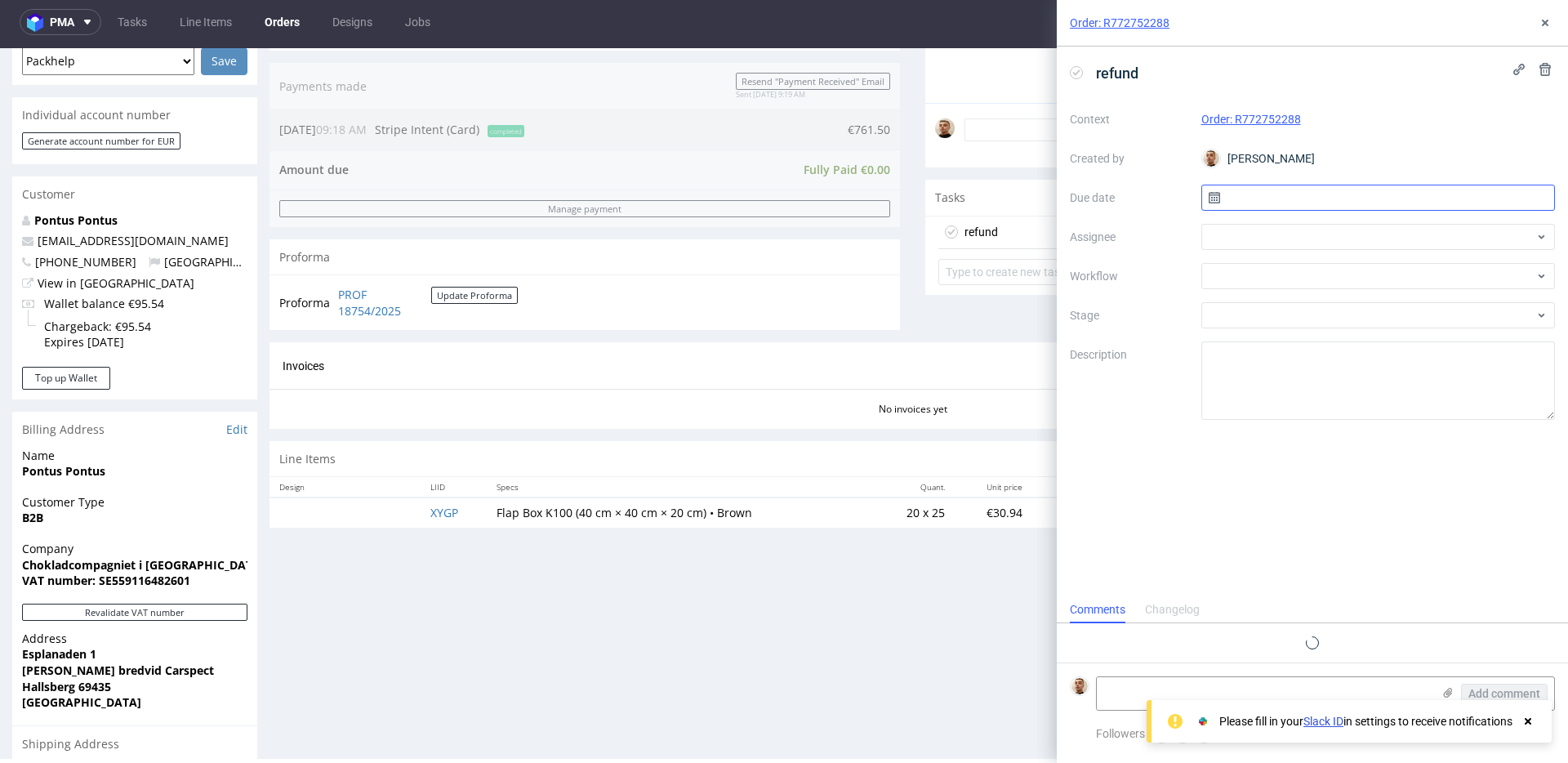
scroll to position [13, 0]
click at [1404, 189] on input "text" at bounding box center [1378, 197] width 354 height 26
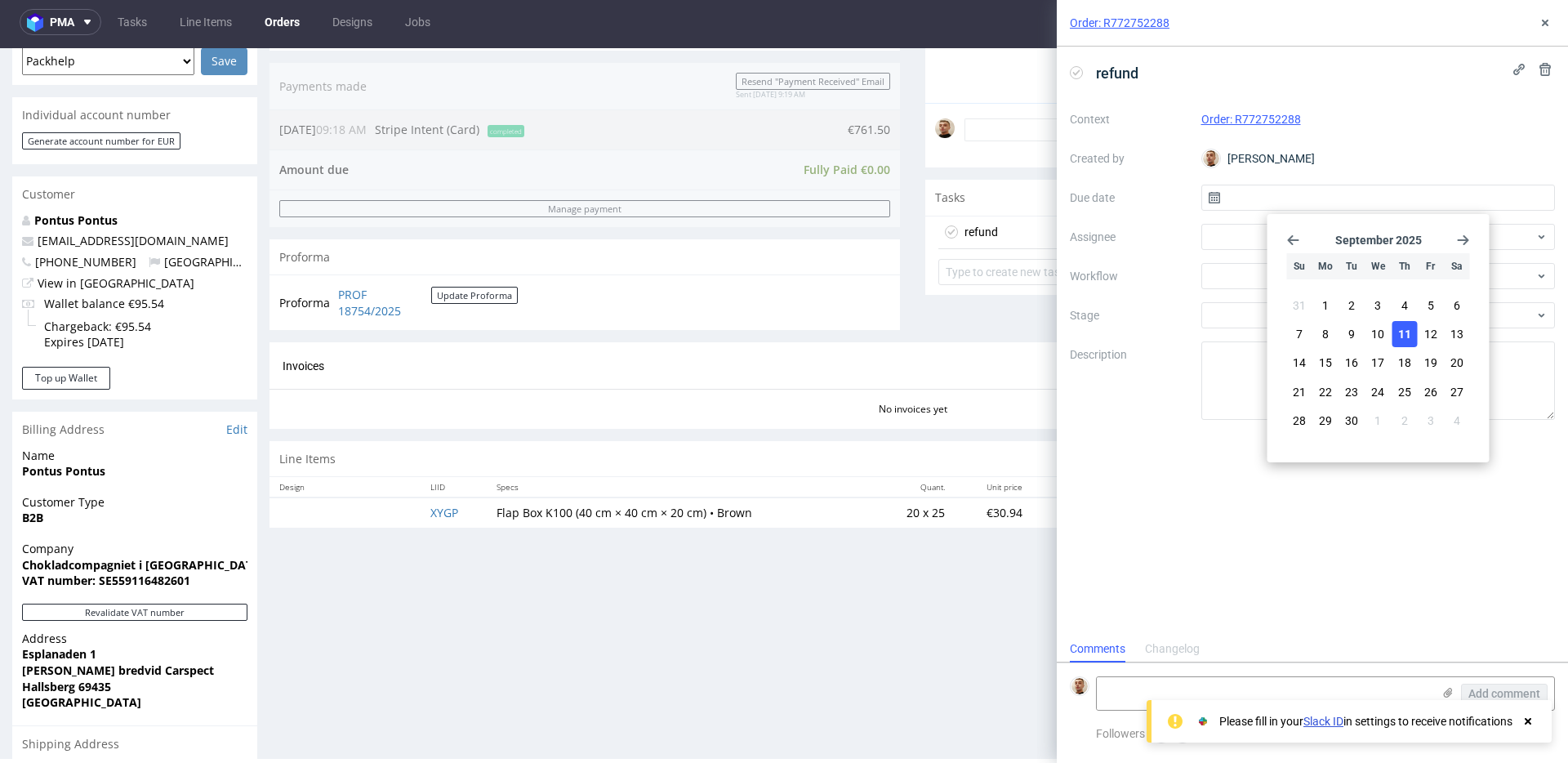
click at [1412, 333] on button "11" at bounding box center [1404, 334] width 25 height 26
type input "11/09/2025"
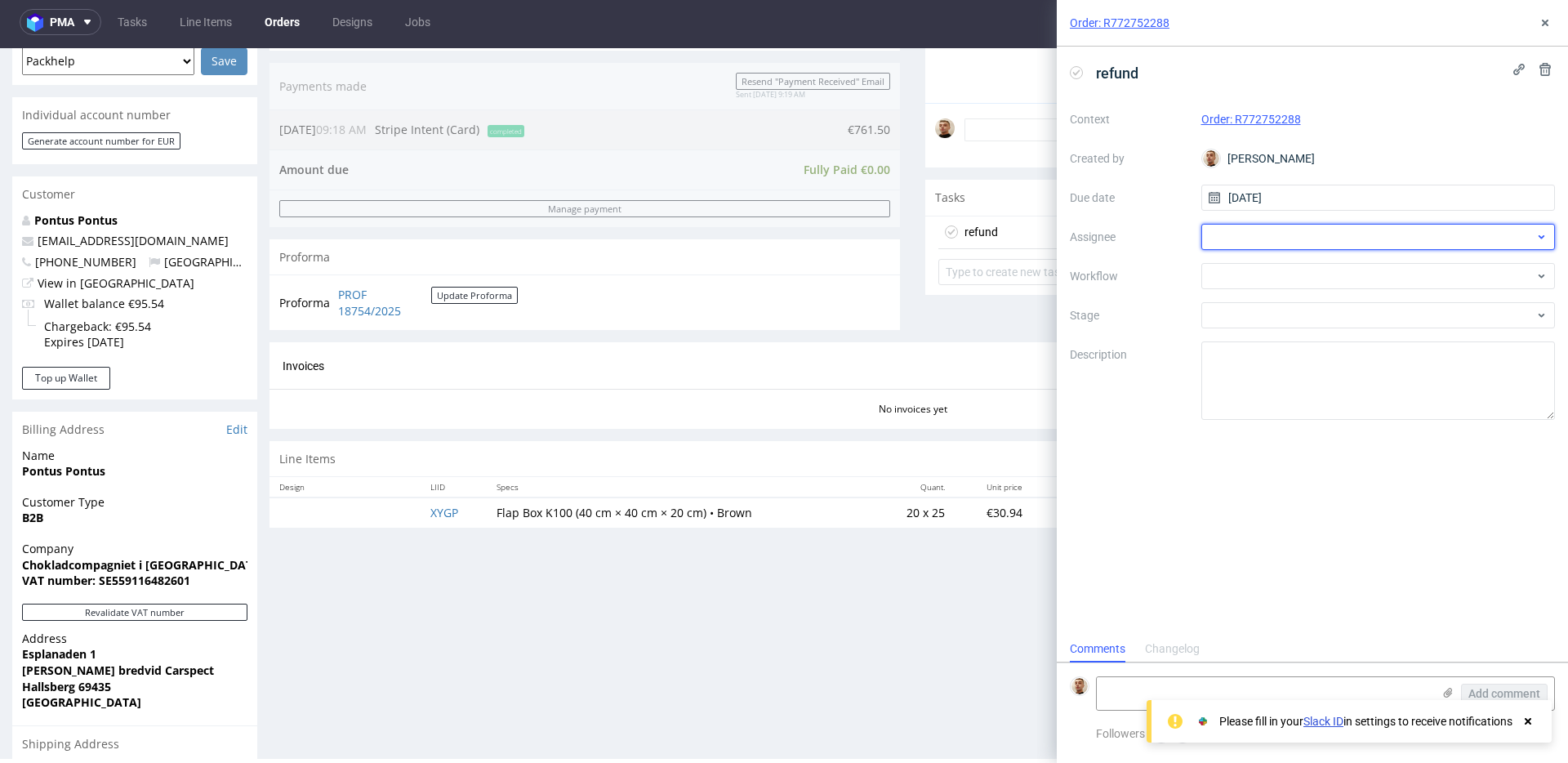
click at [1300, 235] on div at bounding box center [1378, 236] width 354 height 26
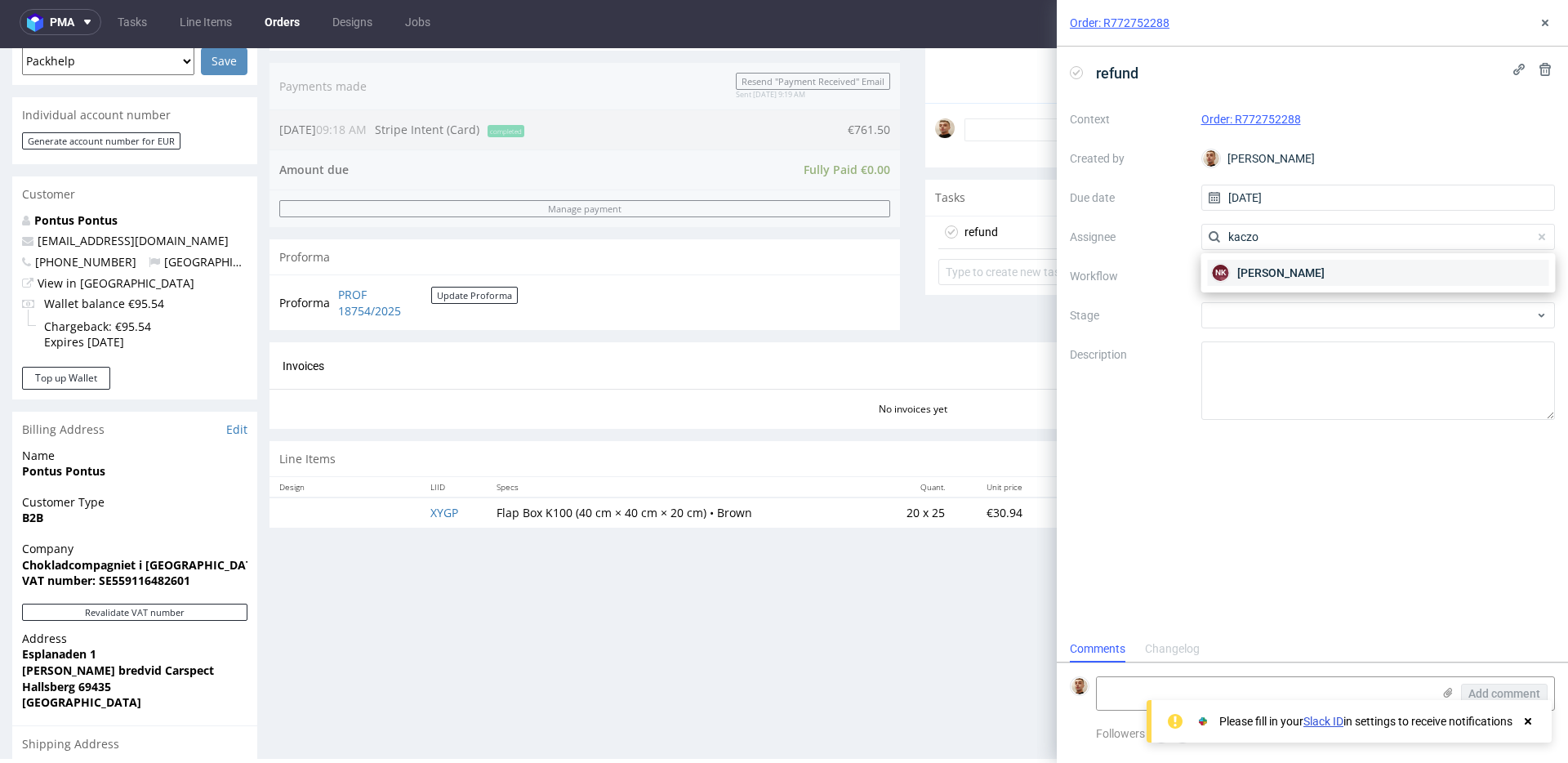
type input "kaczo"
click at [1274, 265] on span "Natalia Kaczorowska" at bounding box center [1280, 273] width 87 height 17
click at [1260, 272] on div at bounding box center [1378, 275] width 354 height 26
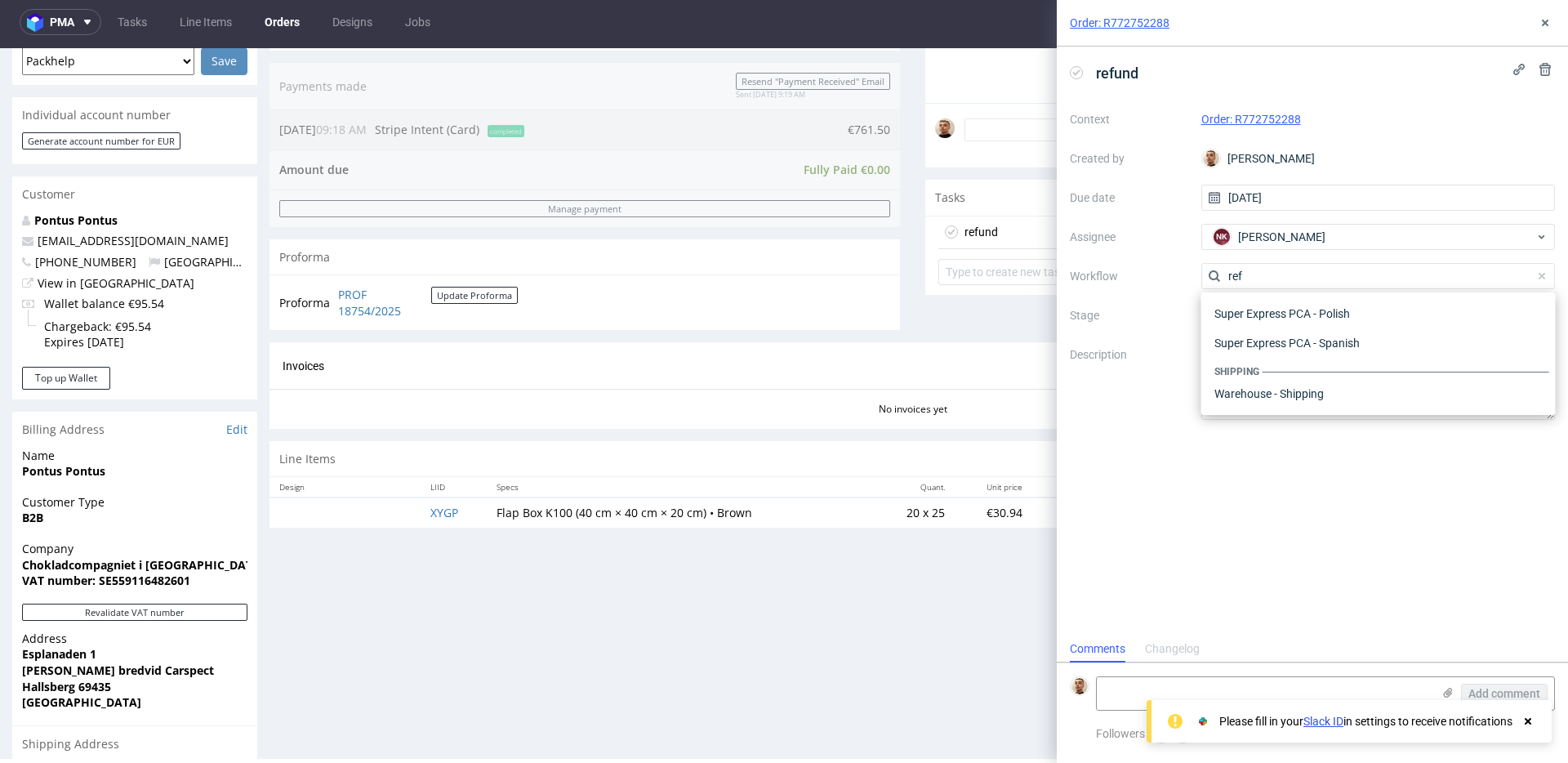
scroll to position [88, 0]
type input "refund"
click at [1264, 361] on div "Finance - Refunds - Stripe" at bounding box center [1378, 364] width 341 height 29
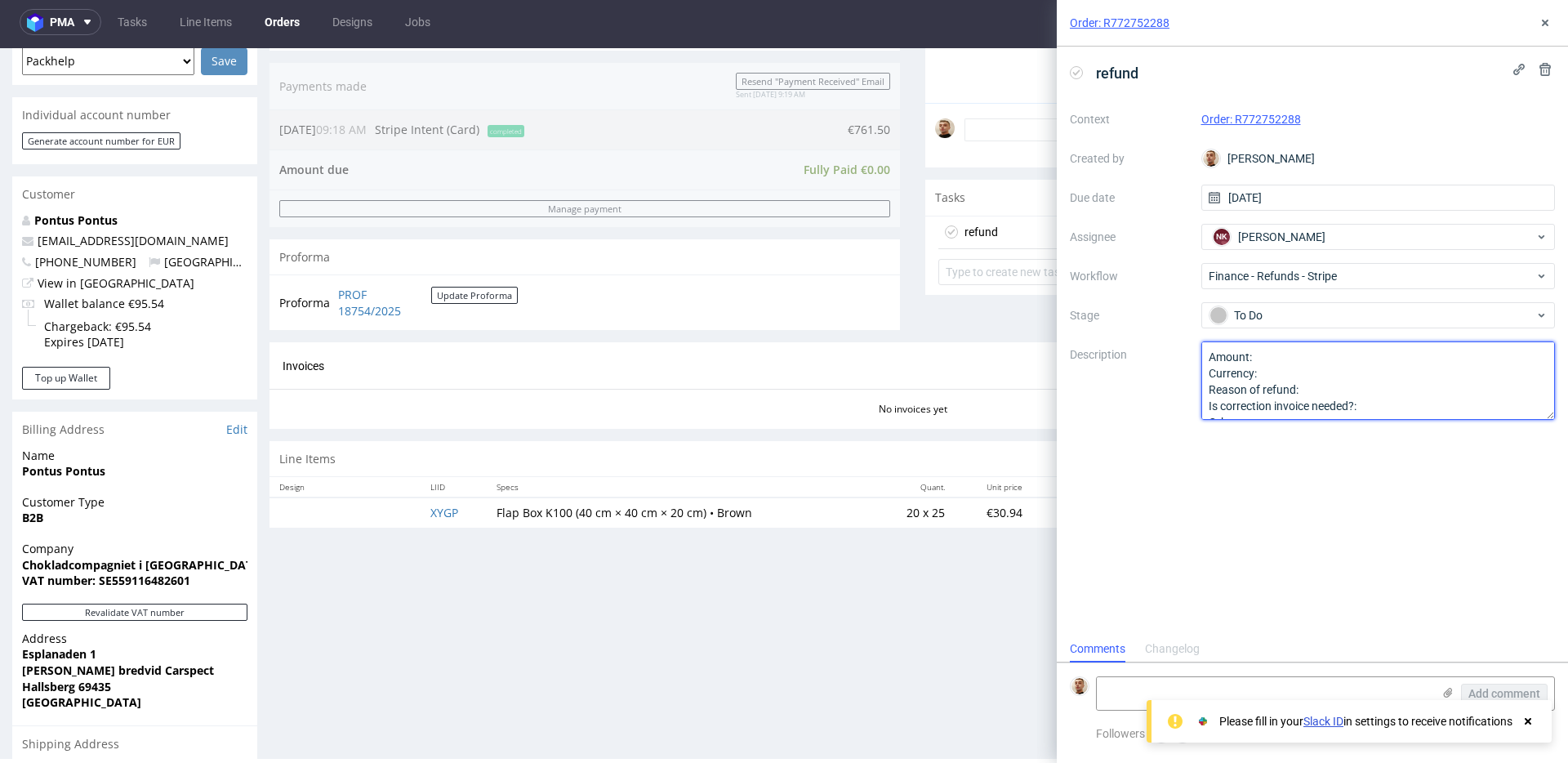
click at [1308, 351] on textarea "Amount: Currency: Reason of refund: Is correction invoice needed?: Other:" at bounding box center [1378, 380] width 354 height 78
click at [1328, 394] on textarea "Amount: Currency: Reason of refund: Is correction invoice needed?: Other:" at bounding box center [1378, 380] width 354 height 78
click at [1405, 408] on textarea "Amount: Currency: Reason of refund: Is correction invoice needed?: Other:" at bounding box center [1378, 380] width 354 height 78
type textarea "Amount: full ref Currency: Reason of refund: order cancelled Is correction invo…"
click at [1546, 28] on icon at bounding box center [1545, 23] width 13 height 13
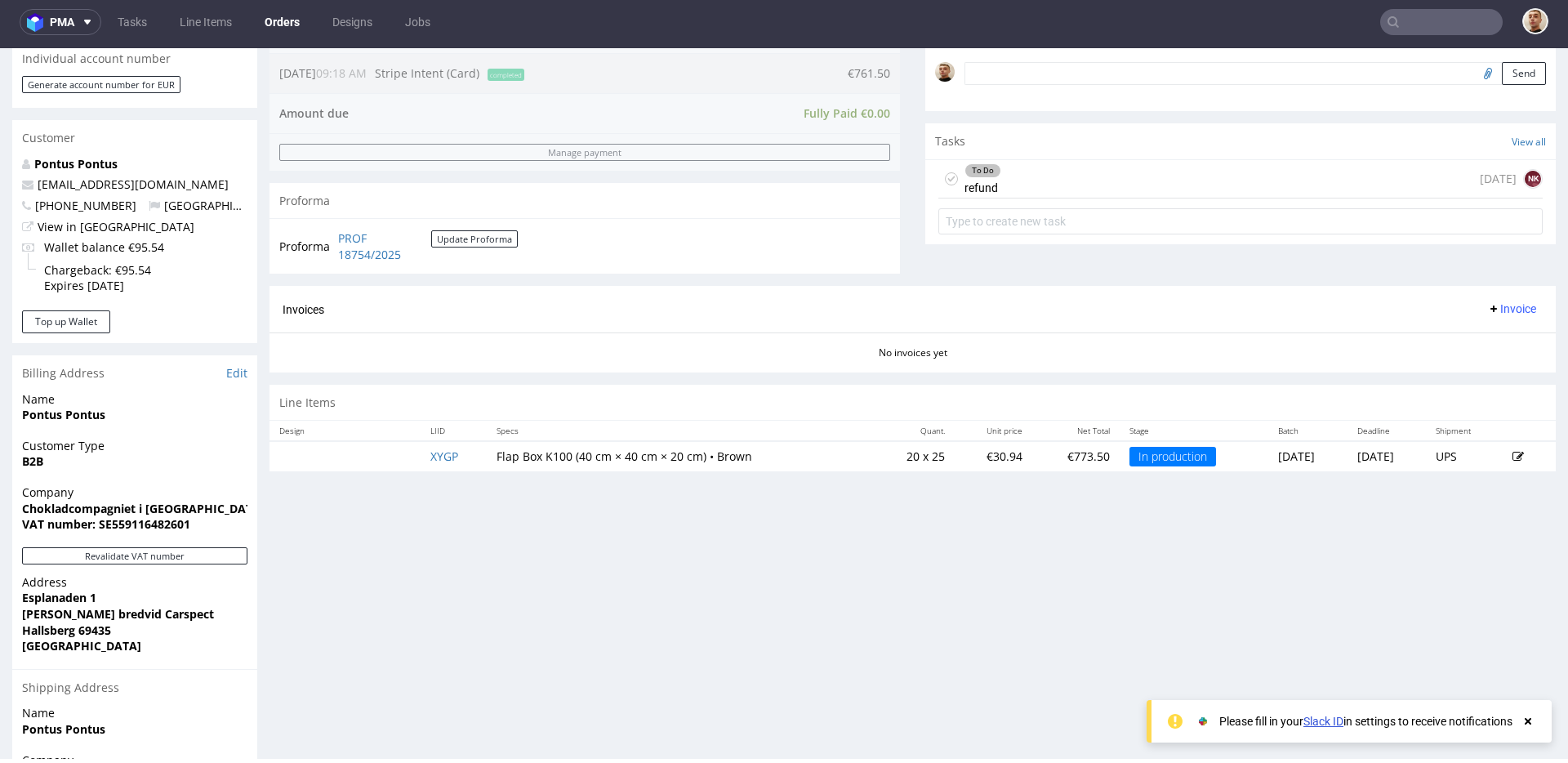
scroll to position [739, 0]
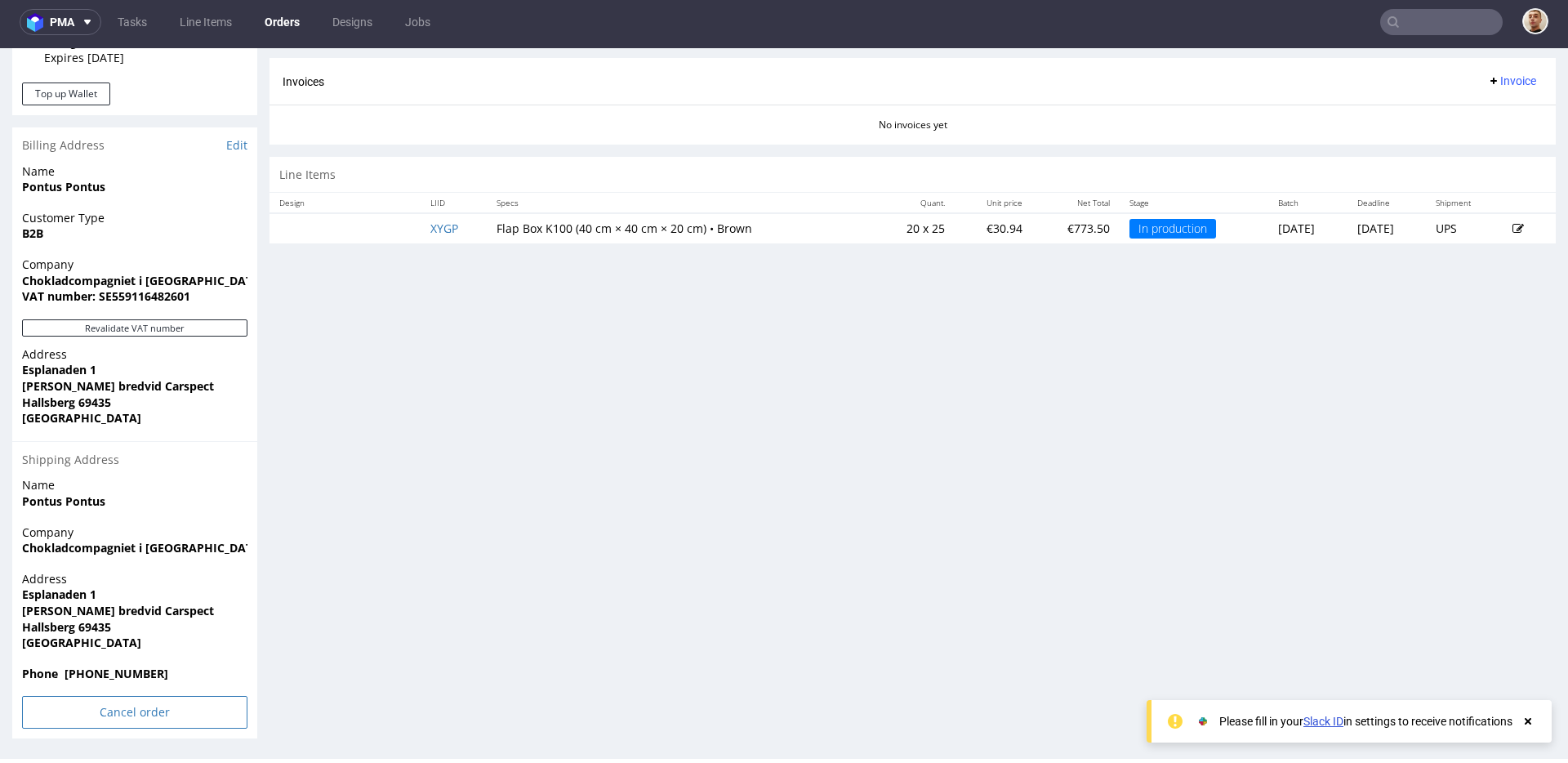
click at [154, 716] on input "Cancel order" at bounding box center [135, 711] width 225 height 32
click at [120, 671] on link "Yes" at bounding box center [110, 666] width 47 height 24
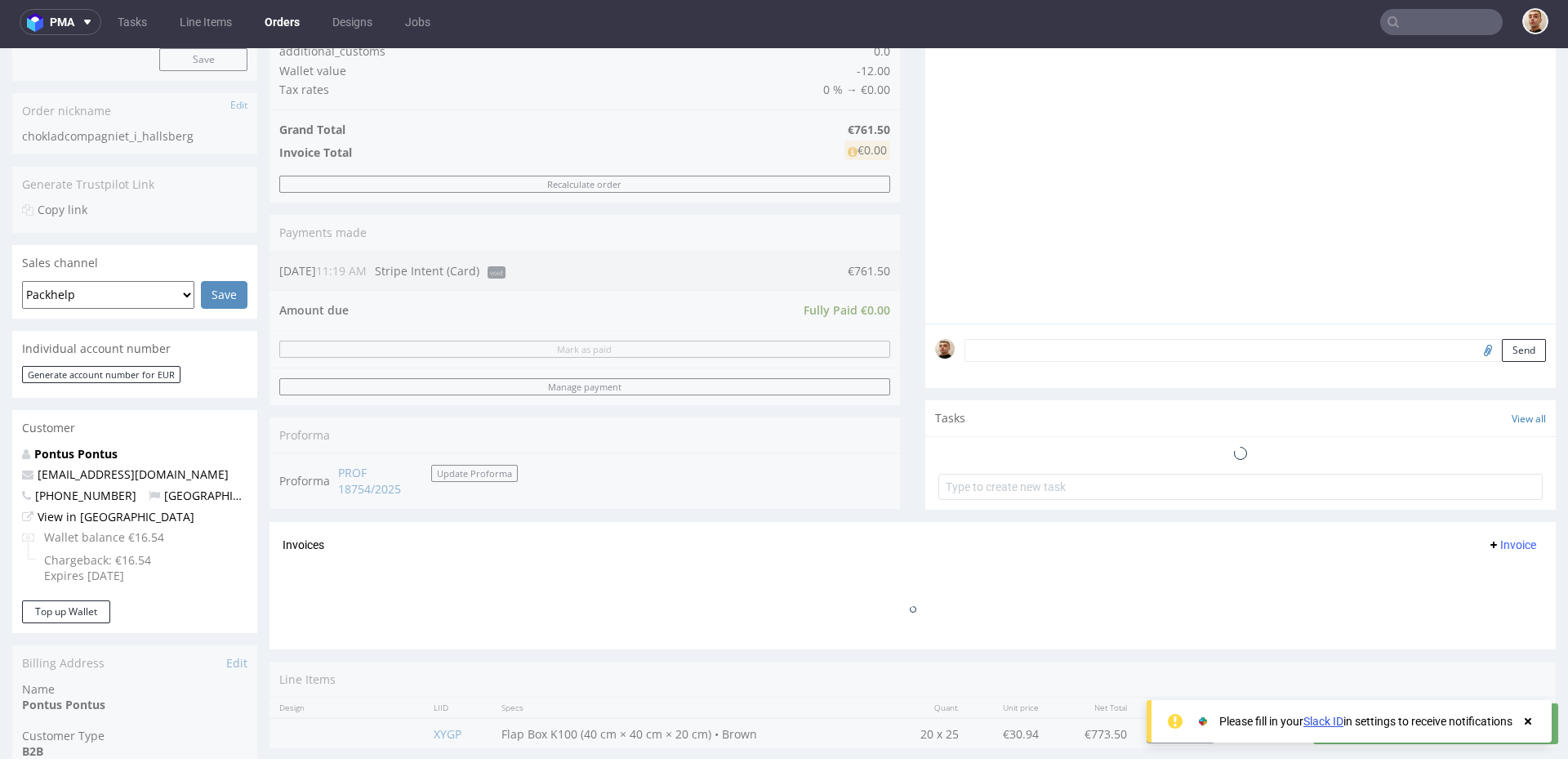
scroll to position [0, 0]
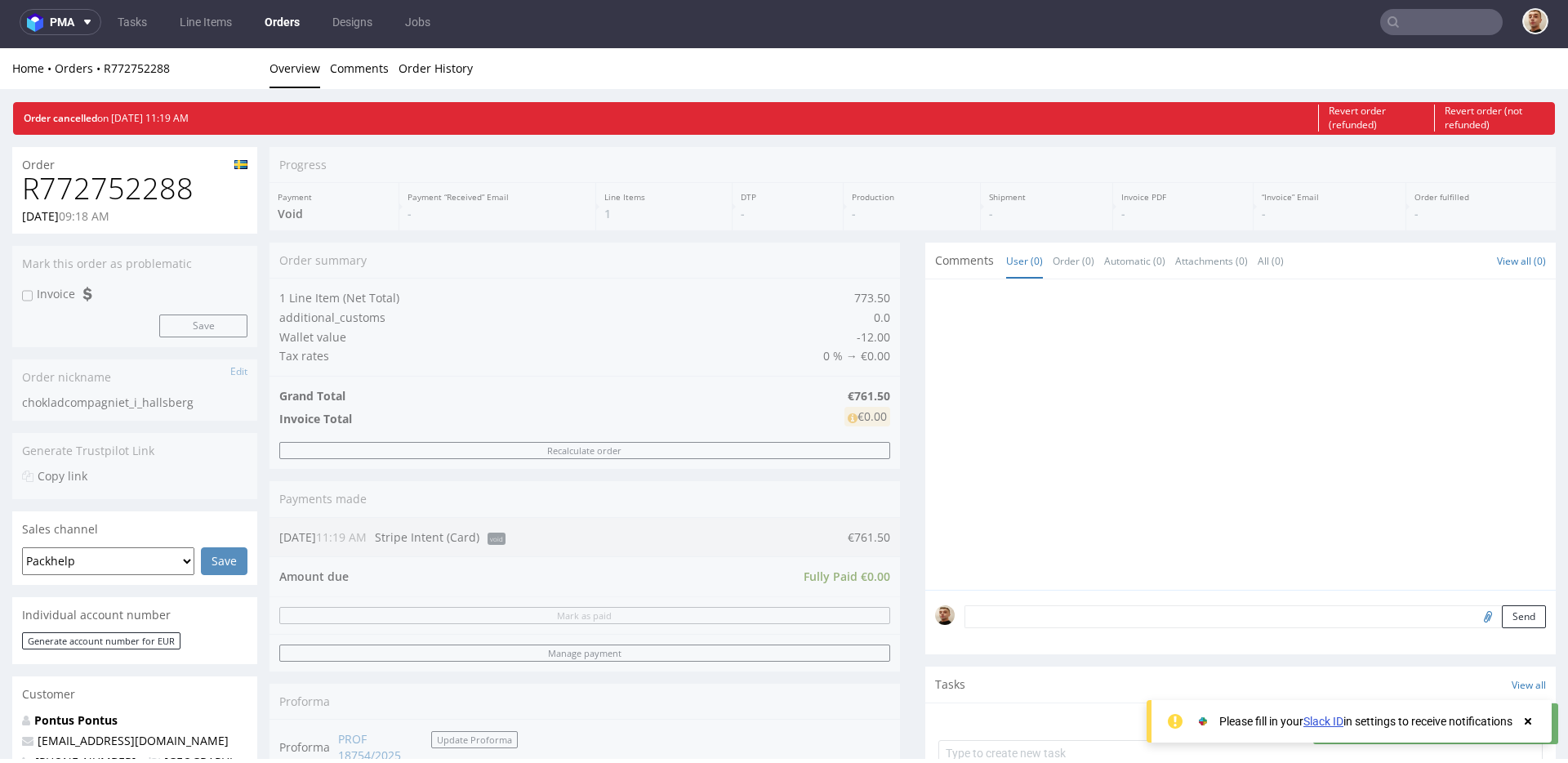
click at [118, 184] on h1 "R772752288" at bounding box center [135, 188] width 225 height 32
copy h1 "R772752288"
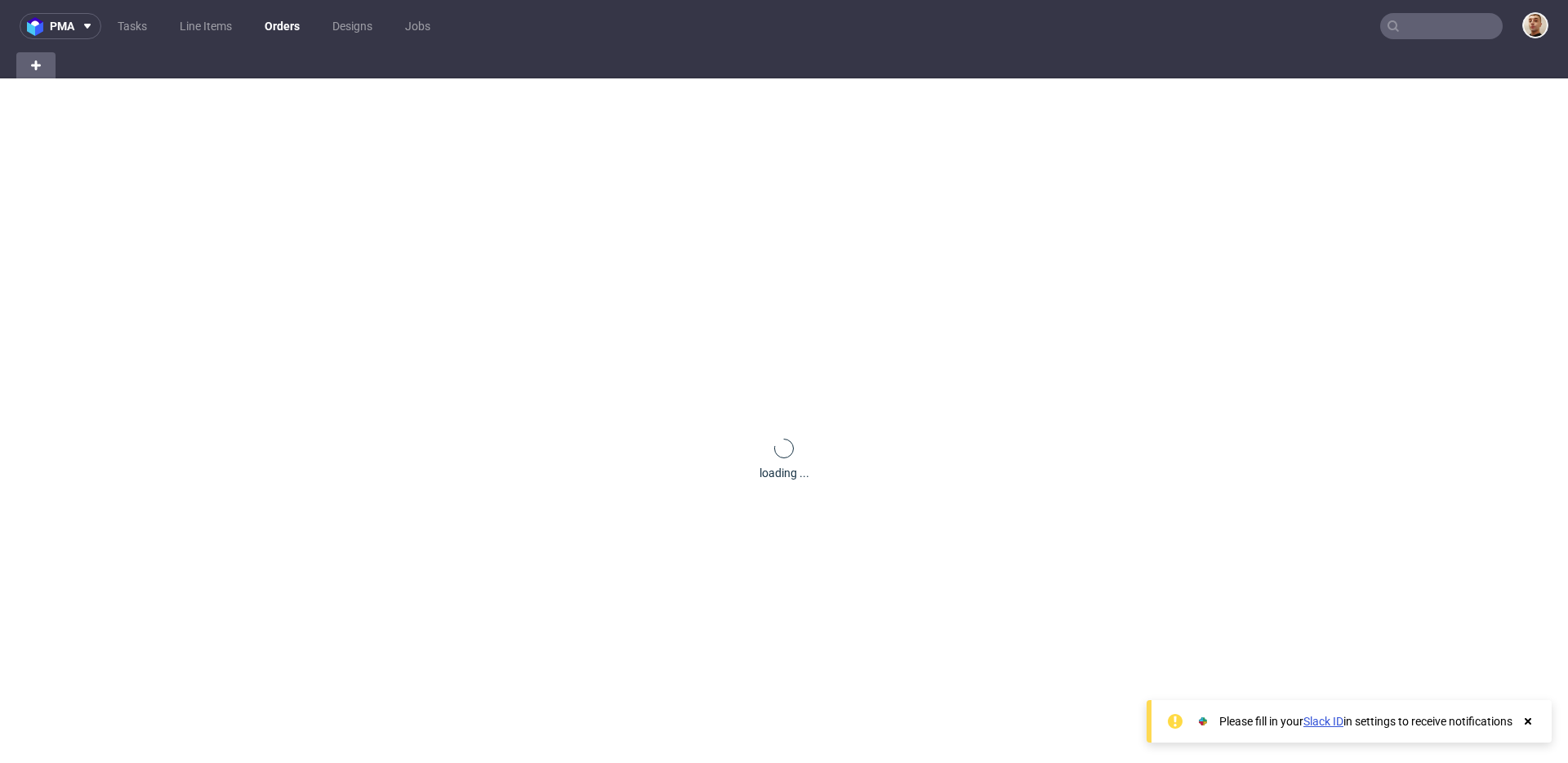
click at [1427, 19] on input "text" at bounding box center [1441, 26] width 122 height 26
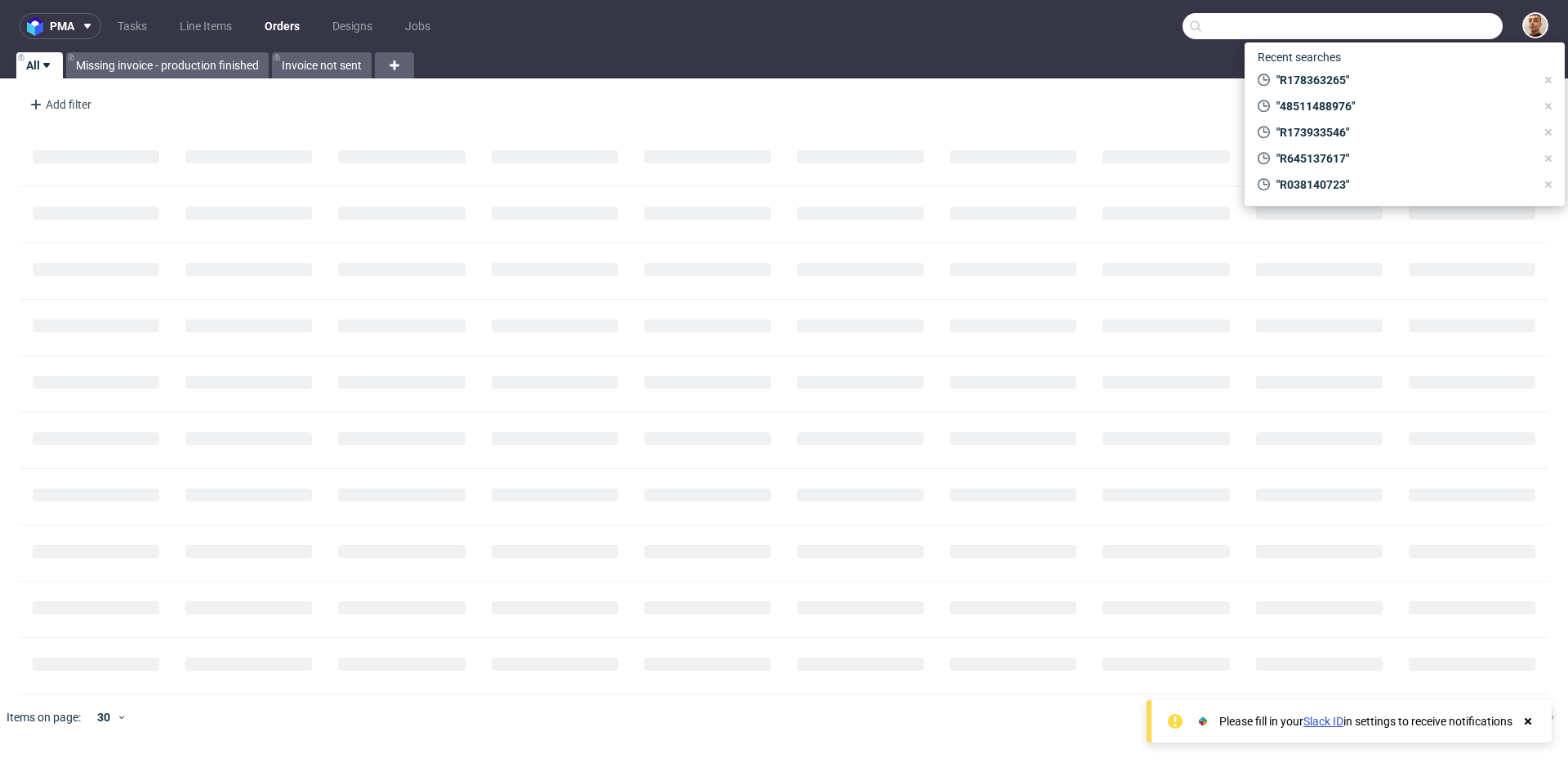
paste input "R429387028"
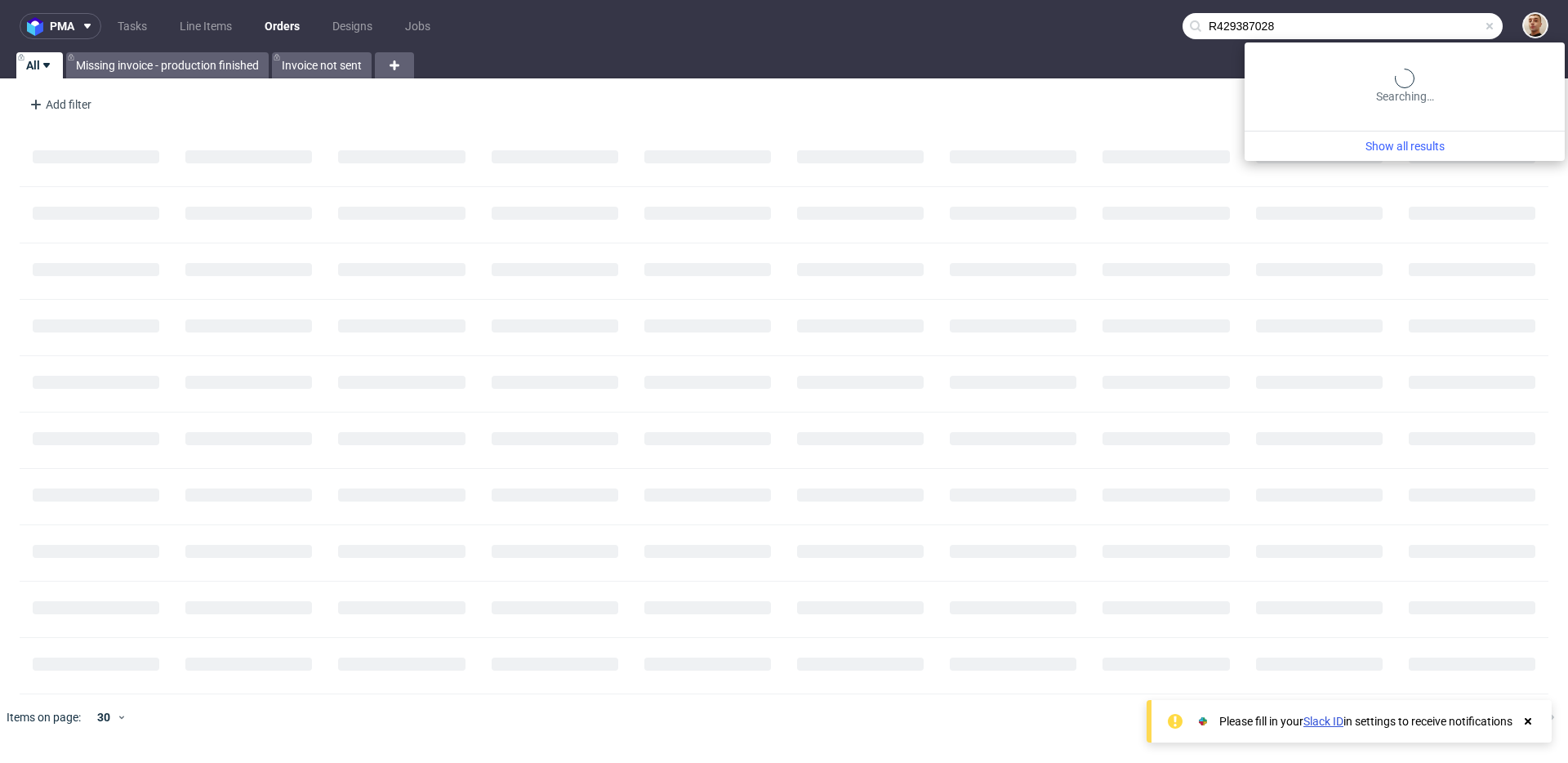
type input "R429387028"
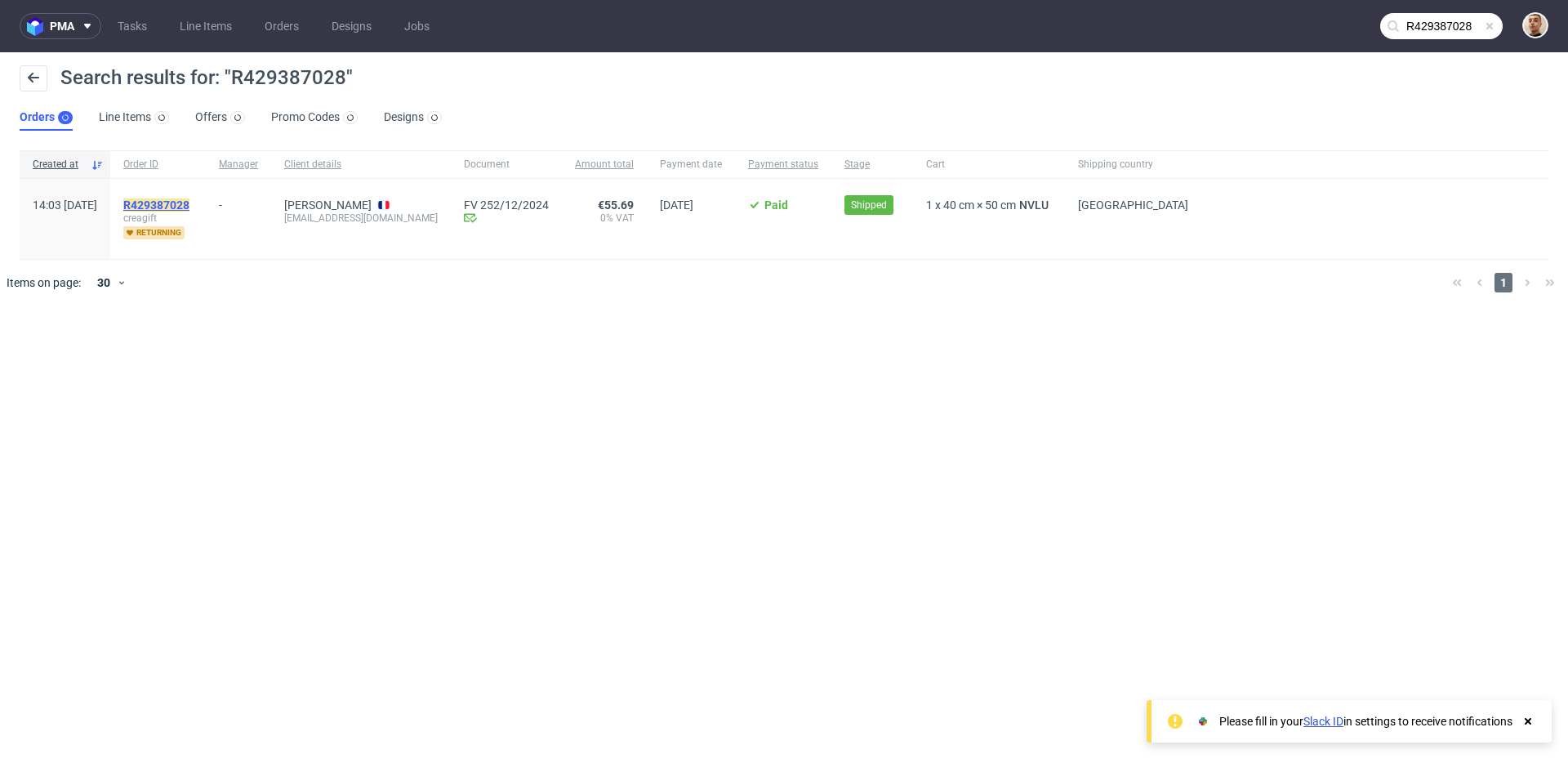
click at [190, 206] on mark "R429387028" at bounding box center [156, 206] width 67 height 13
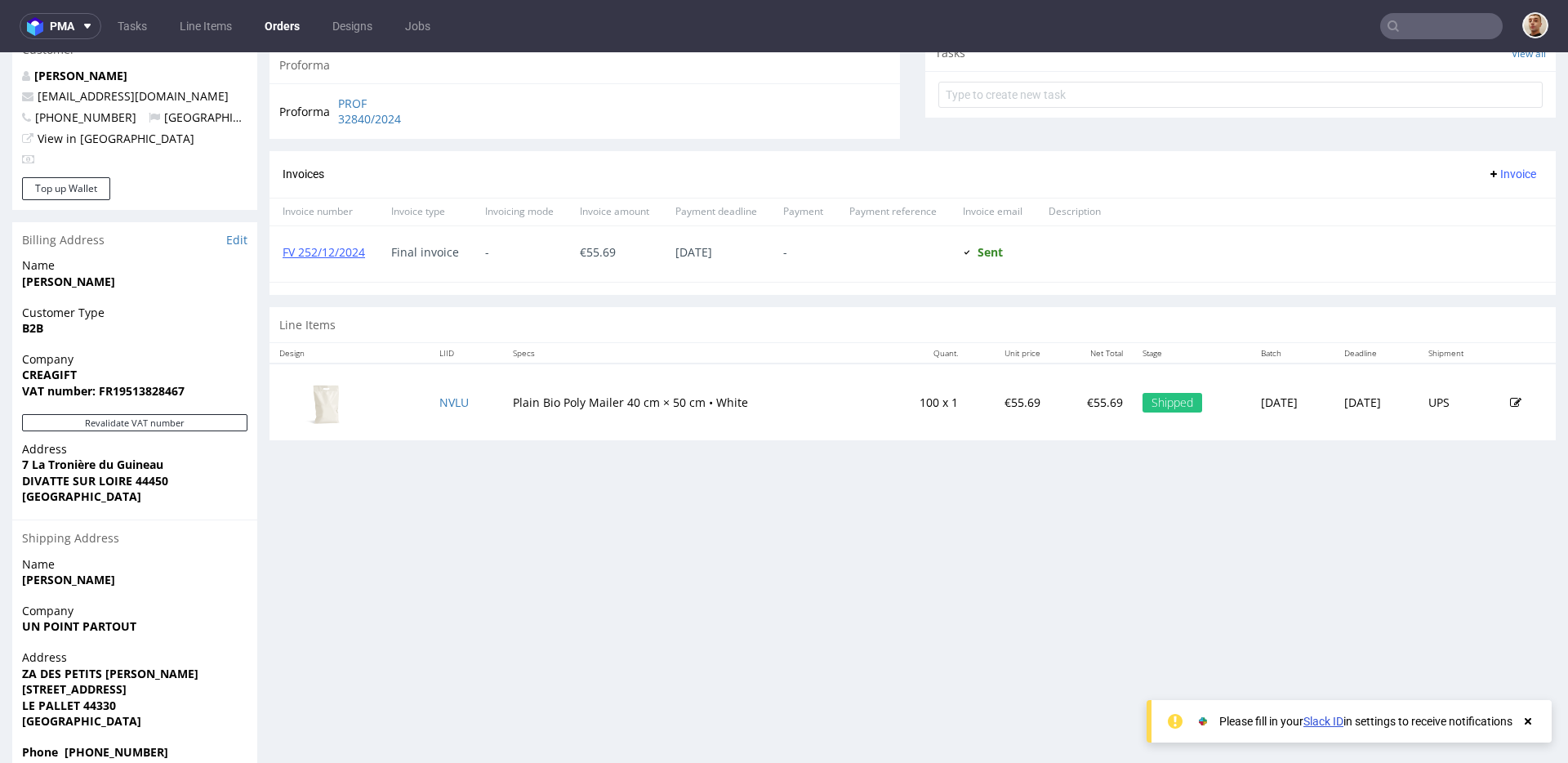
scroll to position [586, 0]
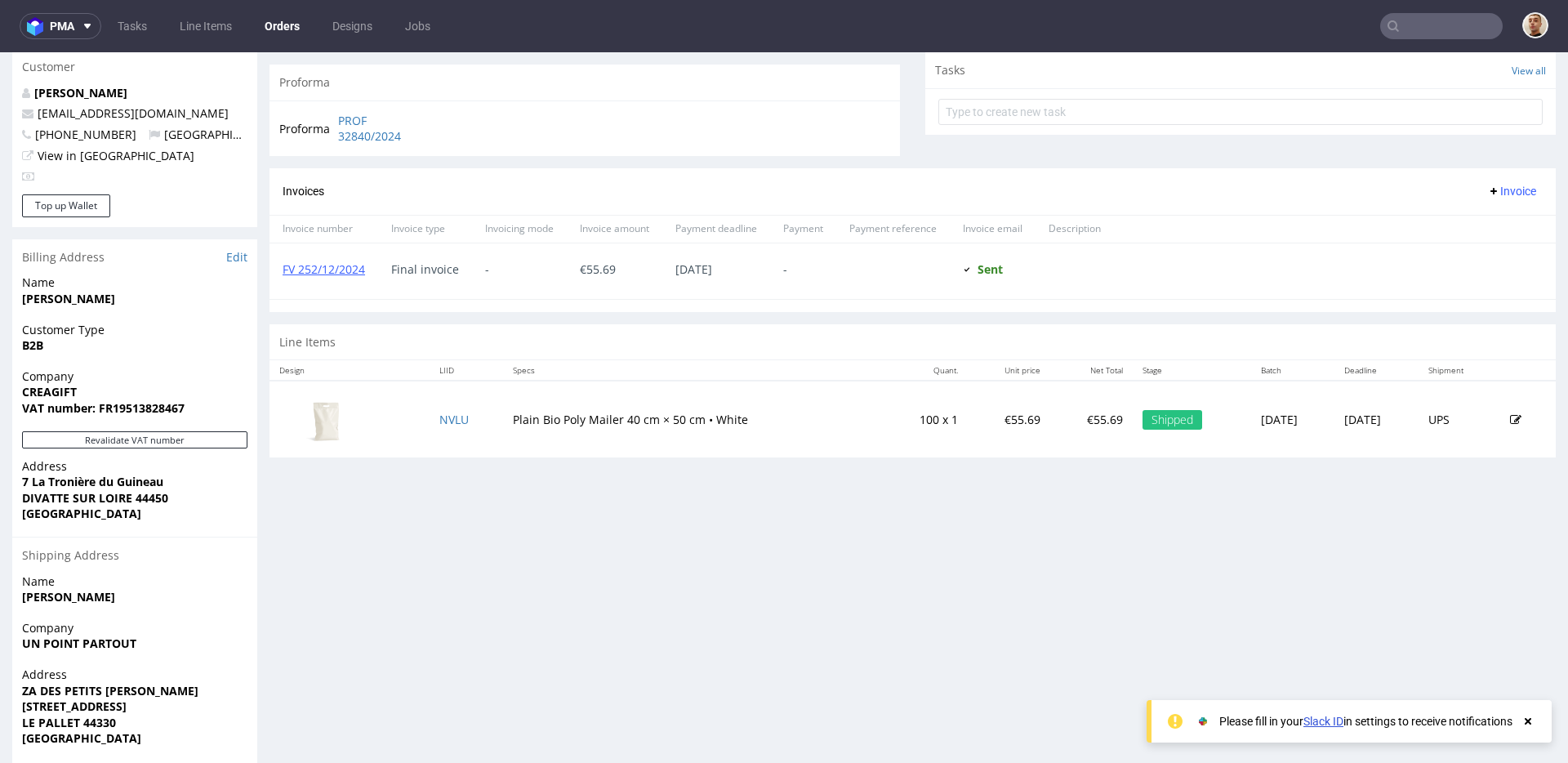
click at [680, 341] on div "Line Items" at bounding box center [913, 342] width 1286 height 36
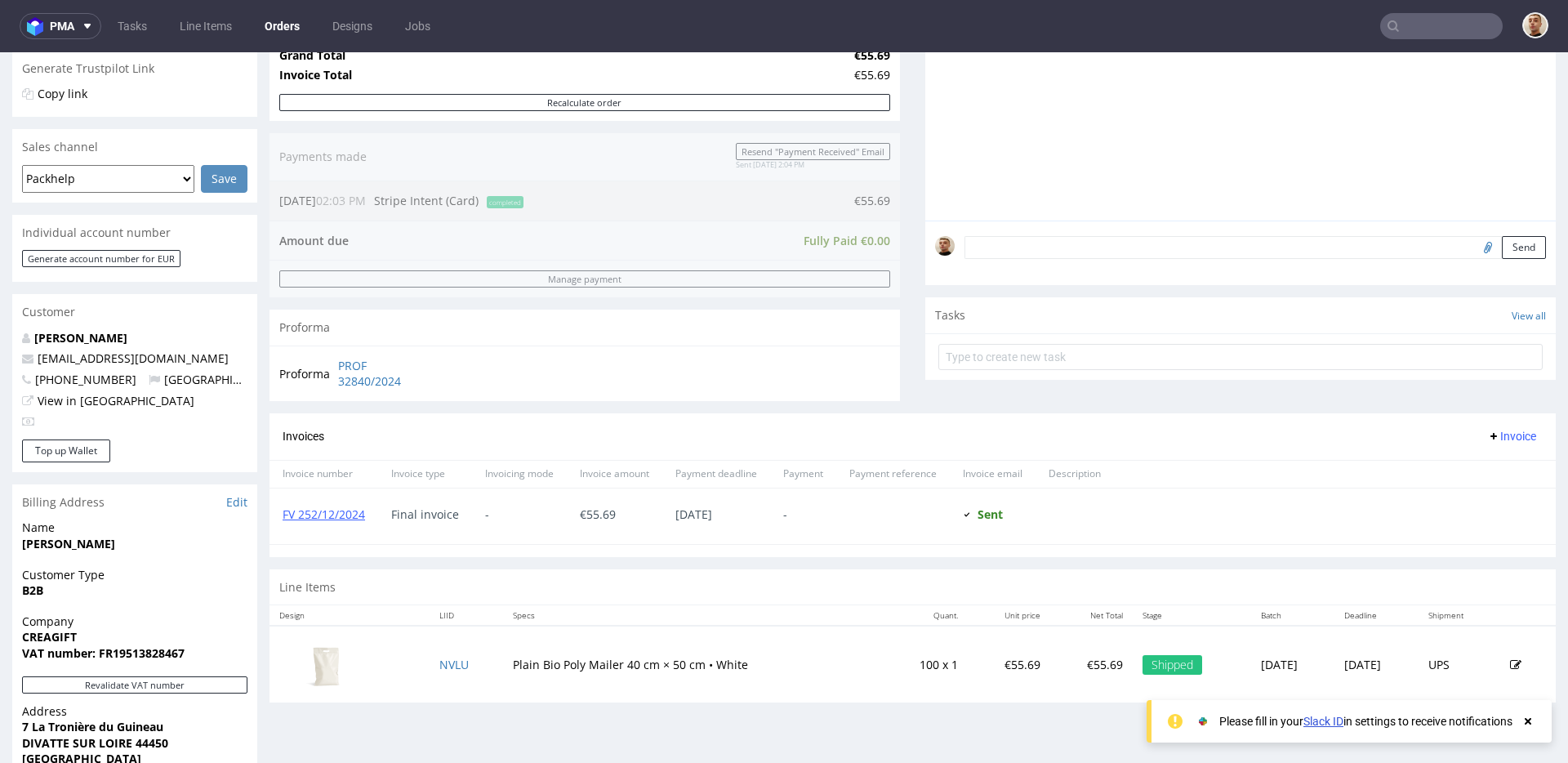
scroll to position [0, 0]
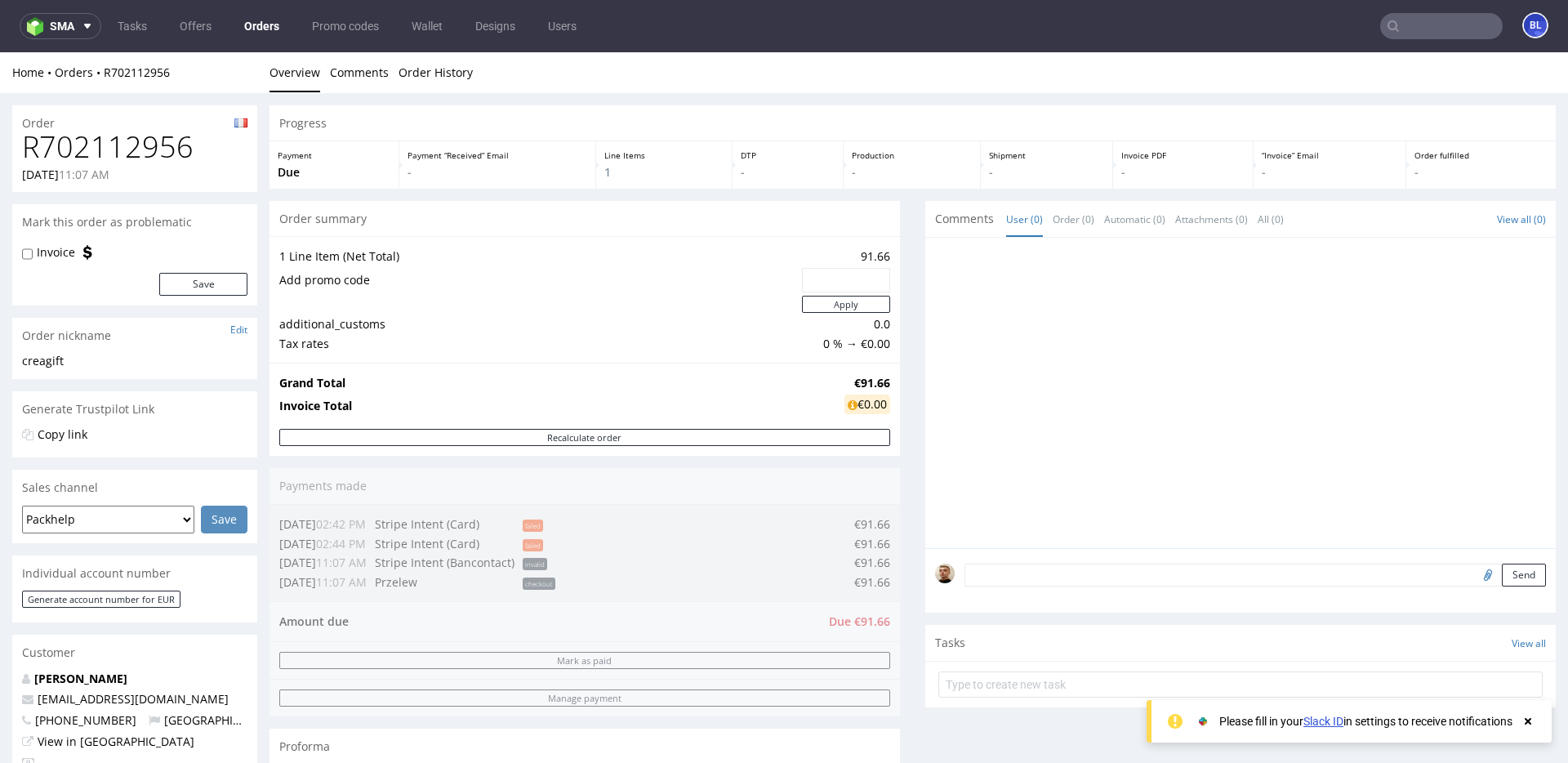
click at [1470, 29] on input "text" at bounding box center [1441, 26] width 122 height 26
paste input "R178363265"
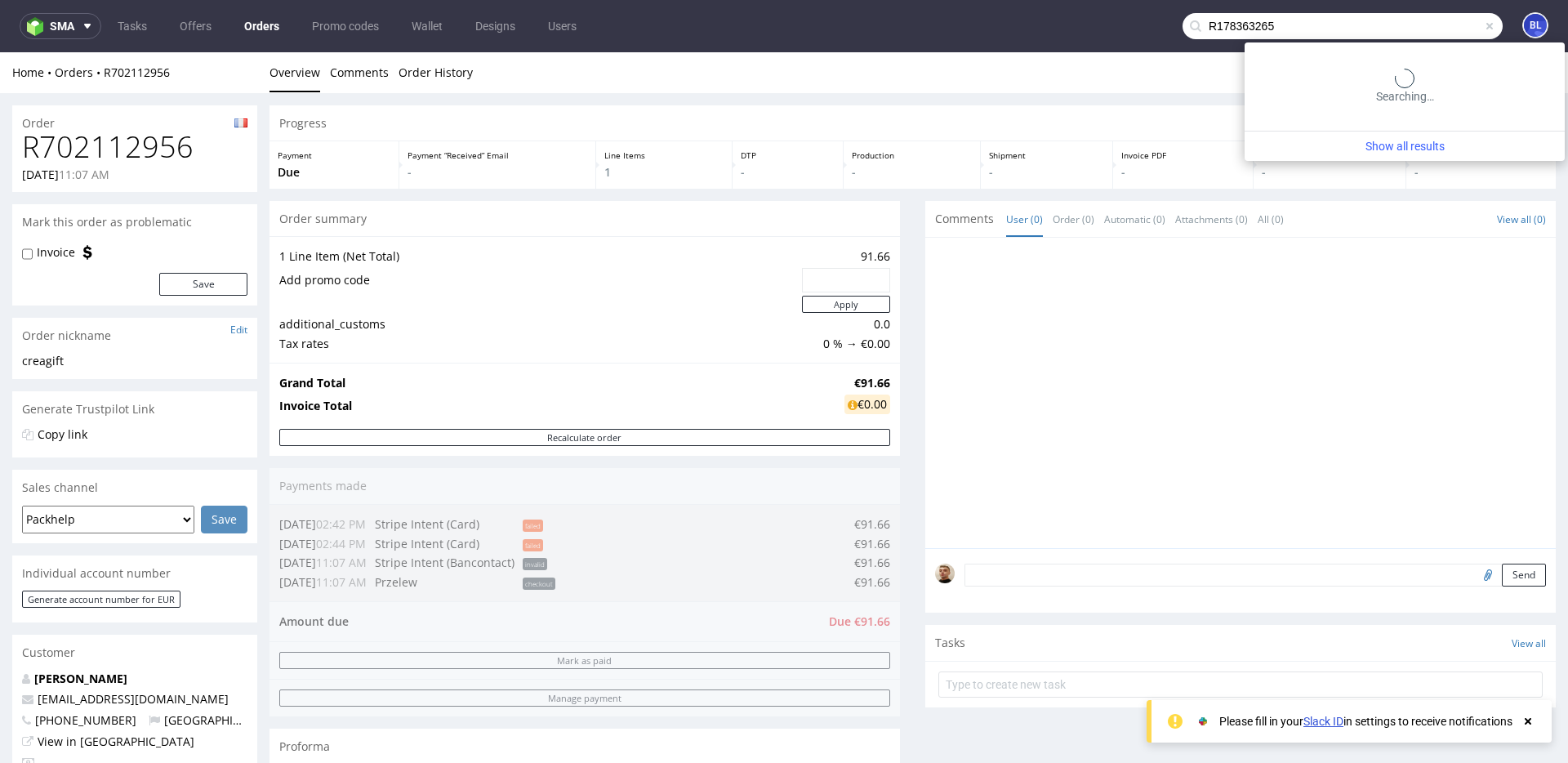
type input "R178363265"
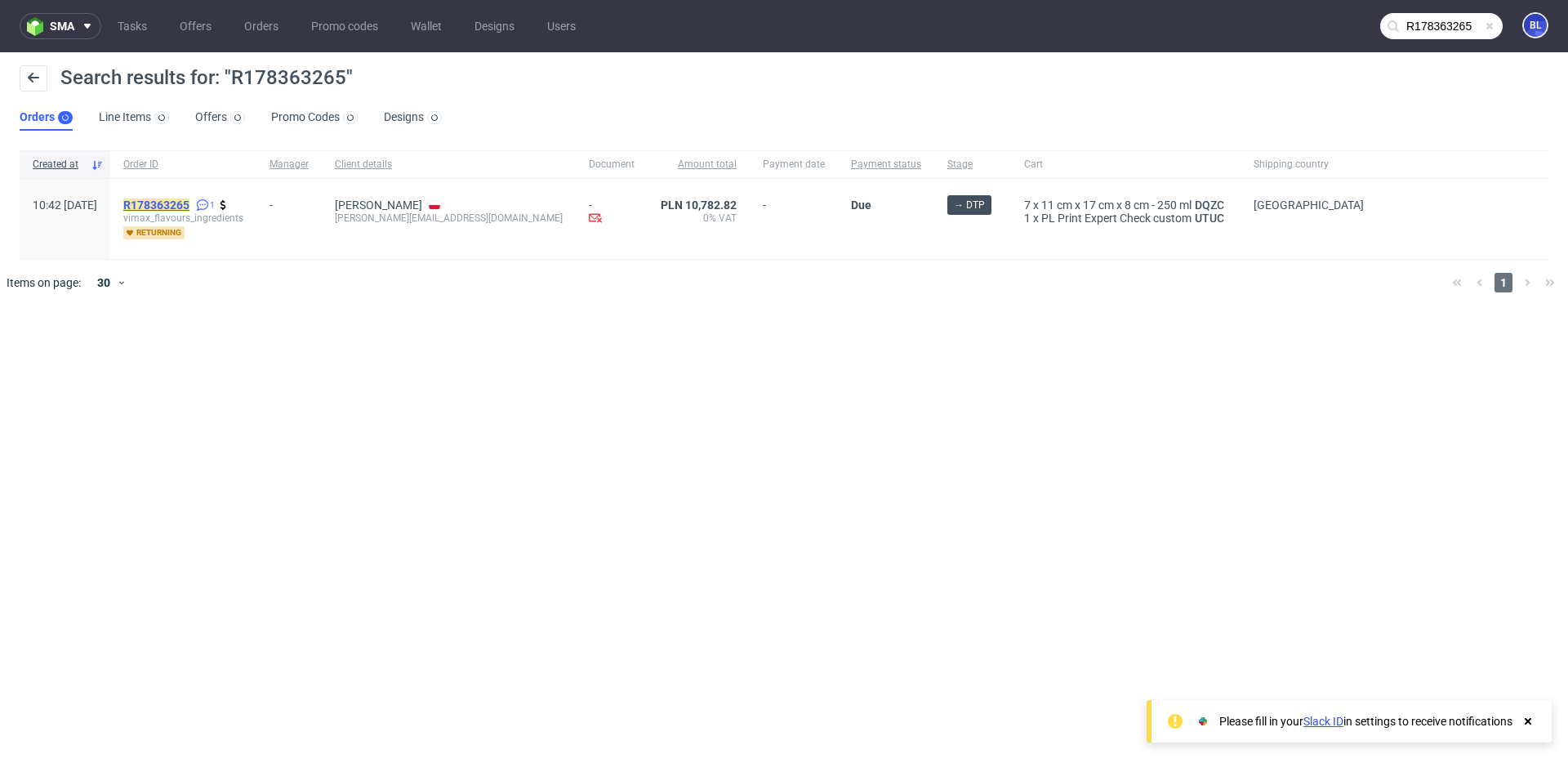
click at [183, 200] on mark "R178363265" at bounding box center [156, 206] width 67 height 13
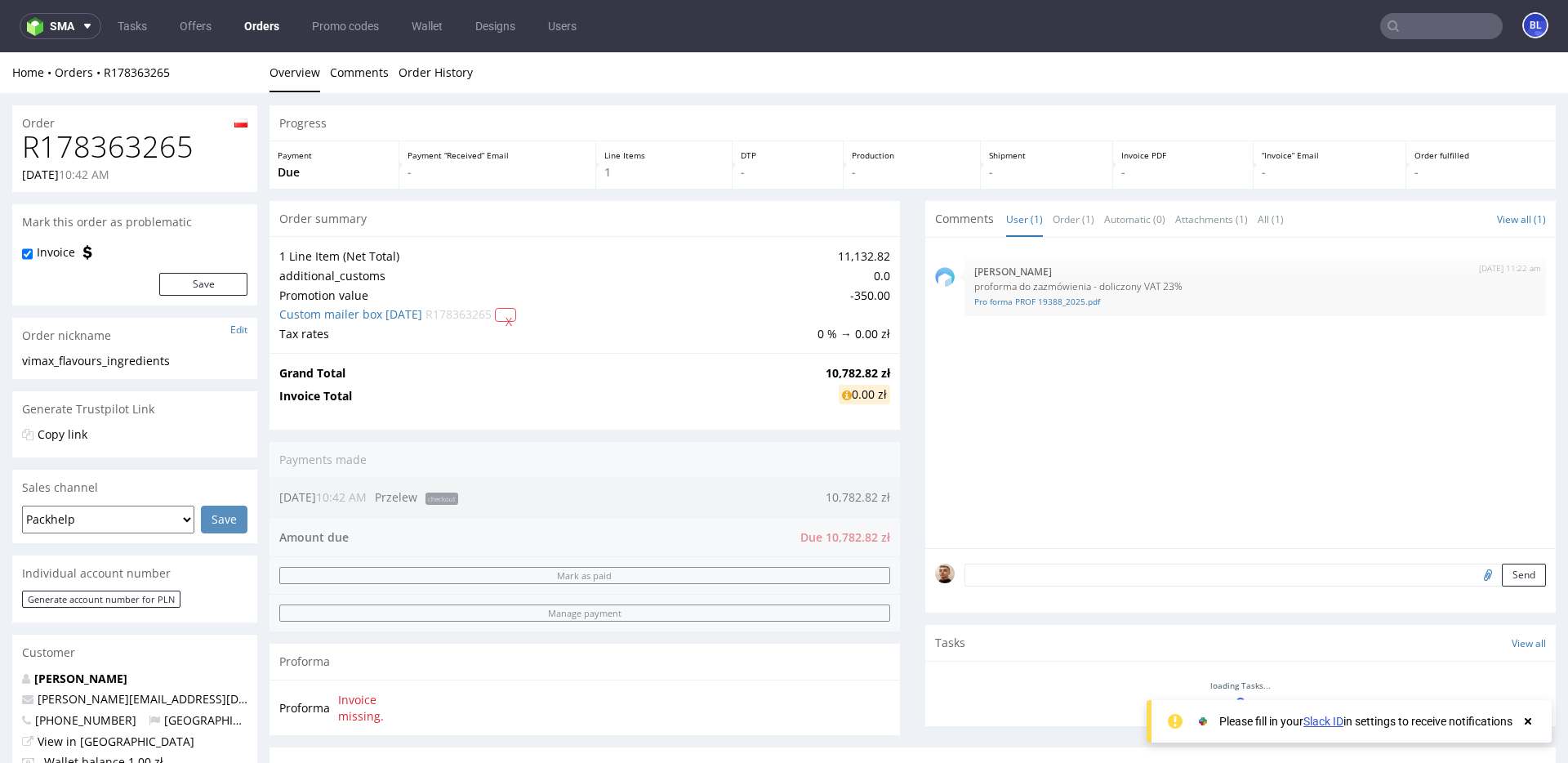
scroll to position [706, 0]
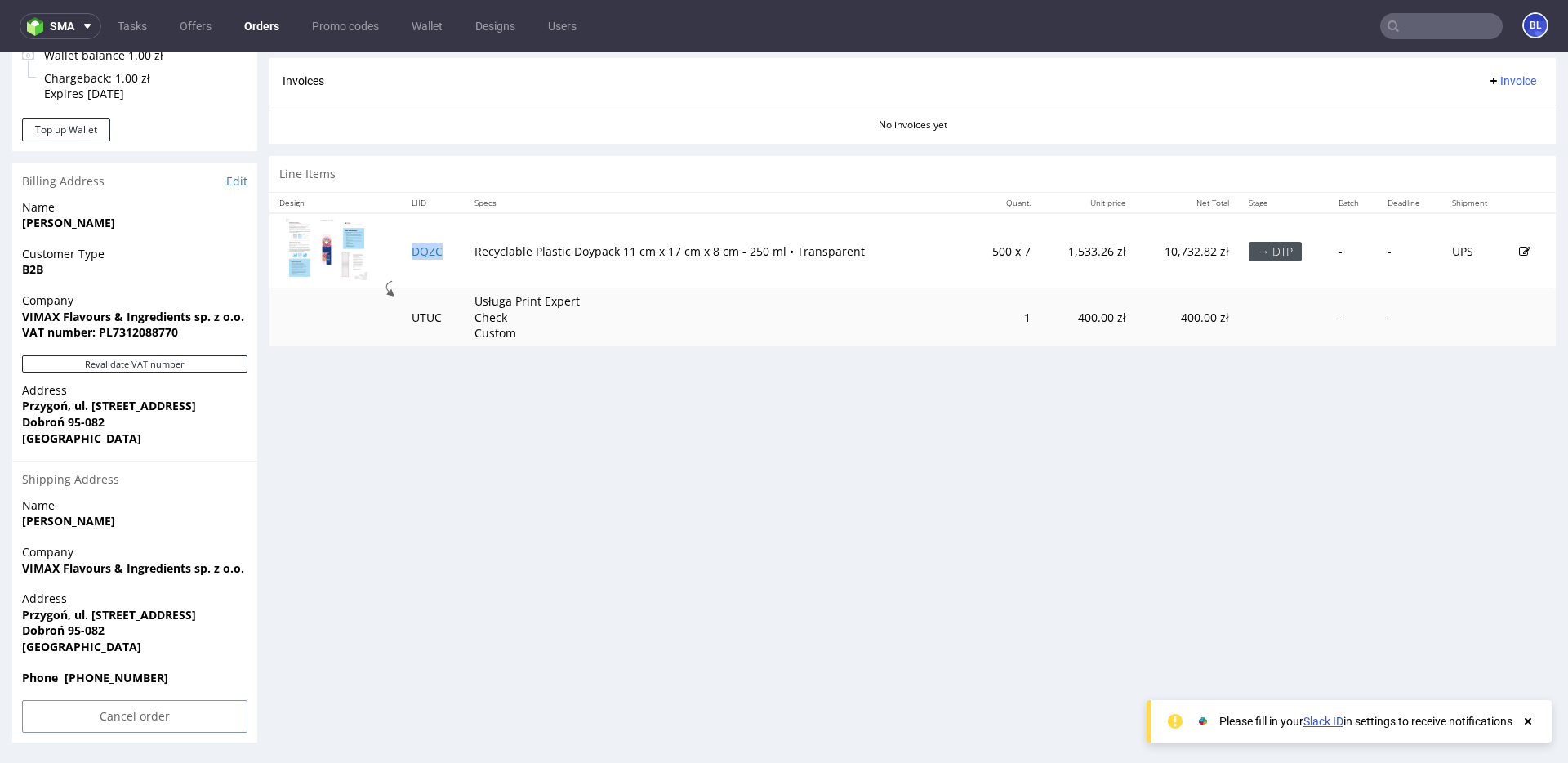
click at [420, 243] on td "DQZC" at bounding box center [433, 250] width 62 height 75
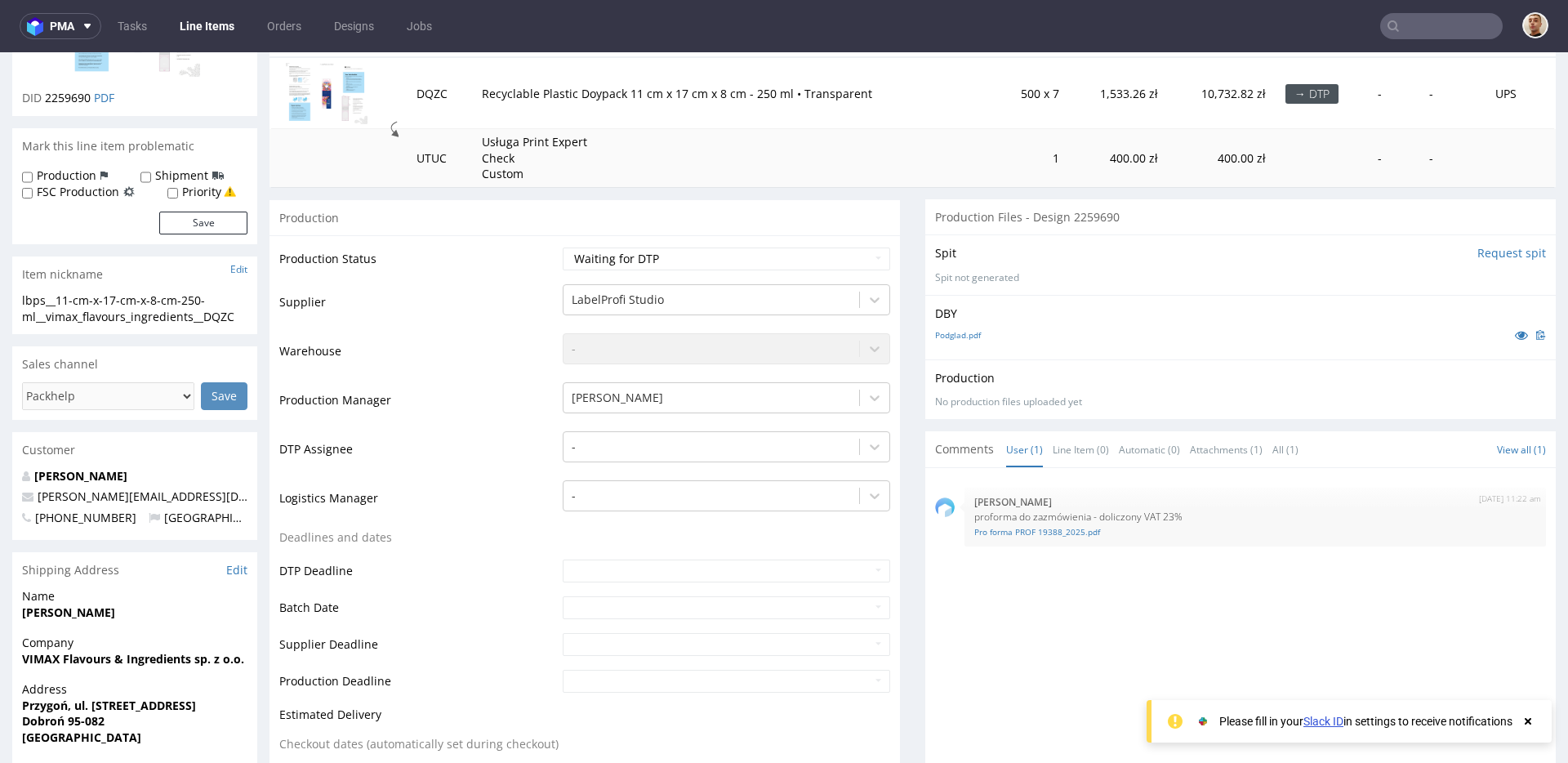
scroll to position [491, 0]
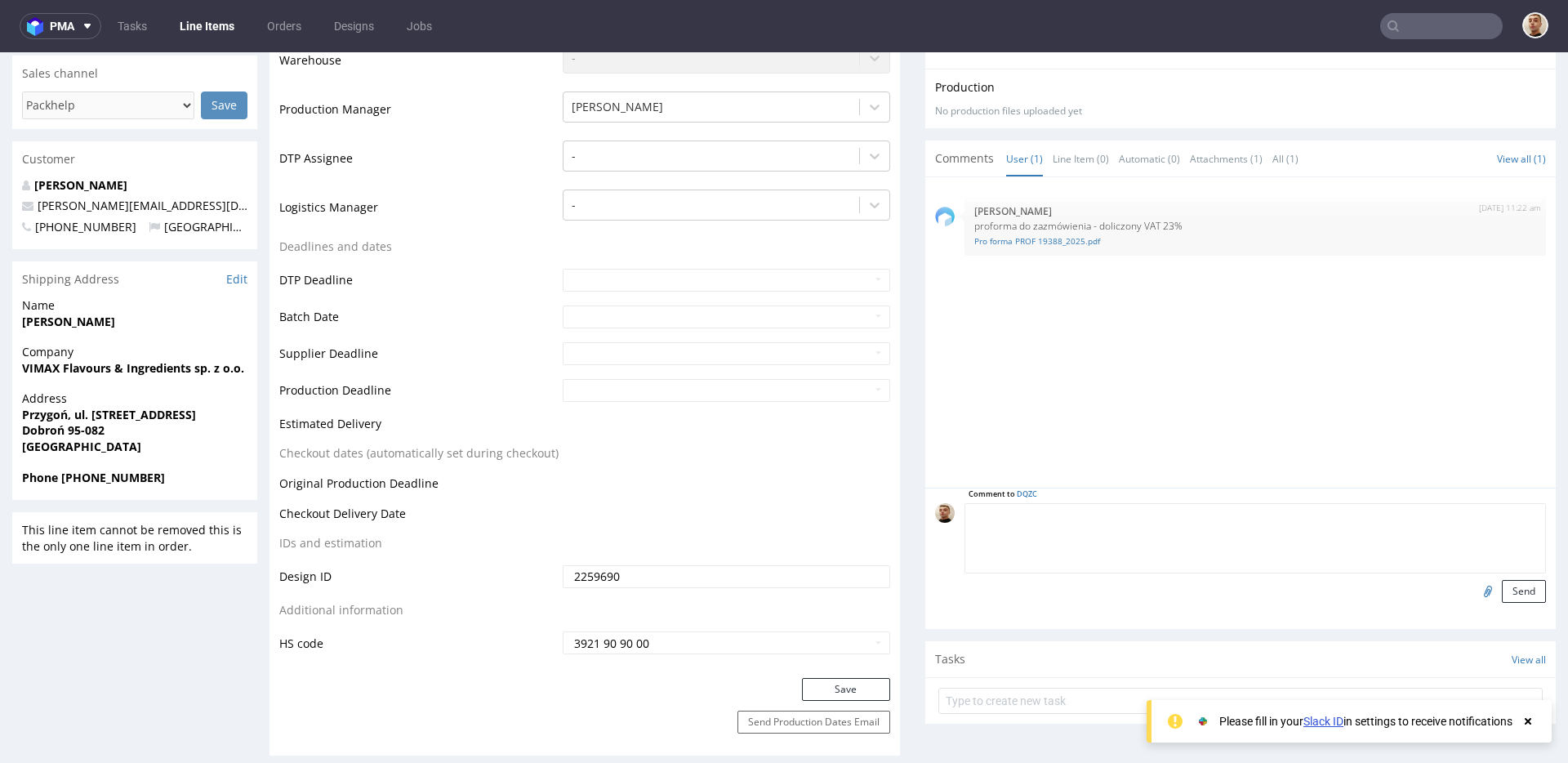
click at [1086, 508] on textarea at bounding box center [1254, 538] width 581 height 70
type textarea "f"
type textarea "pliki :"
click at [1474, 589] on input "file" at bounding box center [1485, 591] width 22 height 22
type input "C:\fakepath\Podglad.pdf"
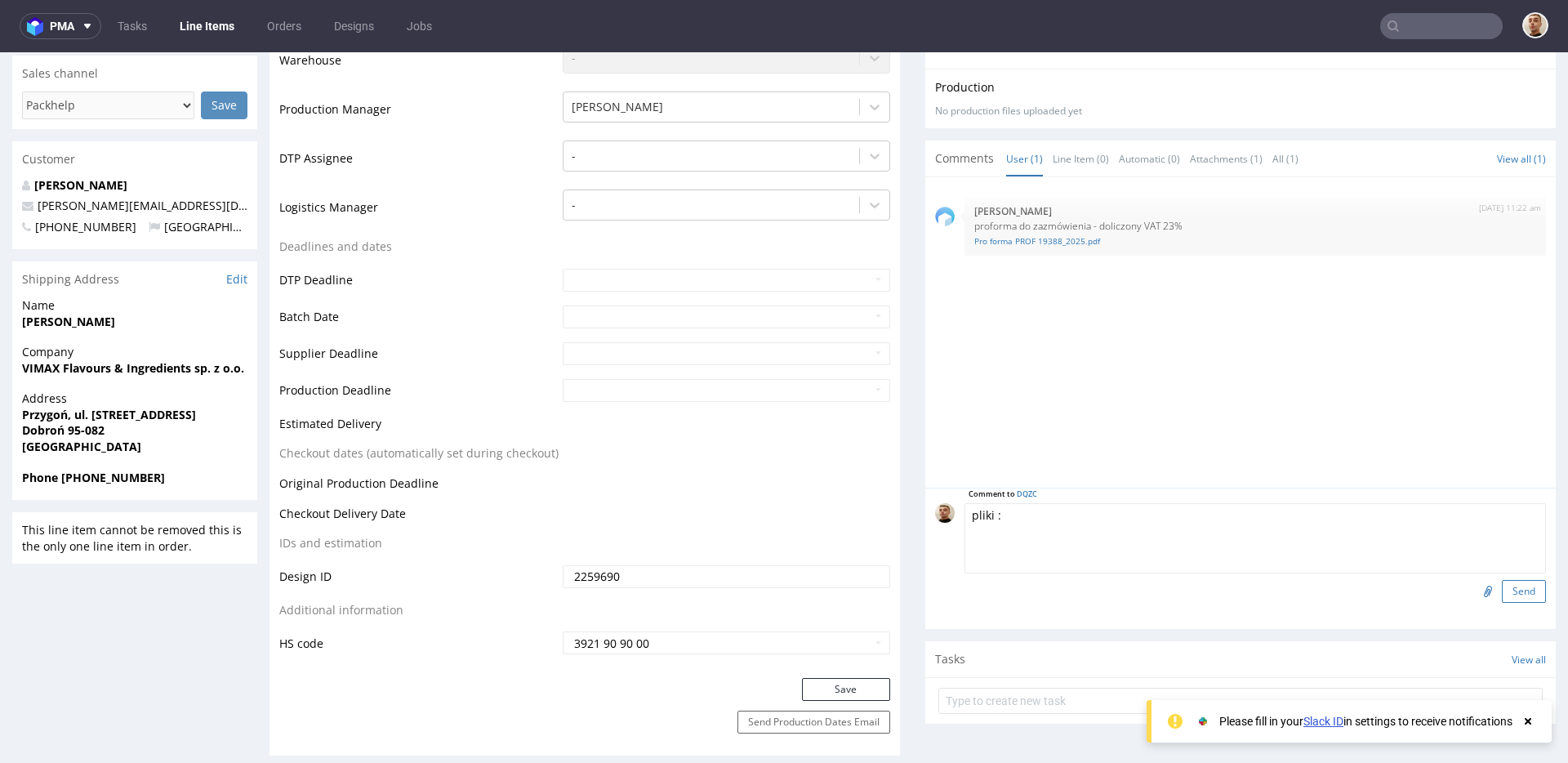
click at [1514, 592] on button "Send" at bounding box center [1523, 591] width 44 height 22
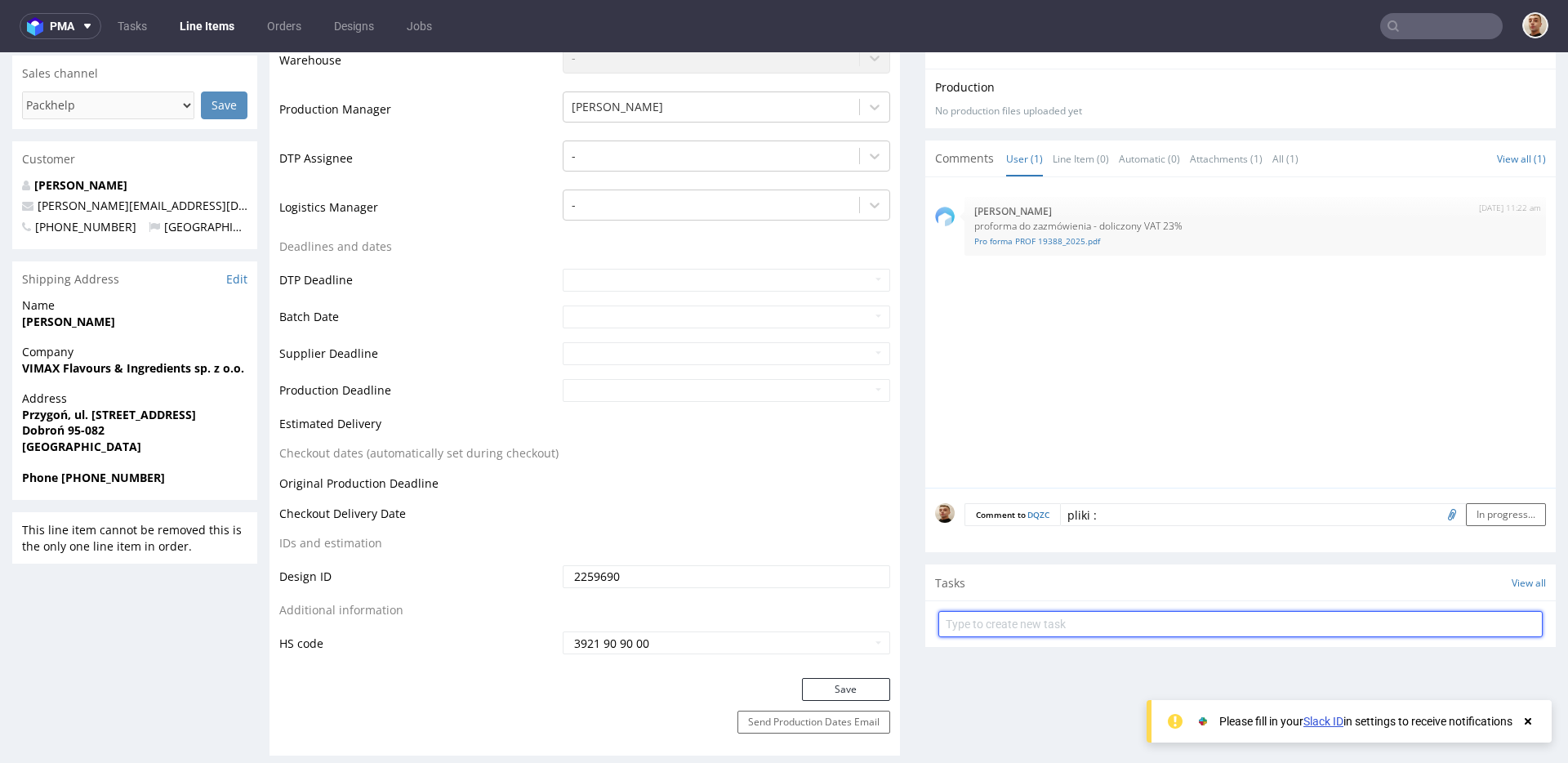
click at [1197, 621] on input "text" at bounding box center [1240, 623] width 604 height 26
type input "pliki do designu"
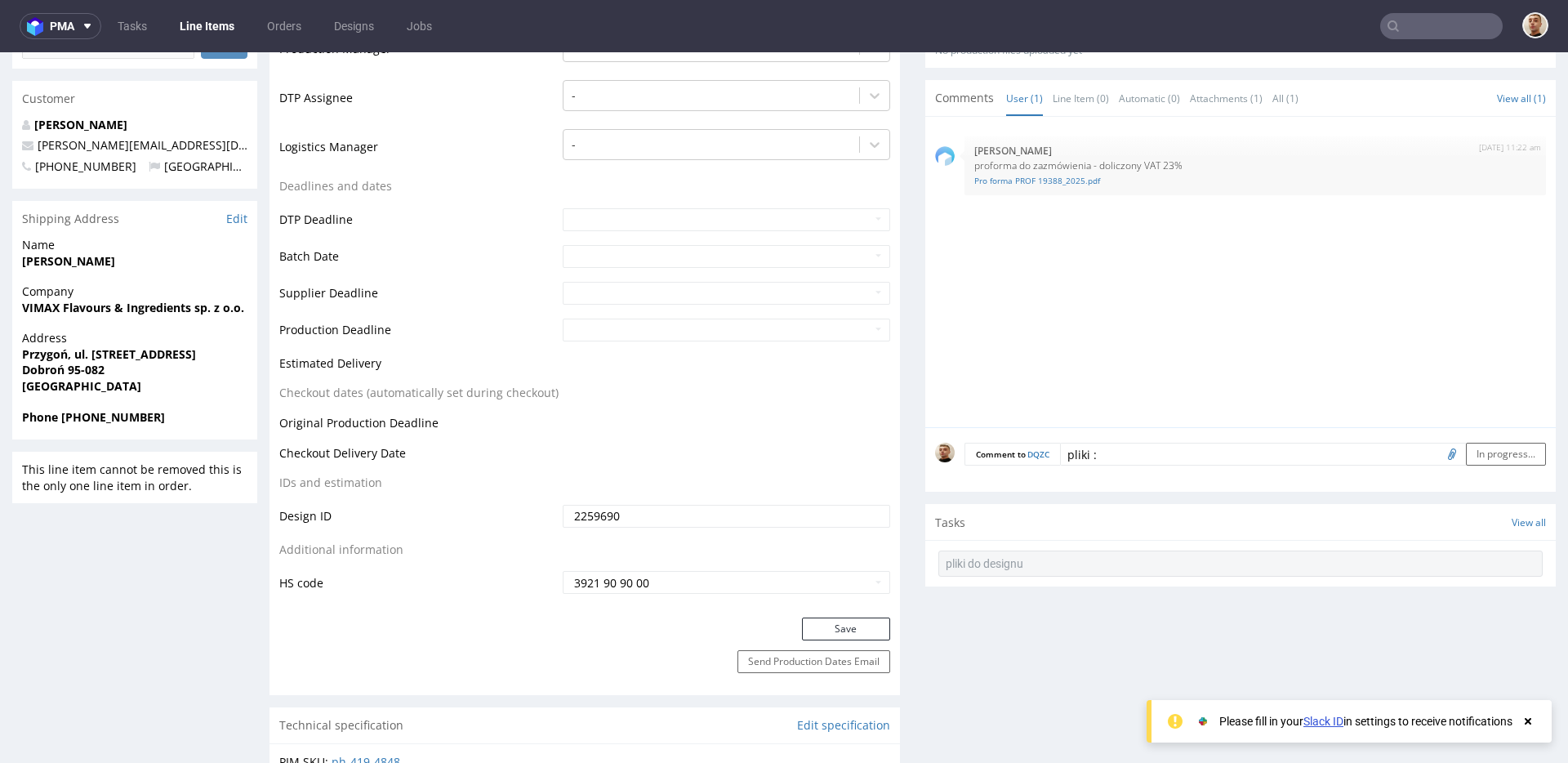
scroll to position [583, 0]
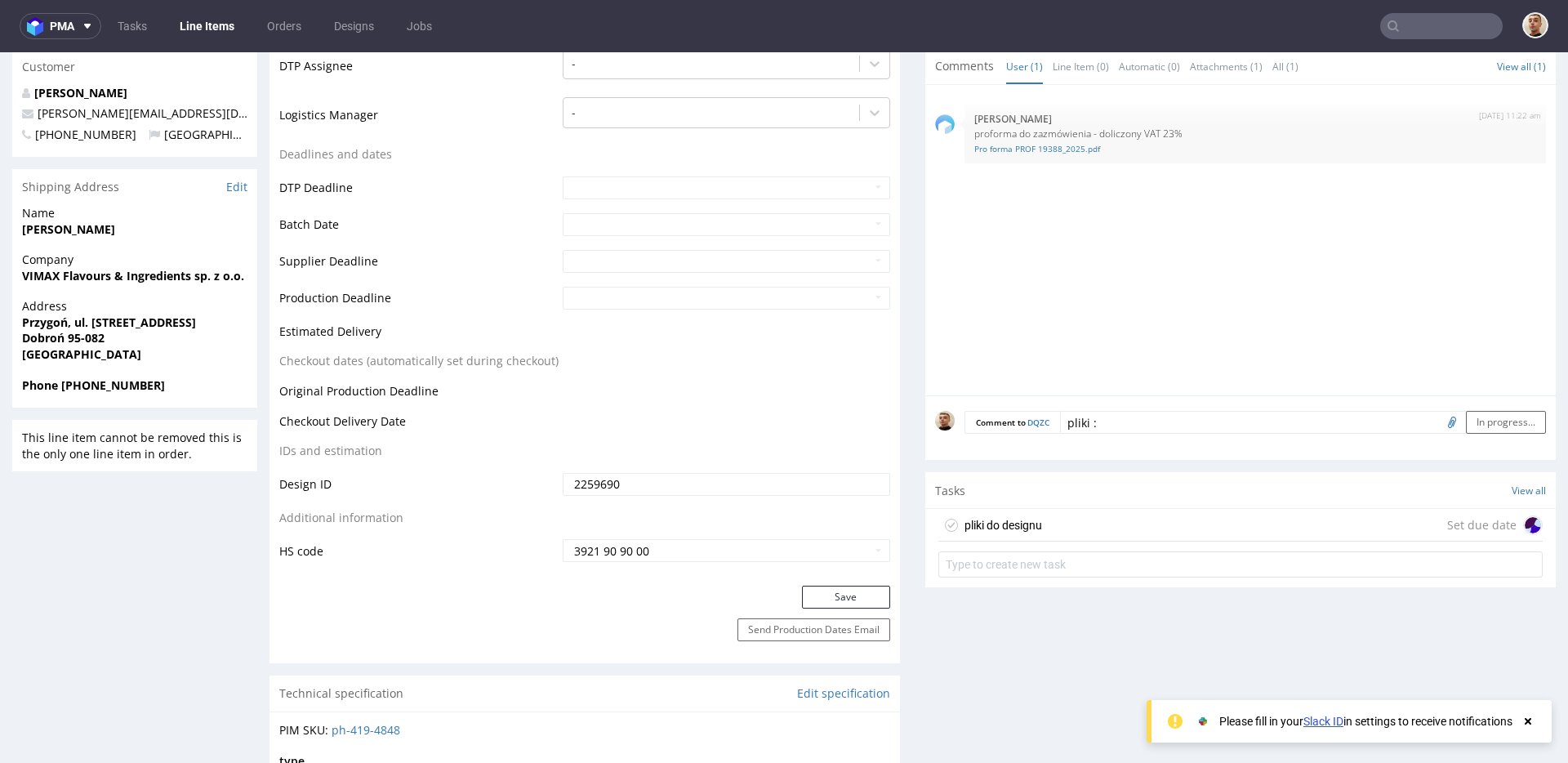
click at [1184, 537] on div "pliki do designu Set due date" at bounding box center [1240, 525] width 604 height 32
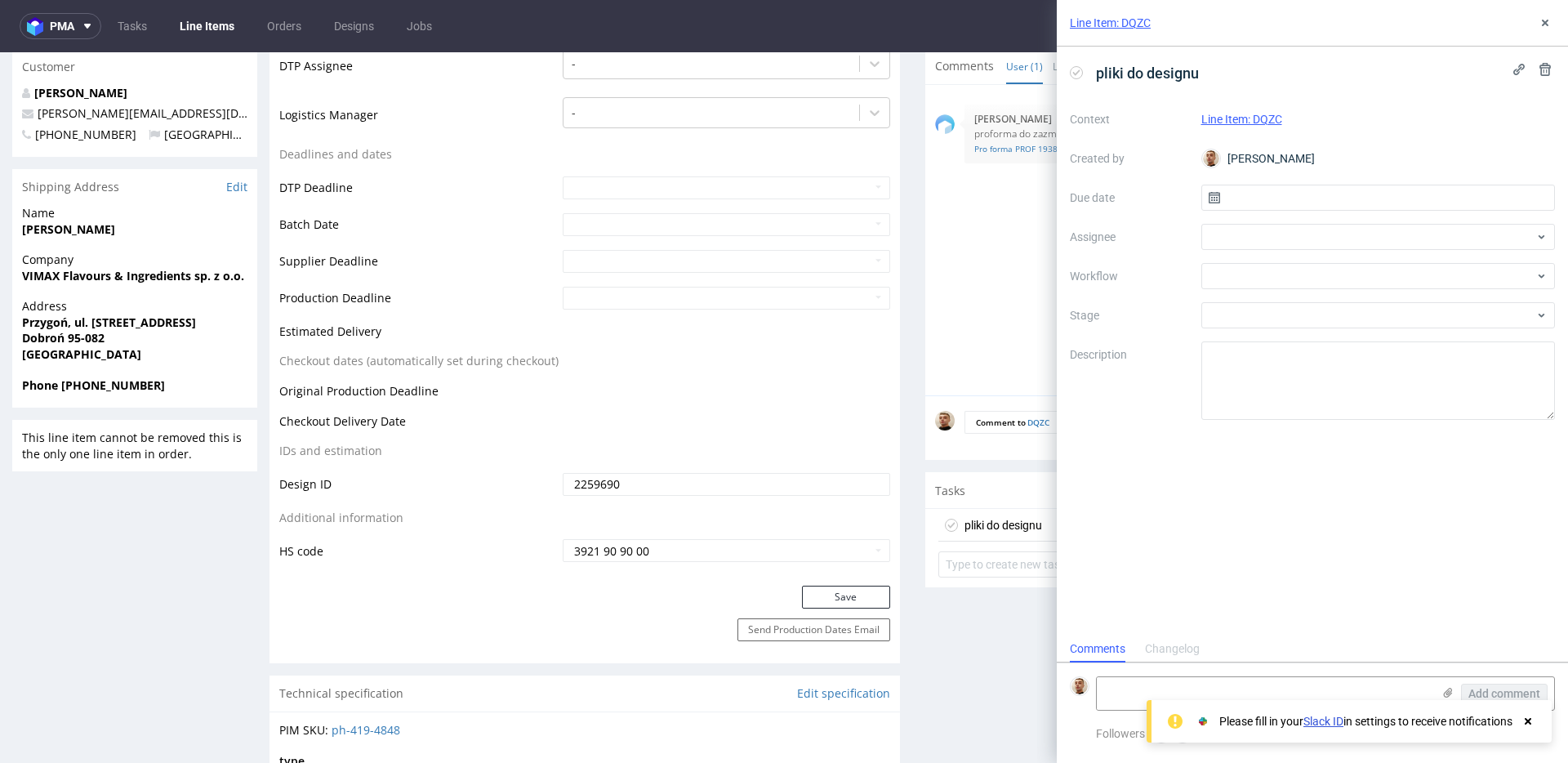
scroll to position [13, 0]
click at [1445, 688] on icon at bounding box center [1447, 693] width 13 height 13
click at [0, 0] on input "file" at bounding box center [0, 0] width 0 height 0
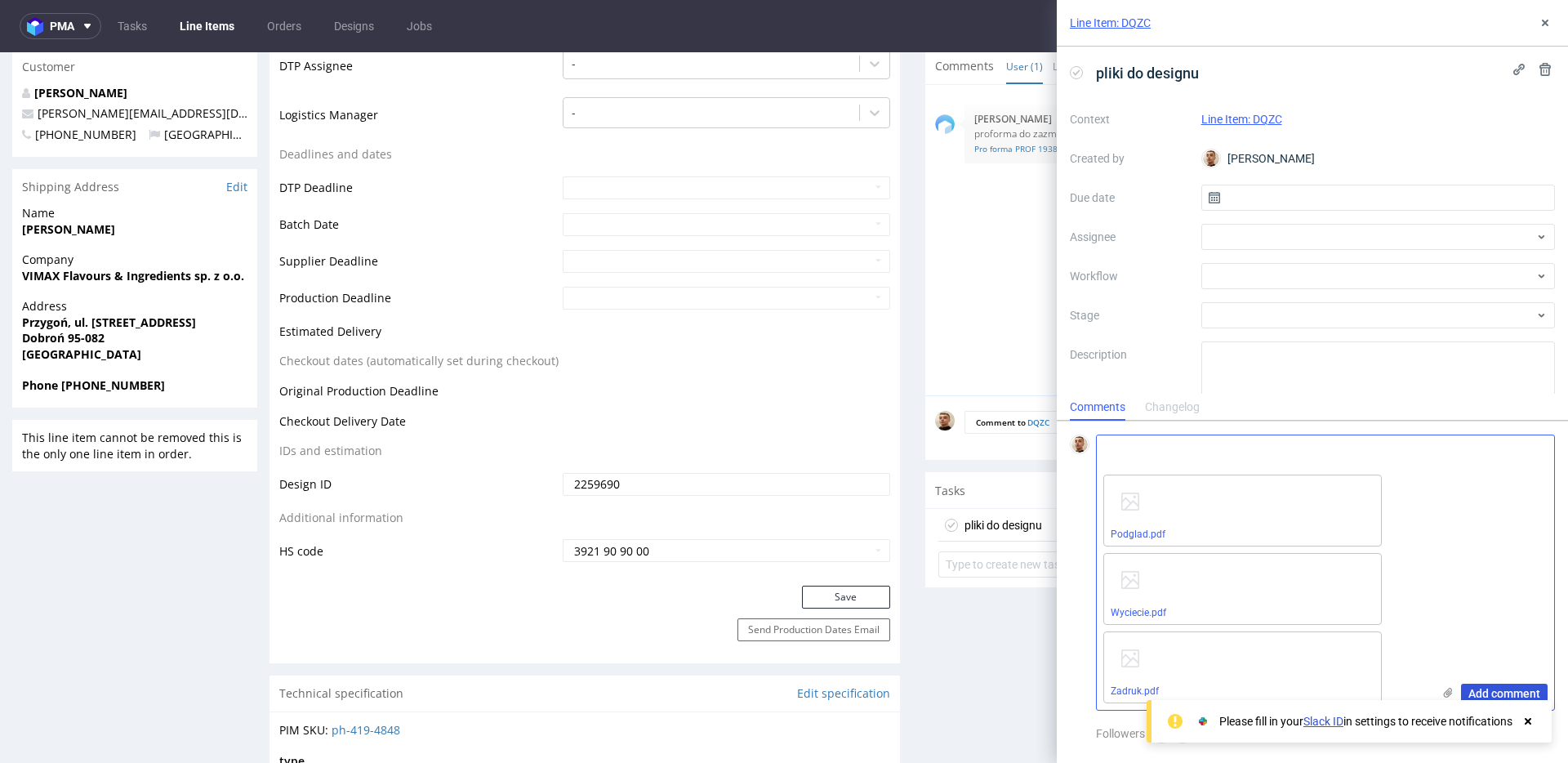
click at [1503, 687] on span "Add comment" at bounding box center [1504, 693] width 72 height 12
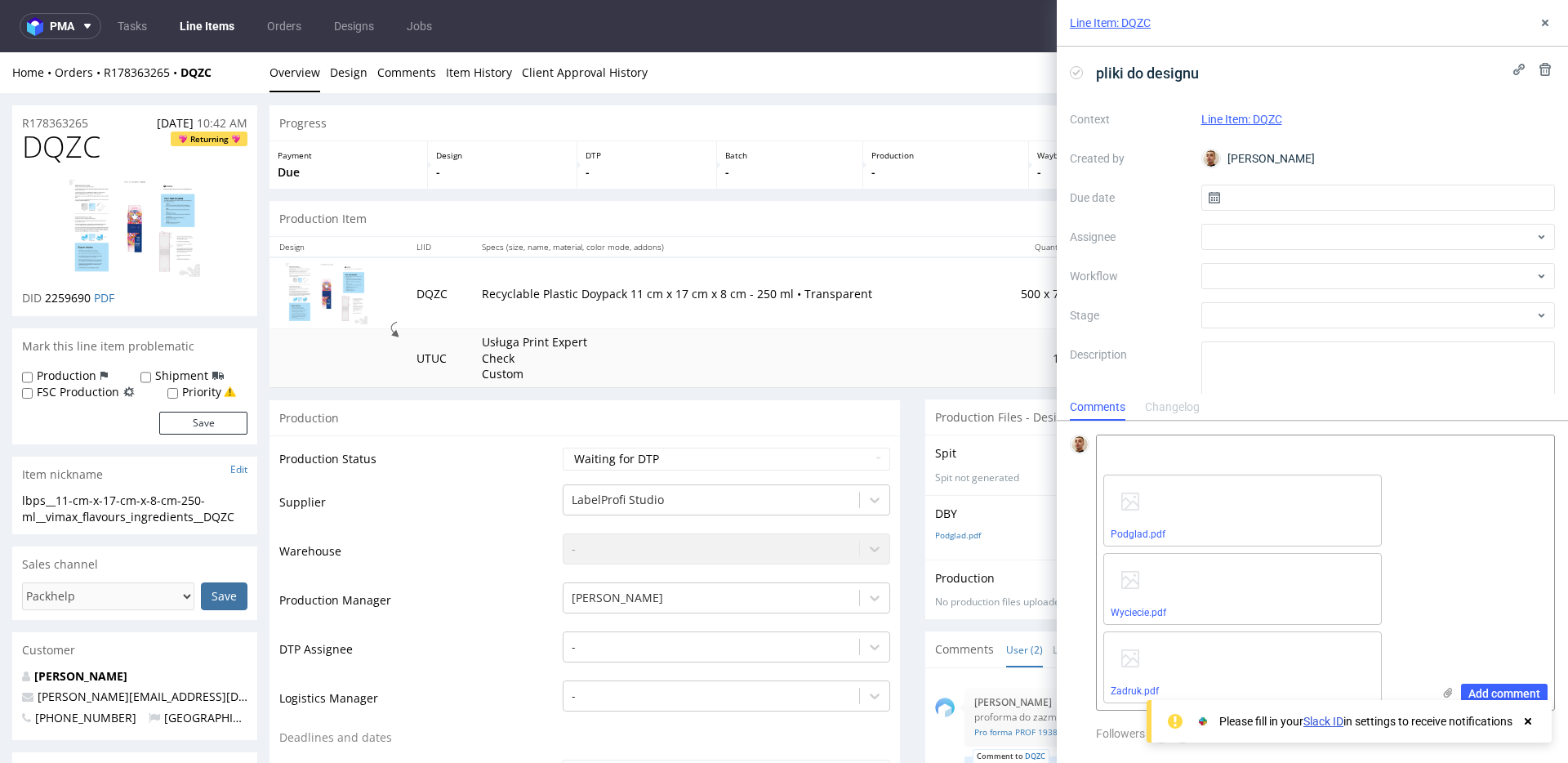
scroll to position [0, 0]
click at [1532, 731] on div "Please fill in your Slack ID in settings to receive notifications" at bounding box center [1364, 721] width 340 height 22
click at [1521, 724] on icon at bounding box center [1528, 721] width 15 height 13
click at [1547, 21] on use at bounding box center [1545, 23] width 7 height 7
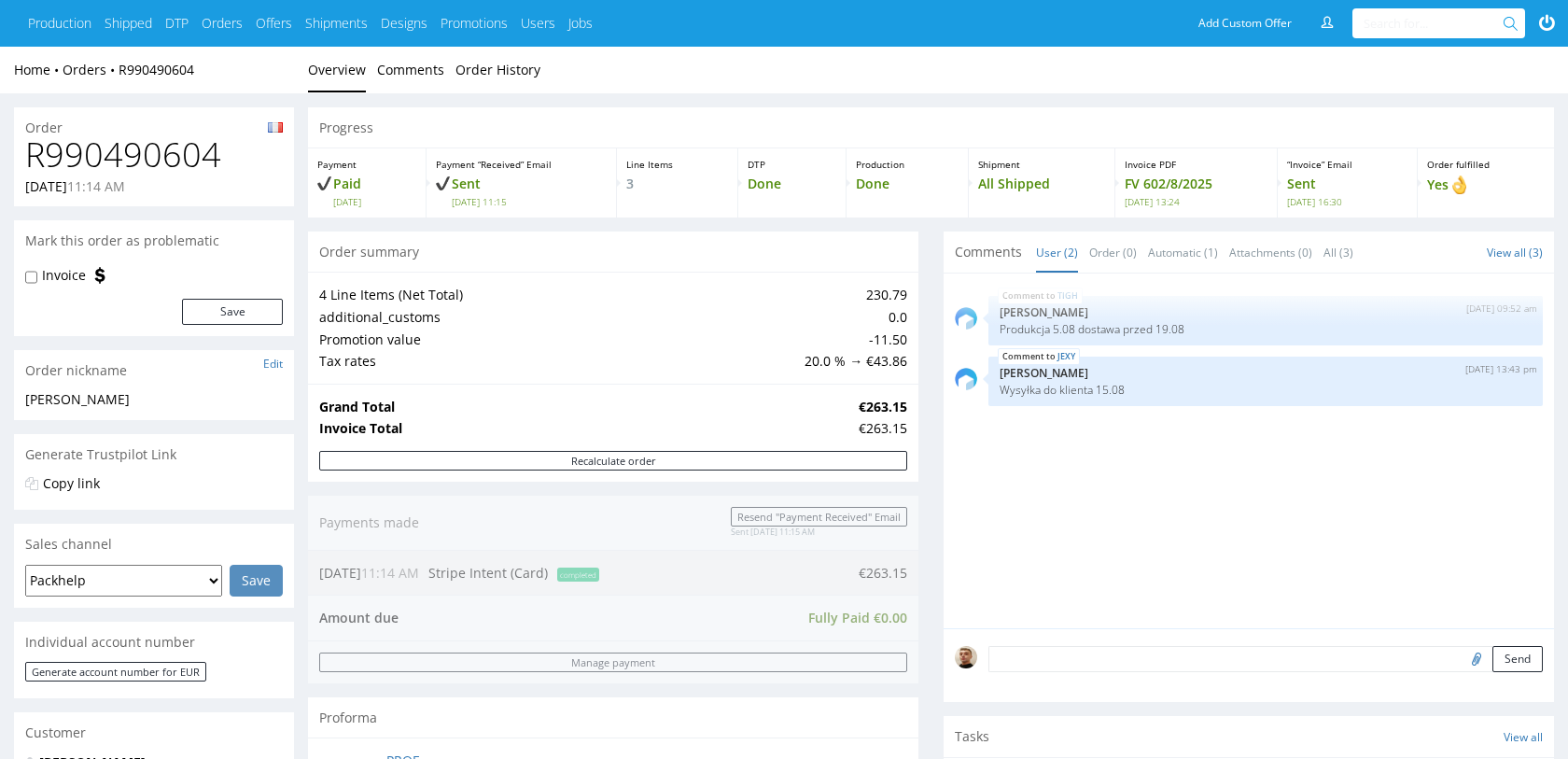
click at [199, 142] on h1 "R990490604" at bounding box center [154, 154] width 258 height 37
copy h1 "R990490604"
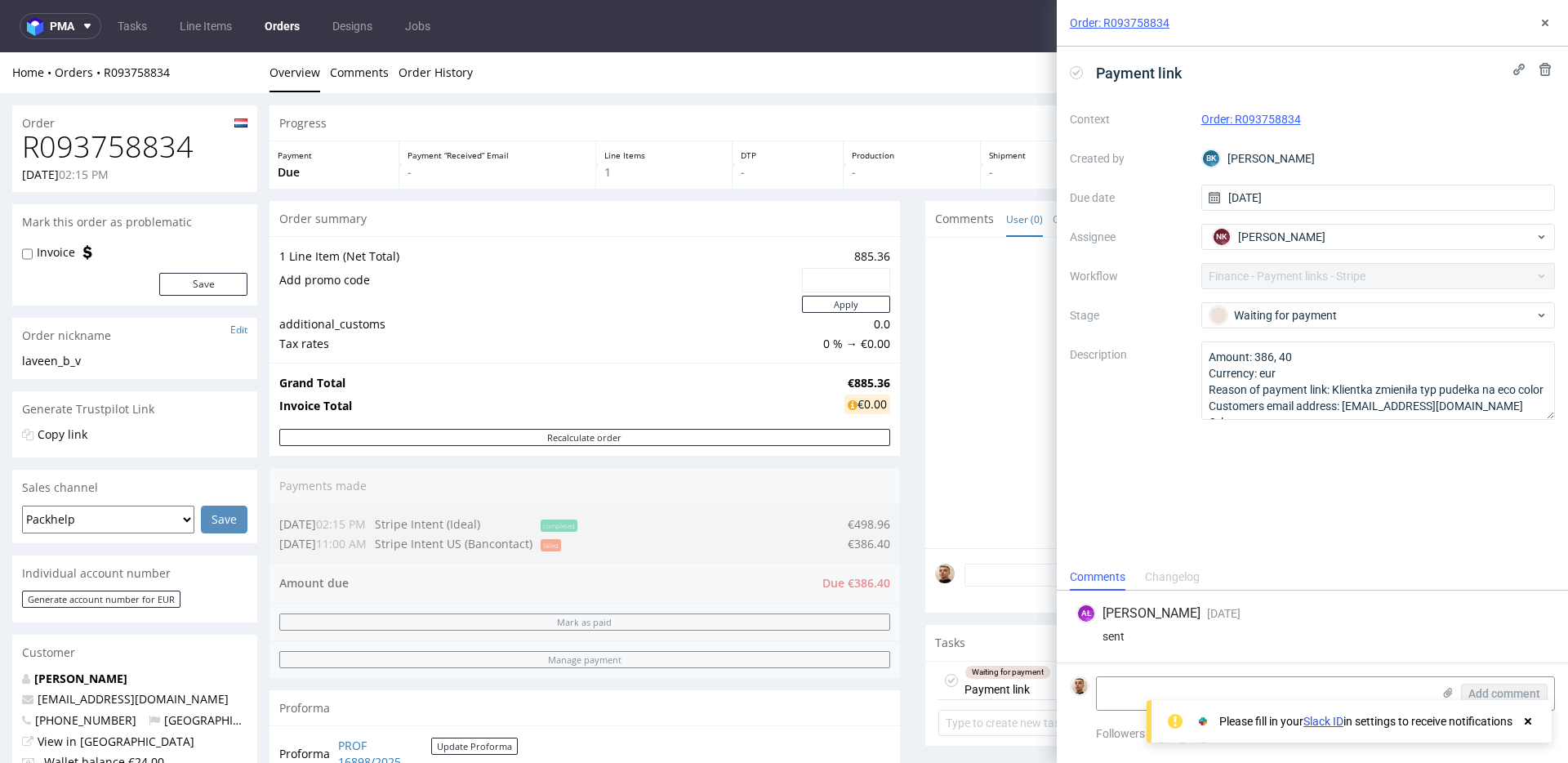
click at [155, 146] on h1 "R093758834" at bounding box center [135, 146] width 225 height 32
copy h1 "R093758834"
